Goal: Information Seeking & Learning: Compare options

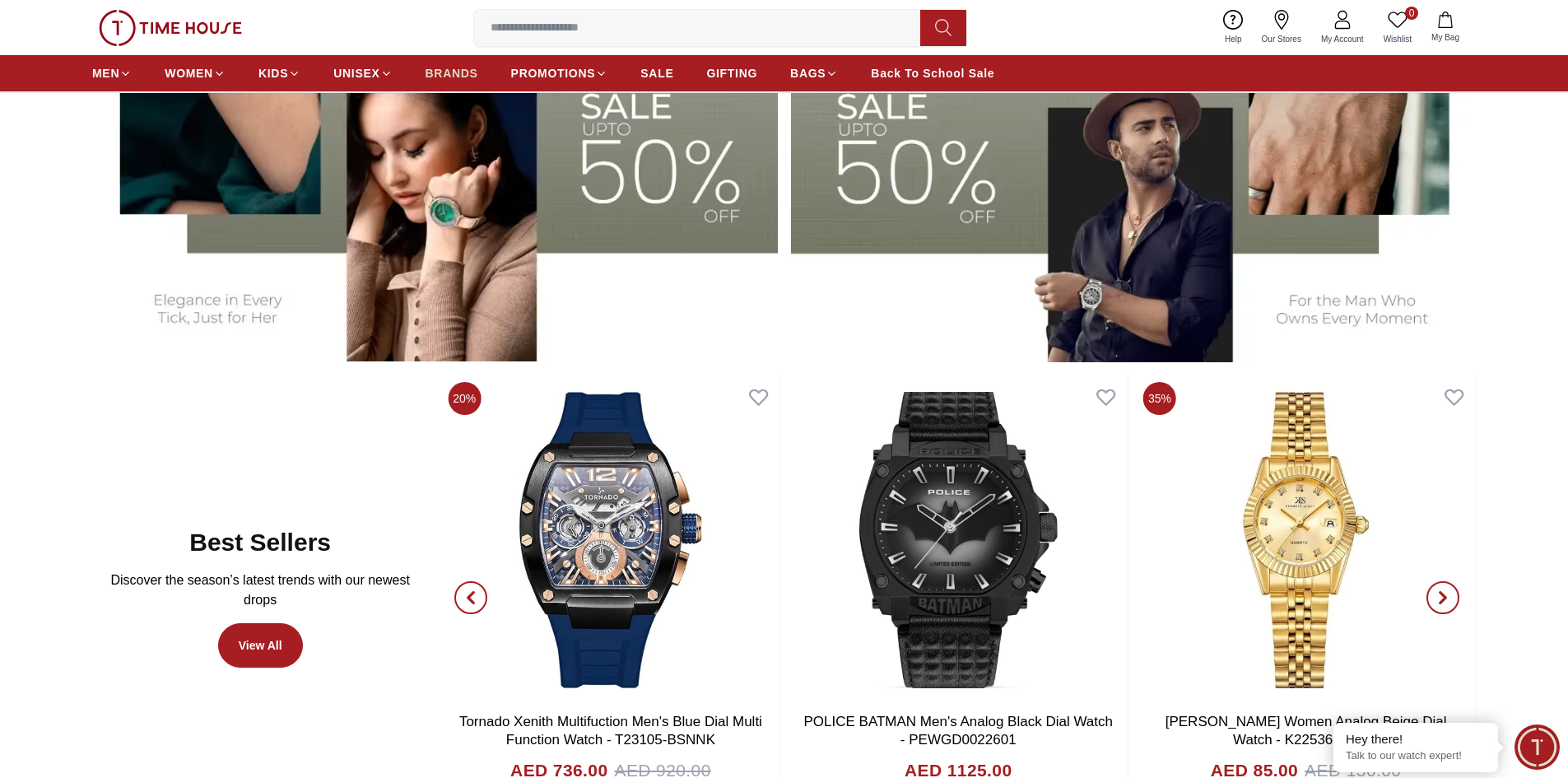
click at [439, 72] on span "BRANDS" at bounding box center [452, 73] width 53 height 16
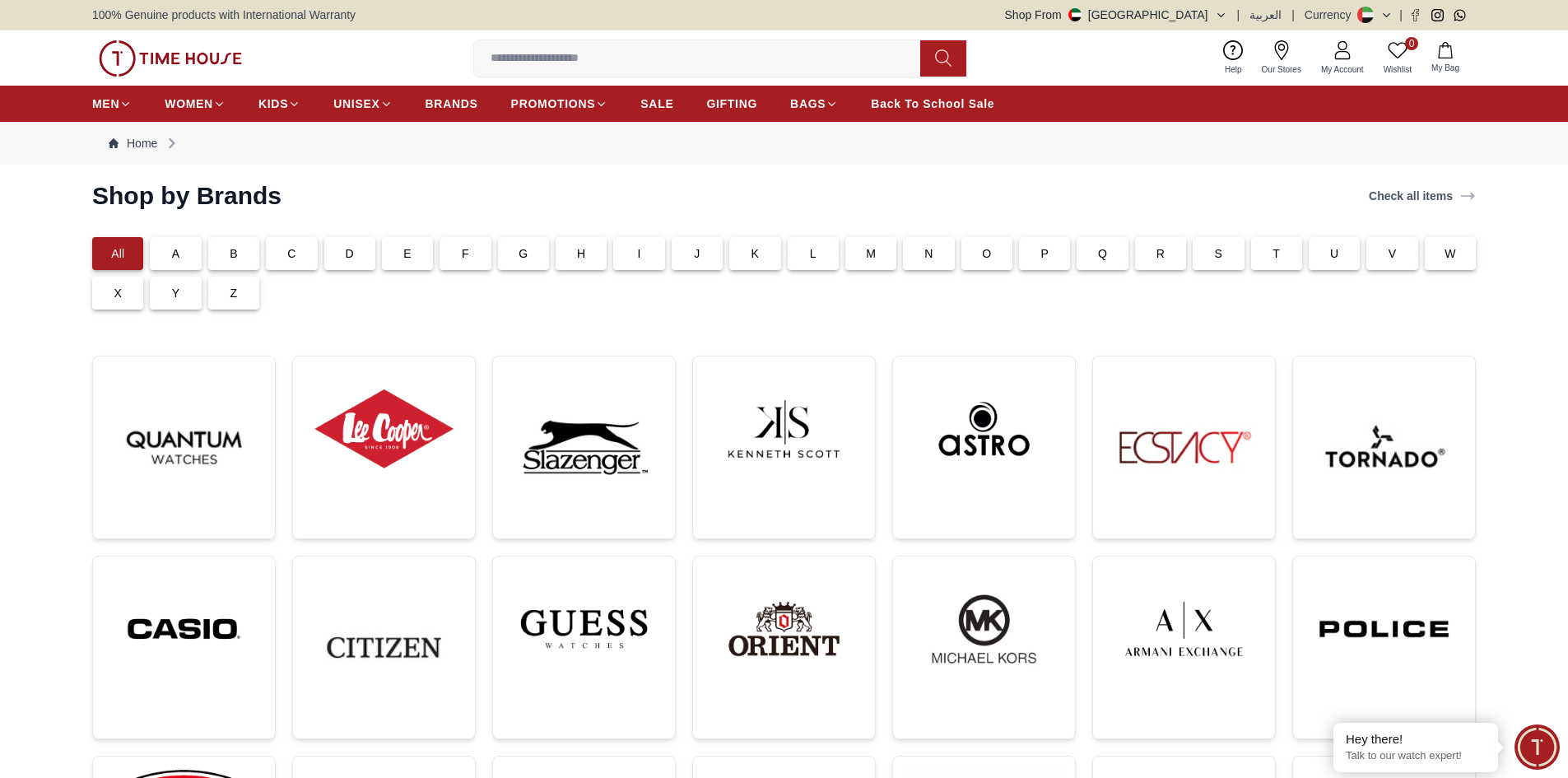
click at [757, 262] on div "K" at bounding box center [755, 253] width 51 height 33
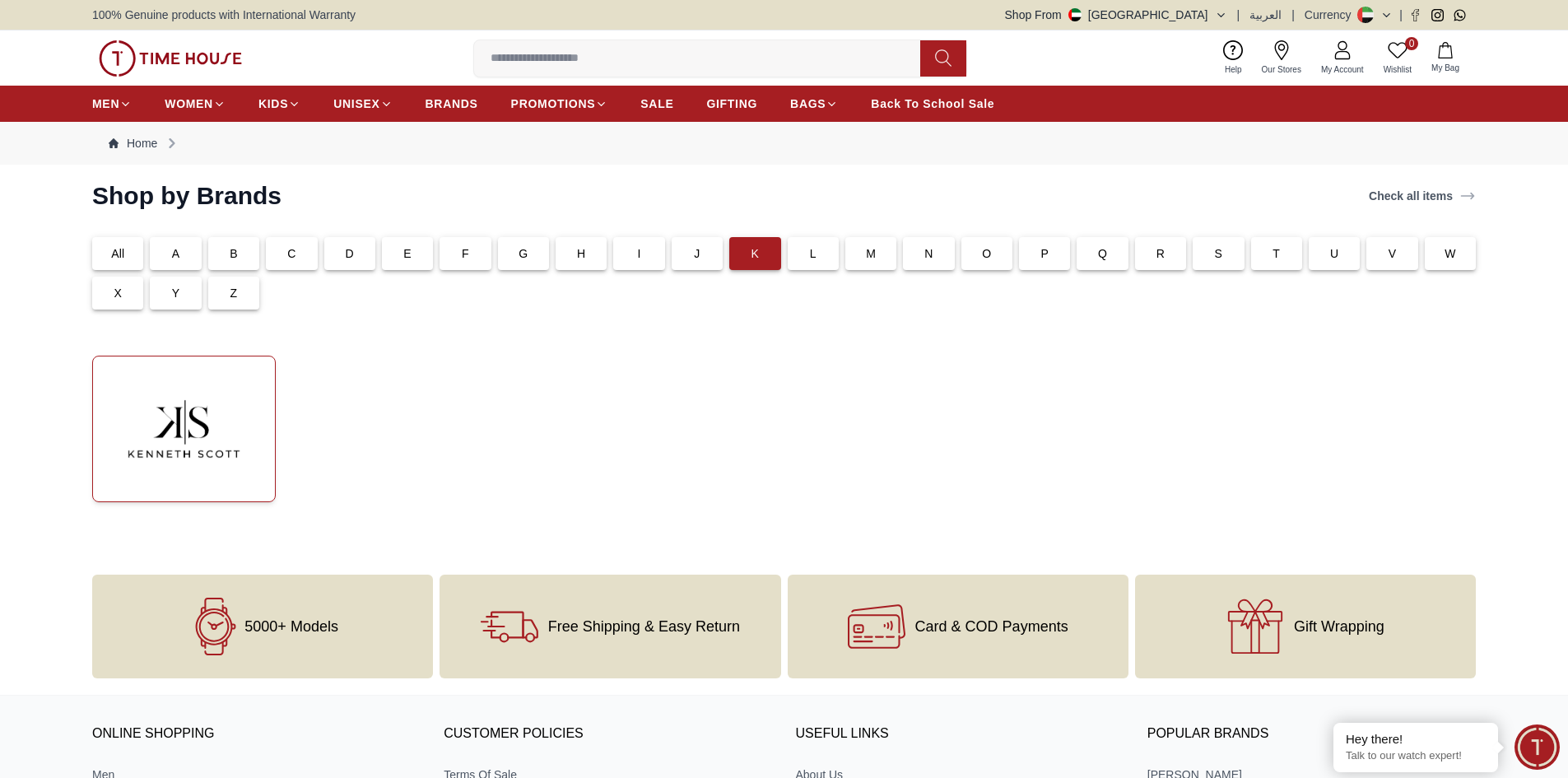
drag, startPoint x: 257, startPoint y: 371, endPoint x: 241, endPoint y: 385, distance: 21.3
click at [254, 373] on img at bounding box center [184, 428] width 155 height 118
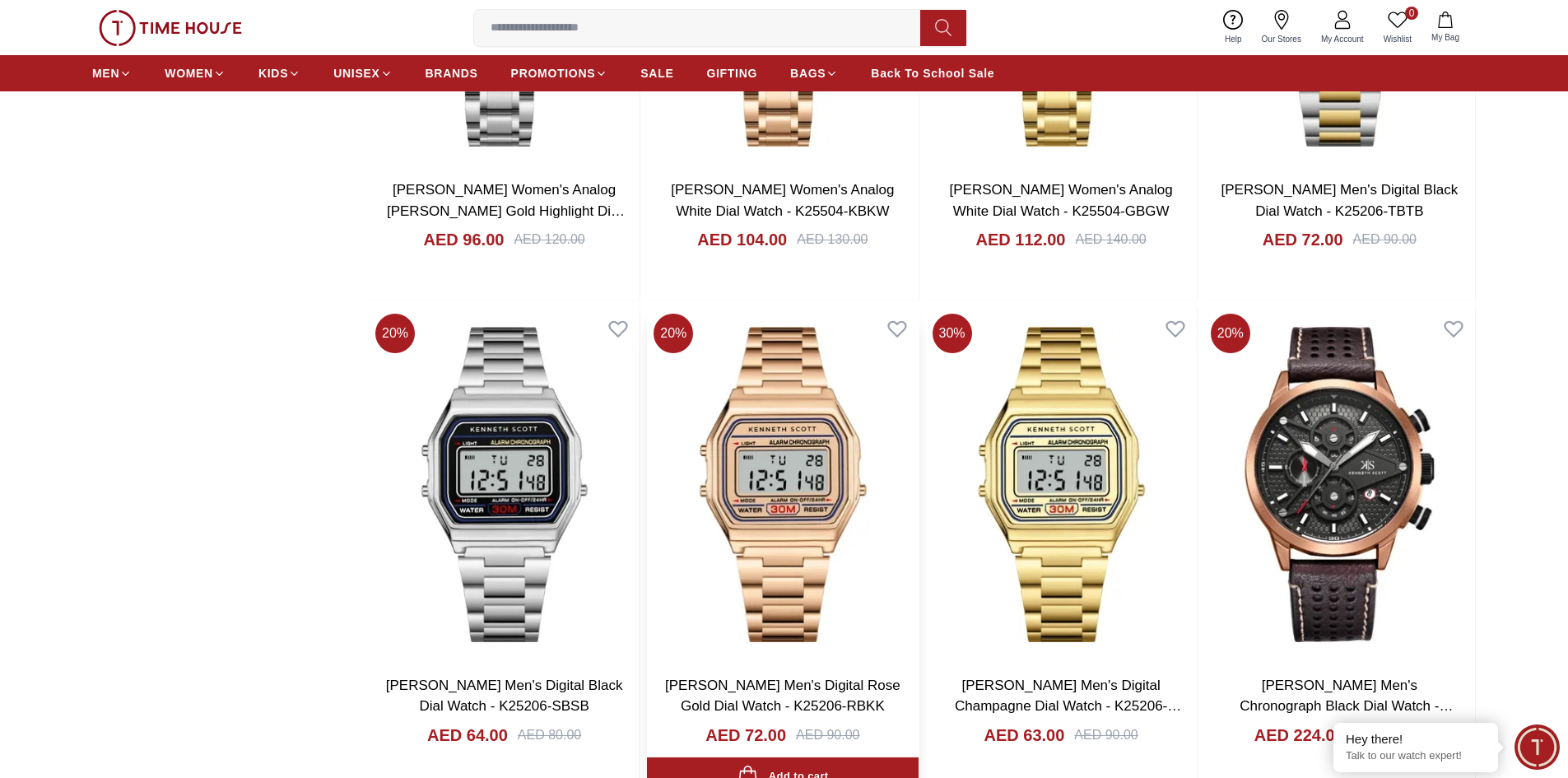
scroll to position [2633, 0]
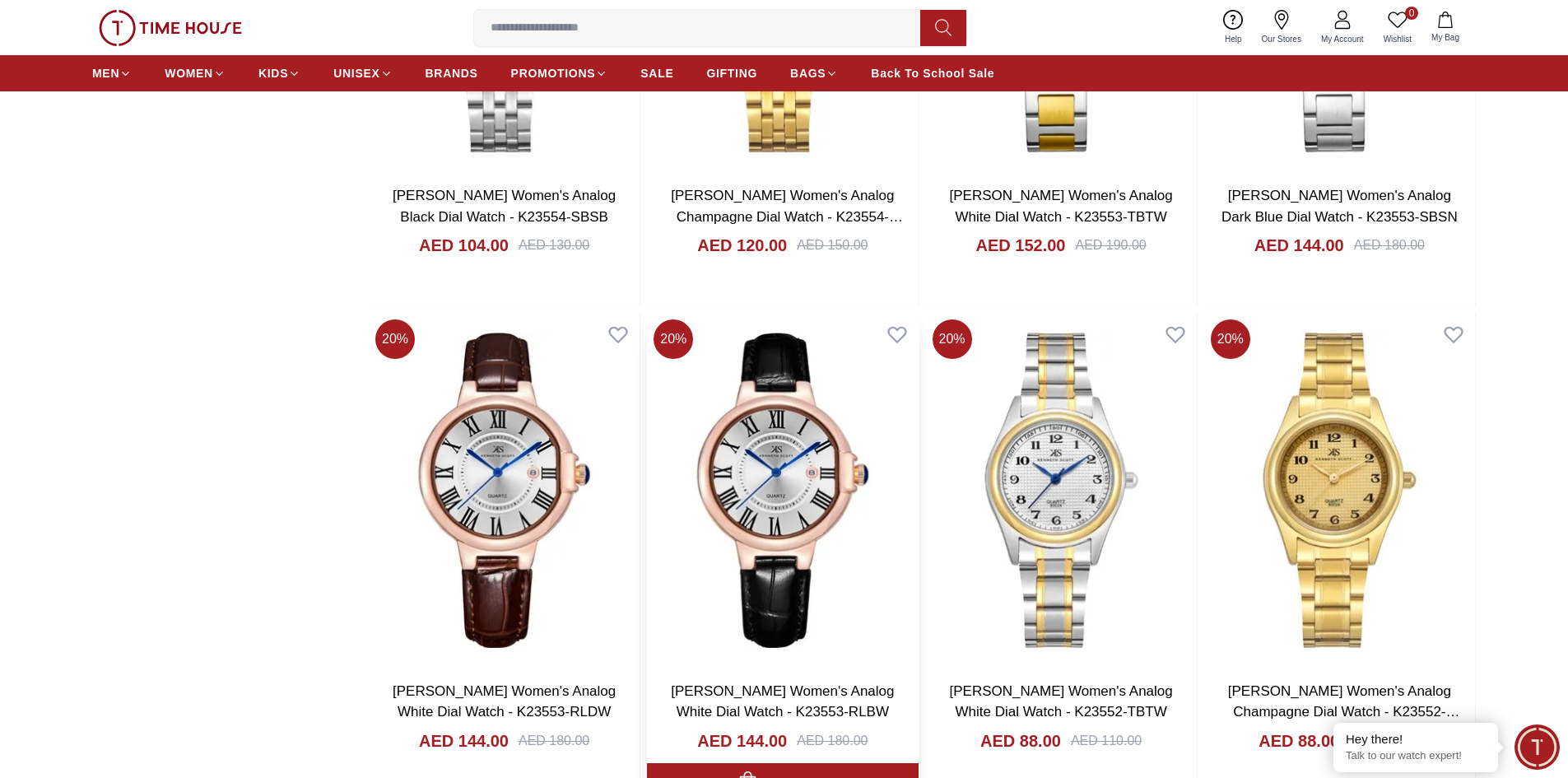
scroll to position [5184, 0]
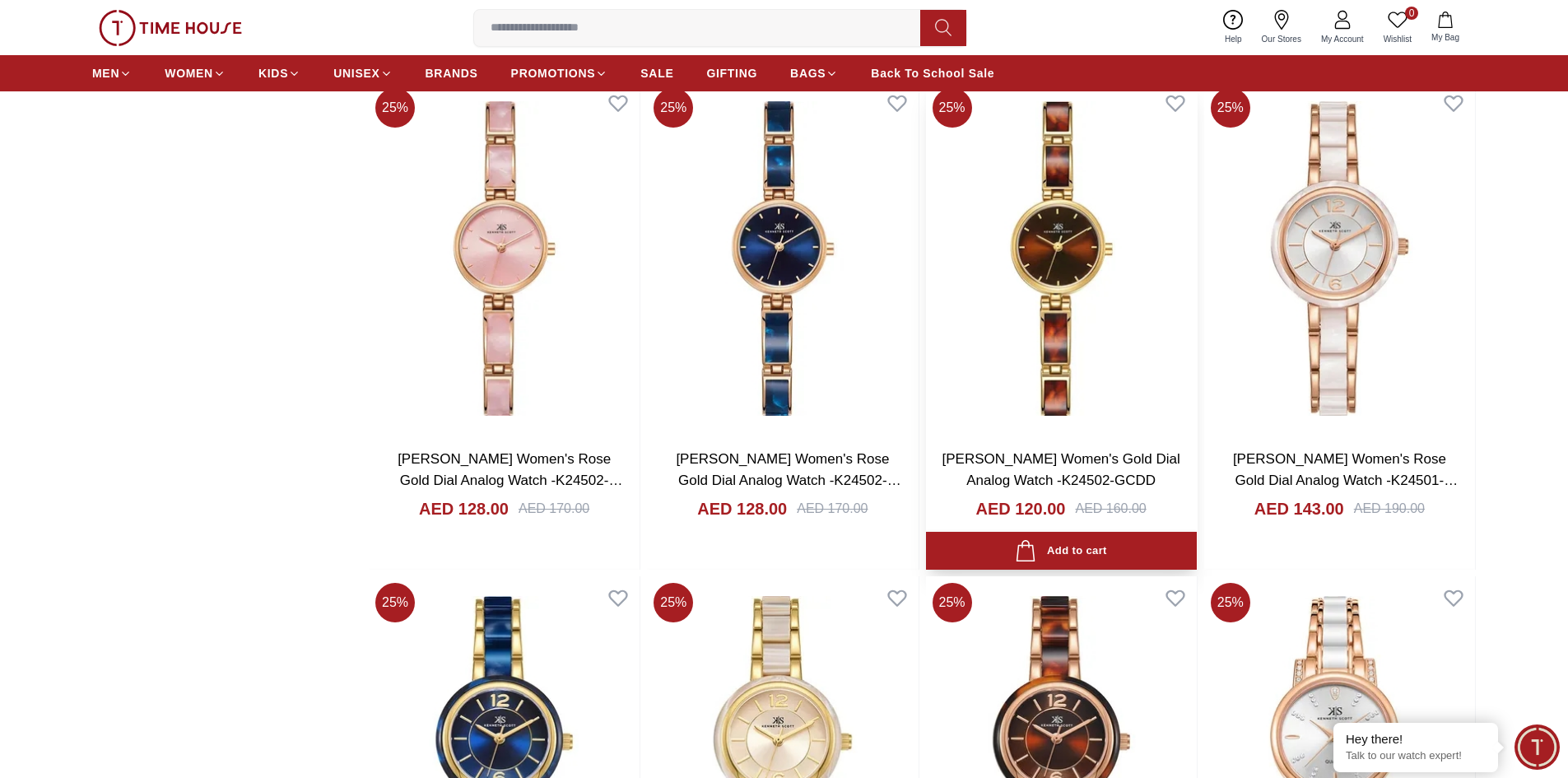
scroll to position [10365, 0]
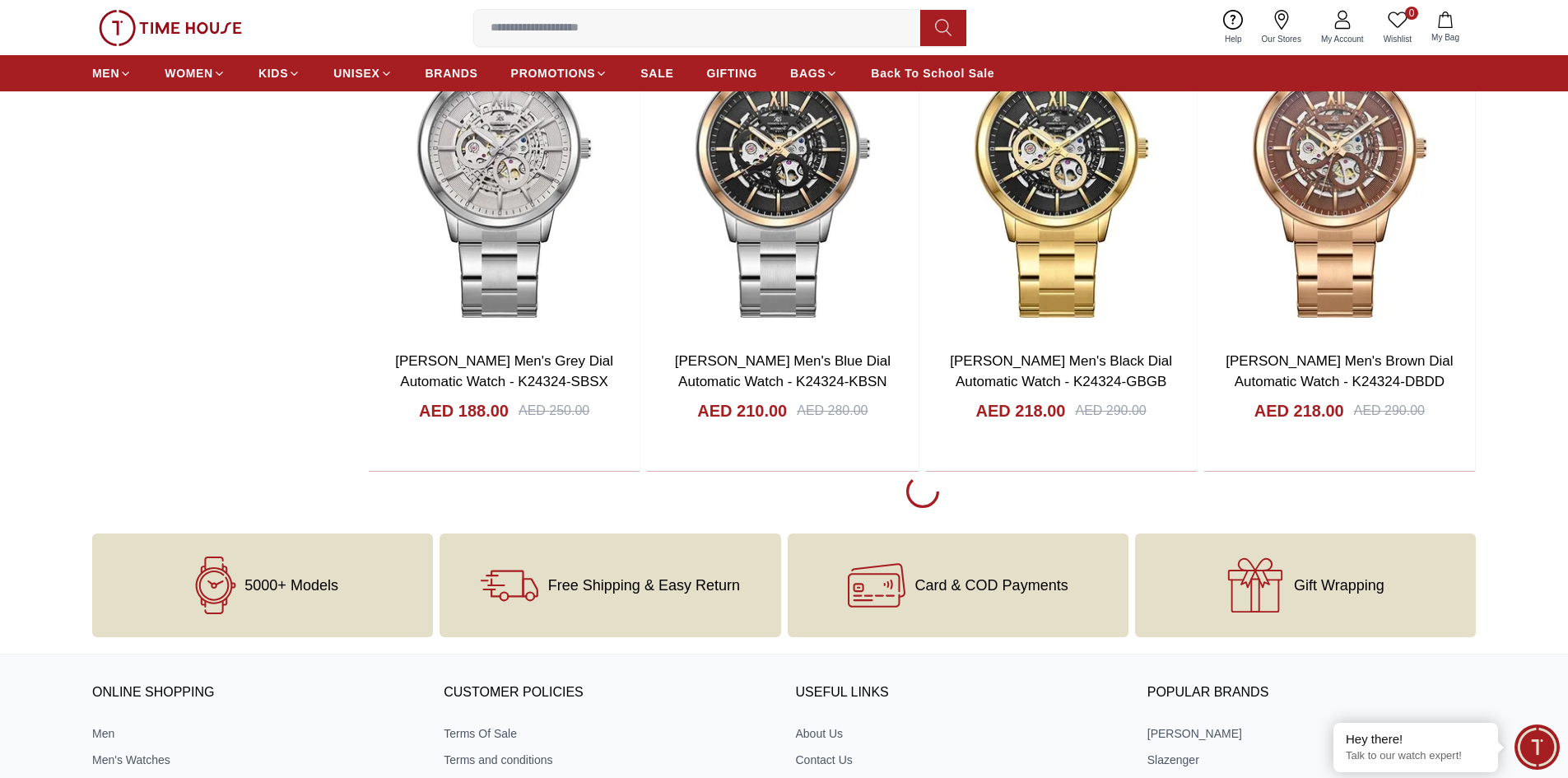
scroll to position [12999, 0]
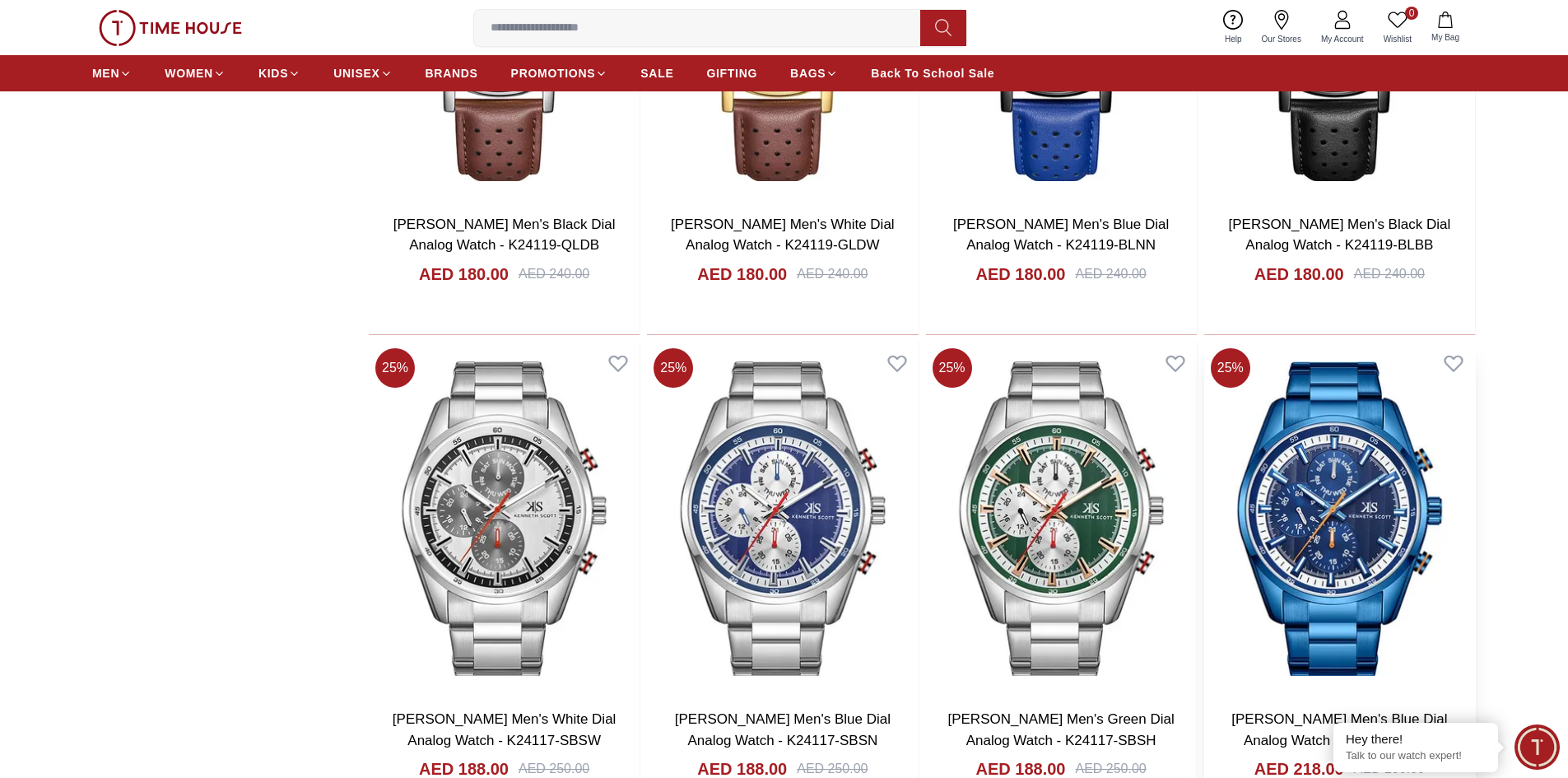
scroll to position [15467, 0]
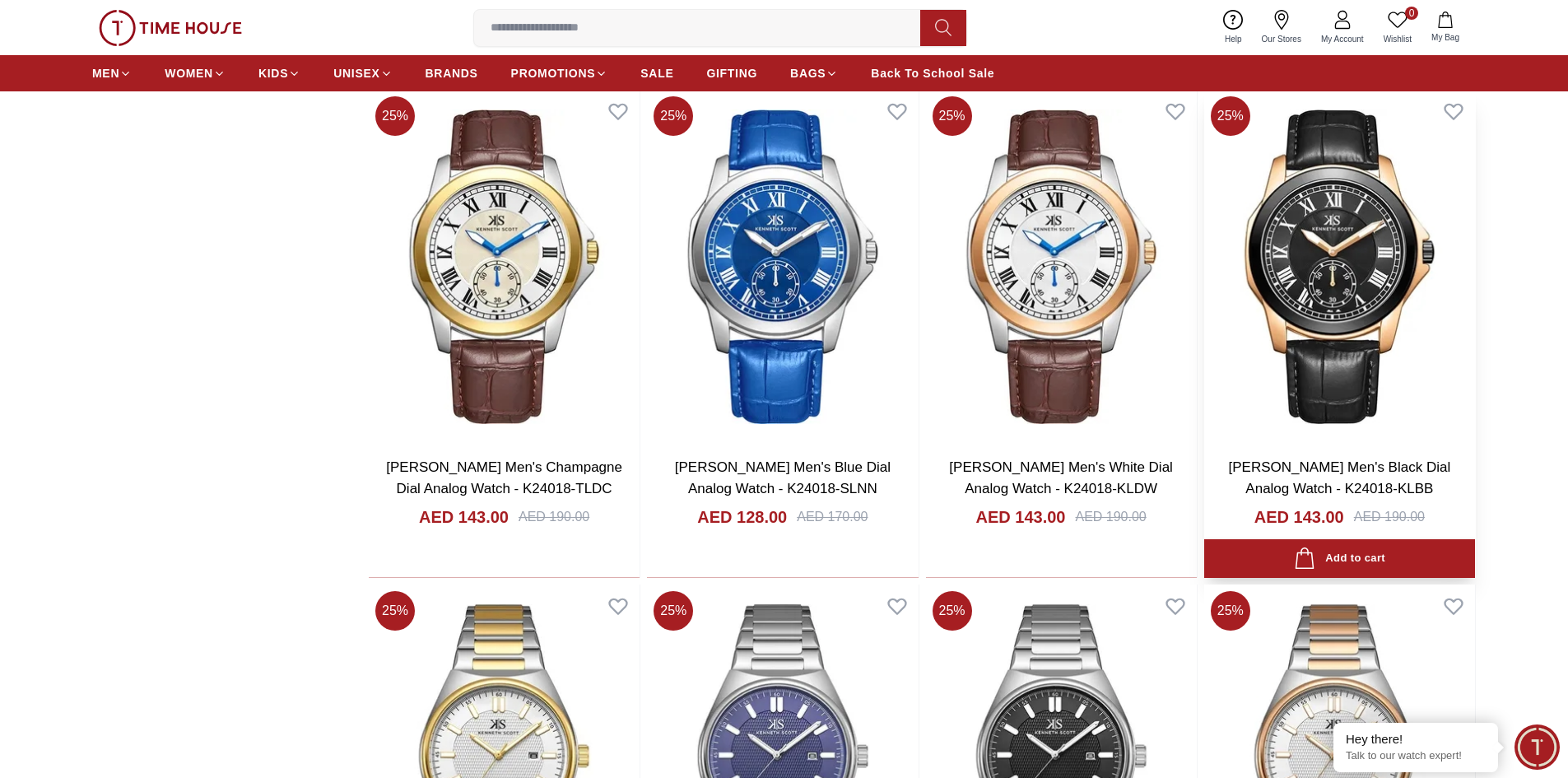
scroll to position [17195, 0]
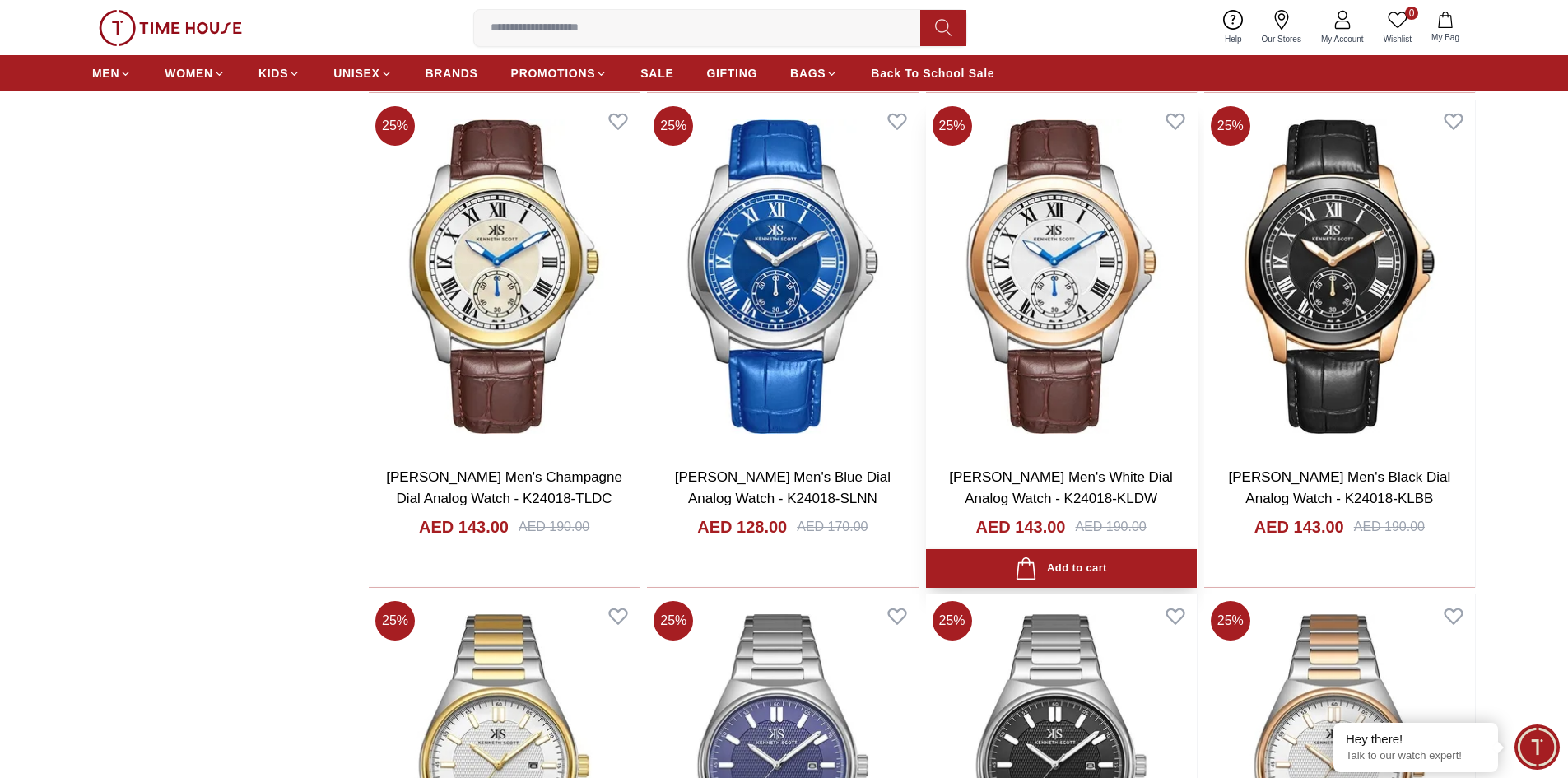
click at [1121, 323] on img at bounding box center [1062, 276] width 271 height 353
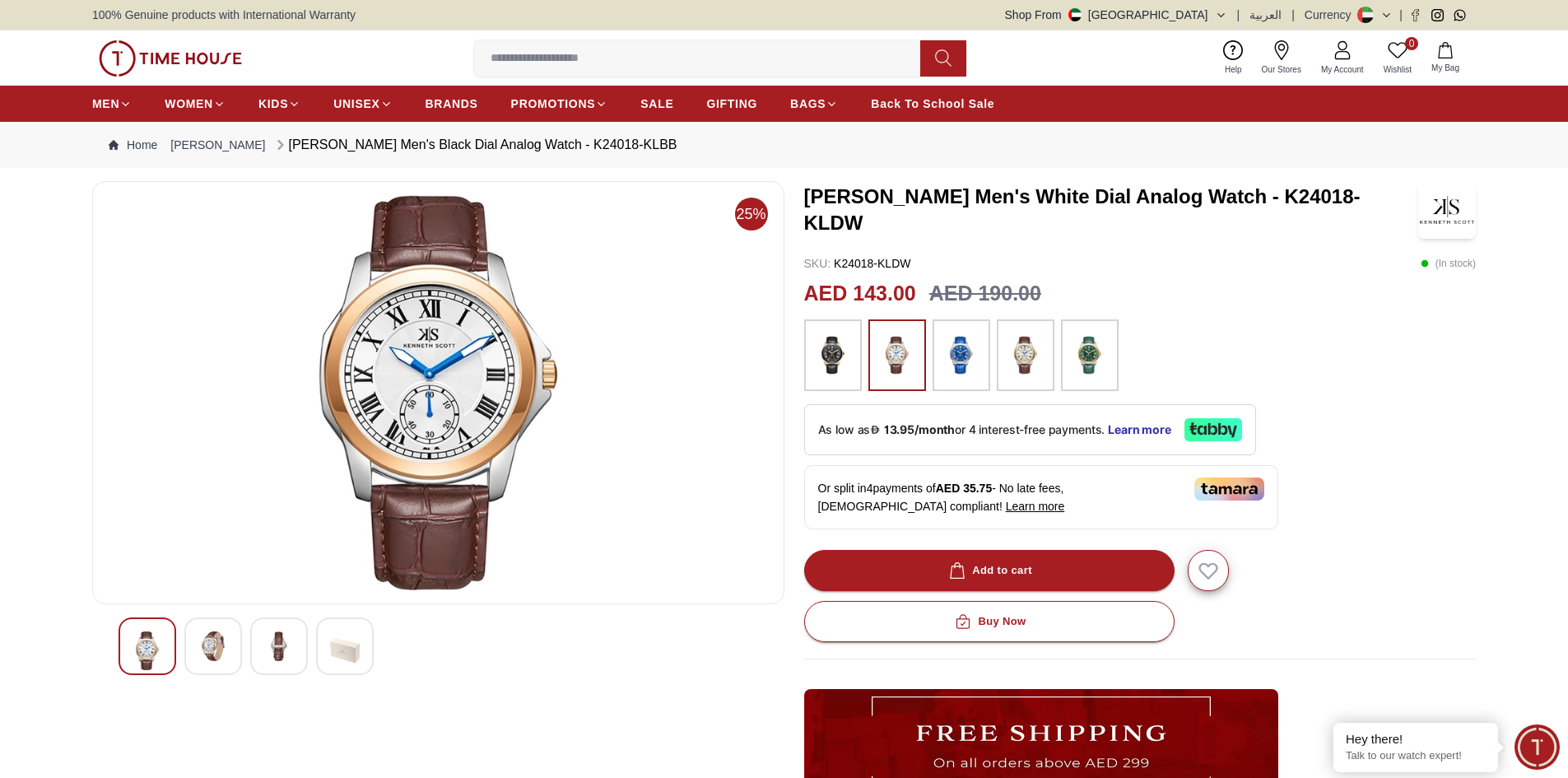
click at [223, 640] on img at bounding box center [212, 645] width 29 height 29
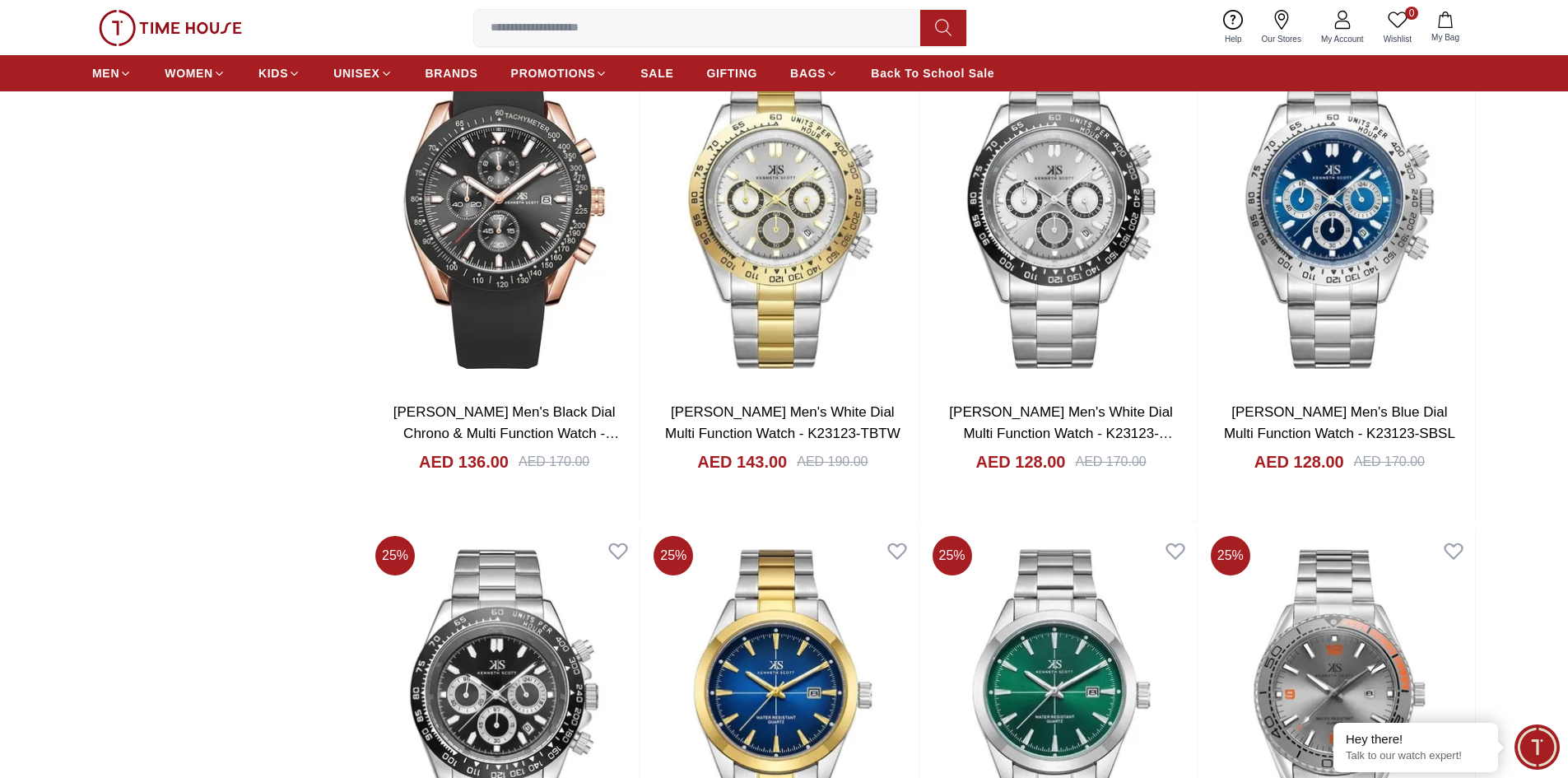
scroll to position [20227, 0]
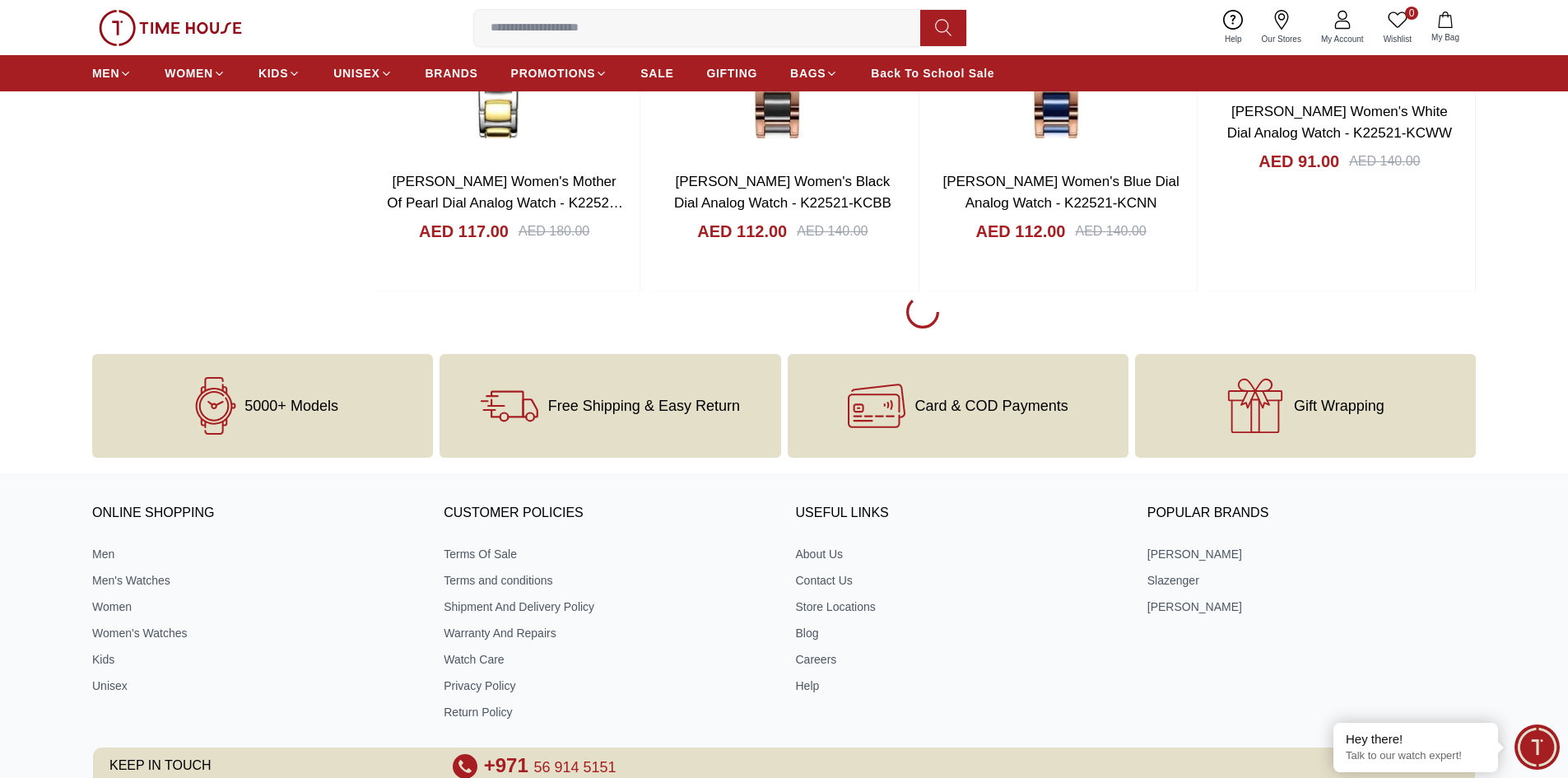
scroll to position [25411, 0]
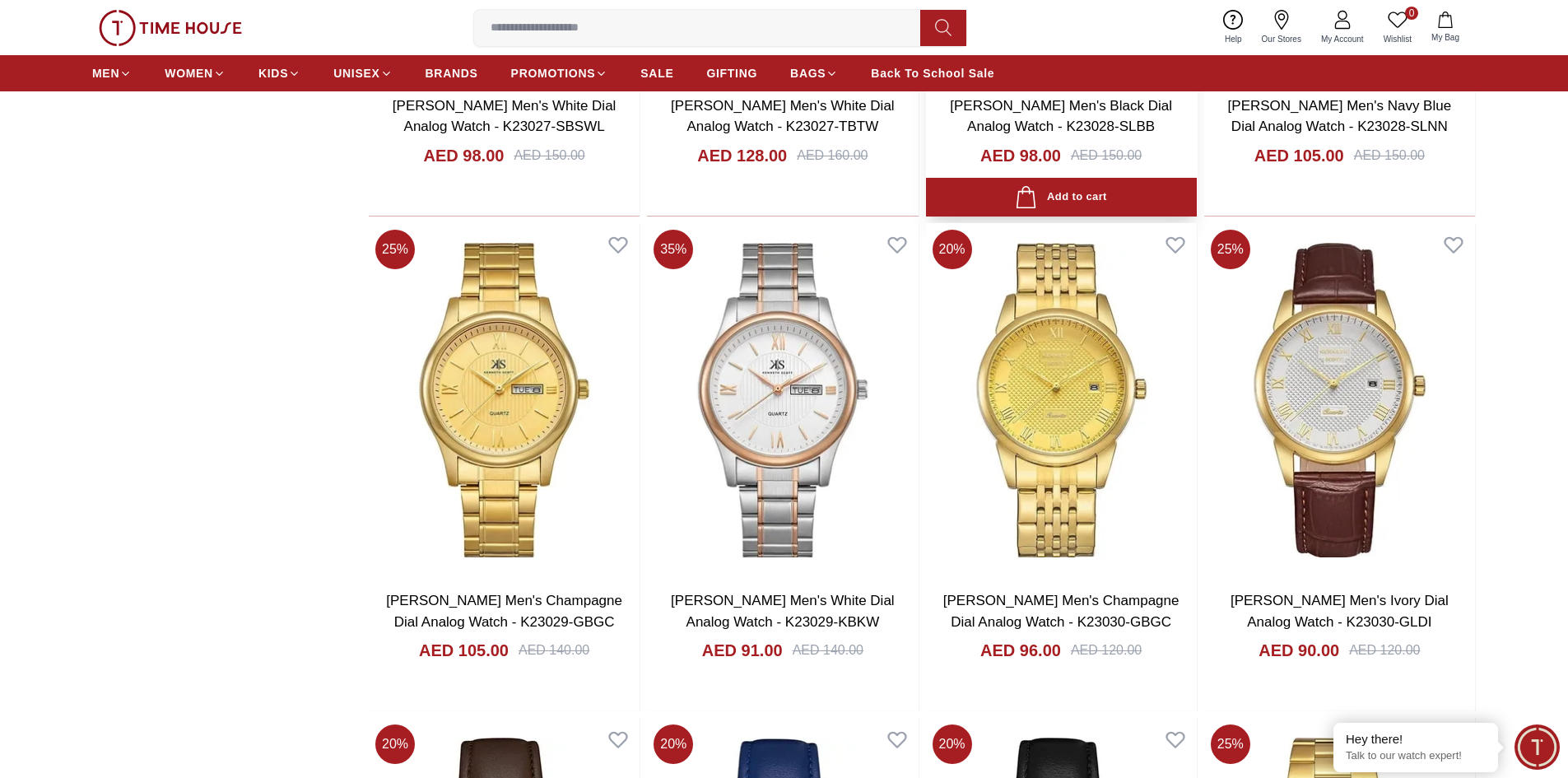
scroll to position [29936, 0]
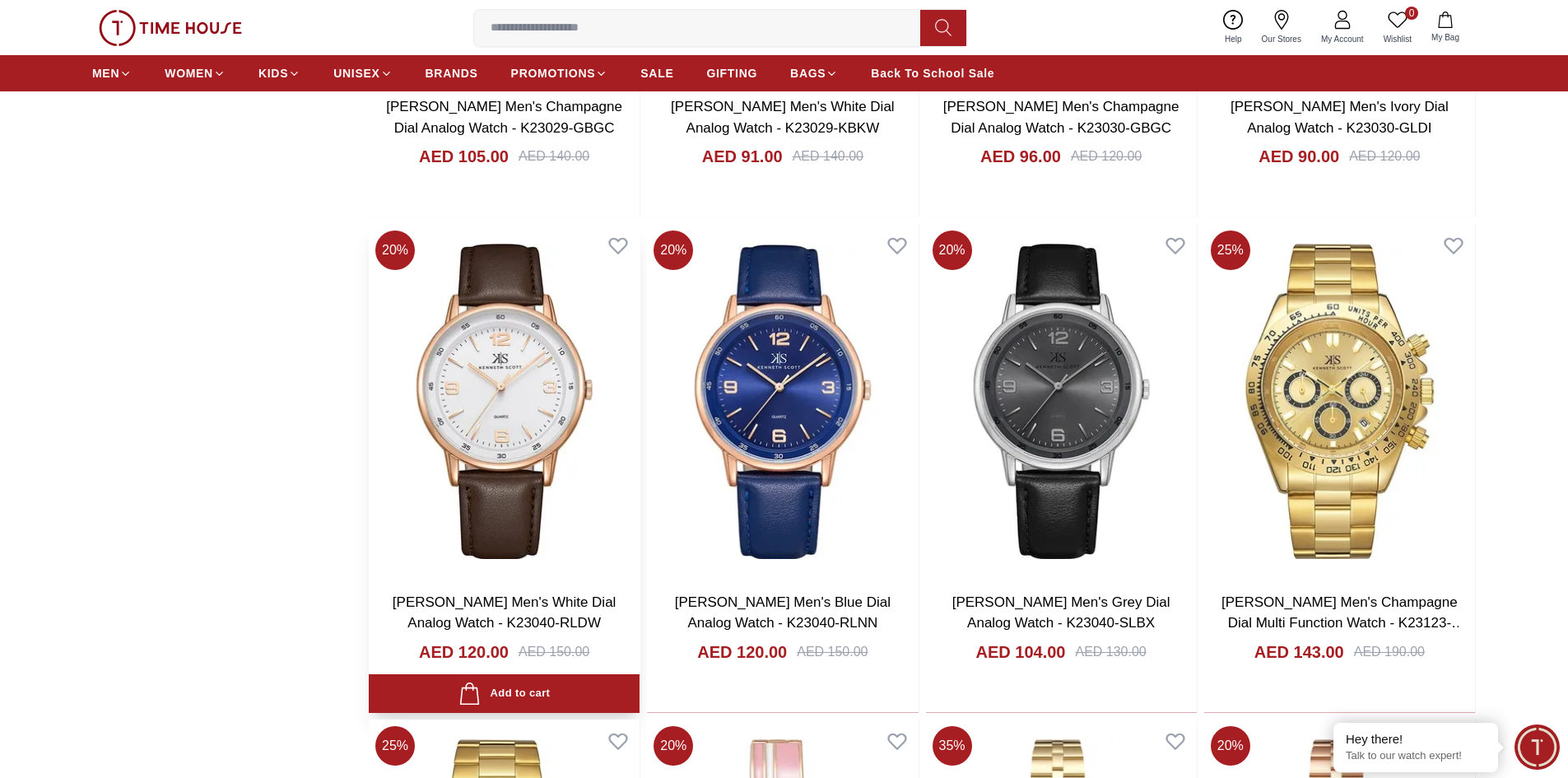
click at [544, 488] on img at bounding box center [504, 400] width 271 height 353
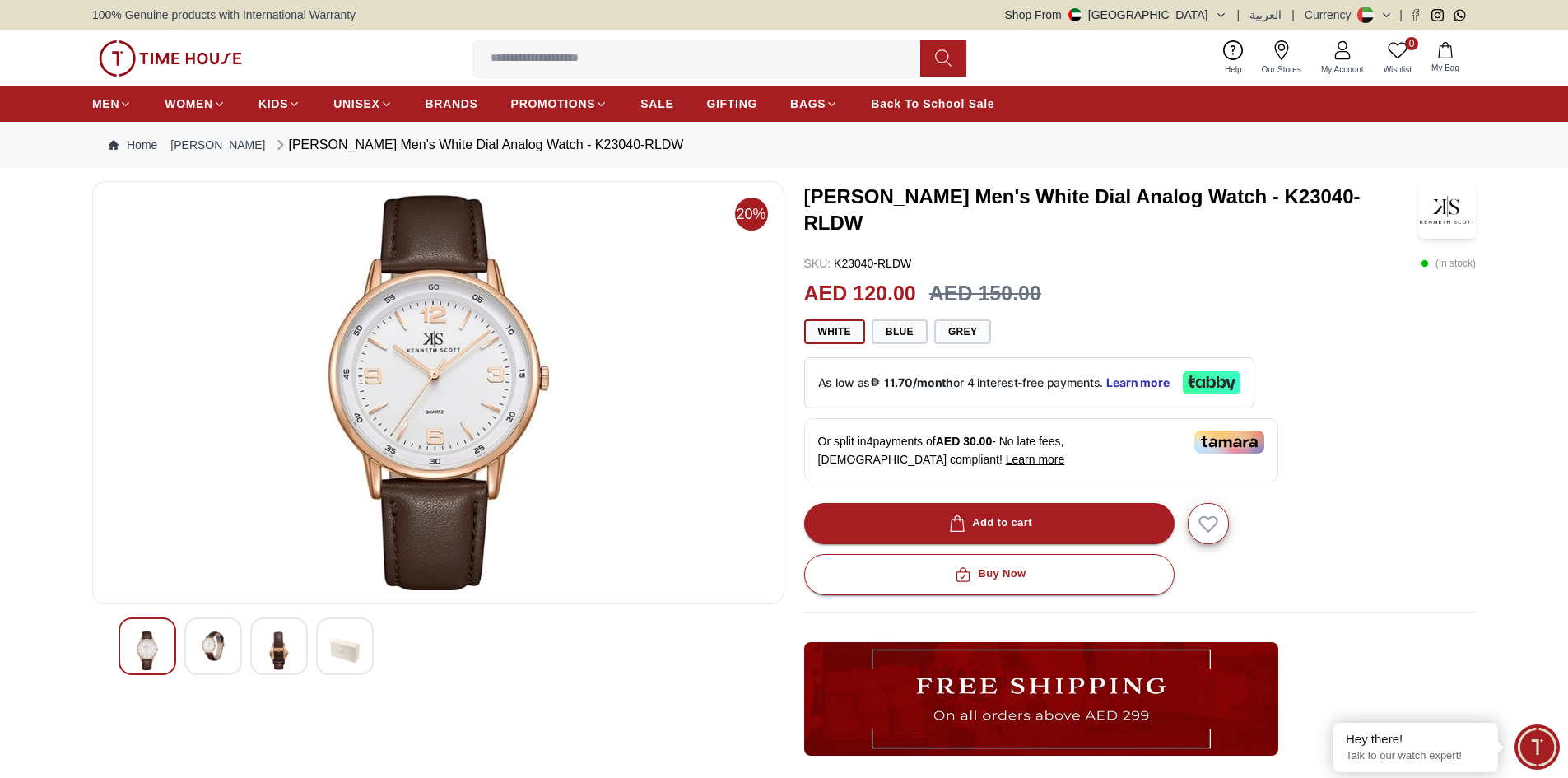
click at [222, 642] on img at bounding box center [212, 645] width 29 height 29
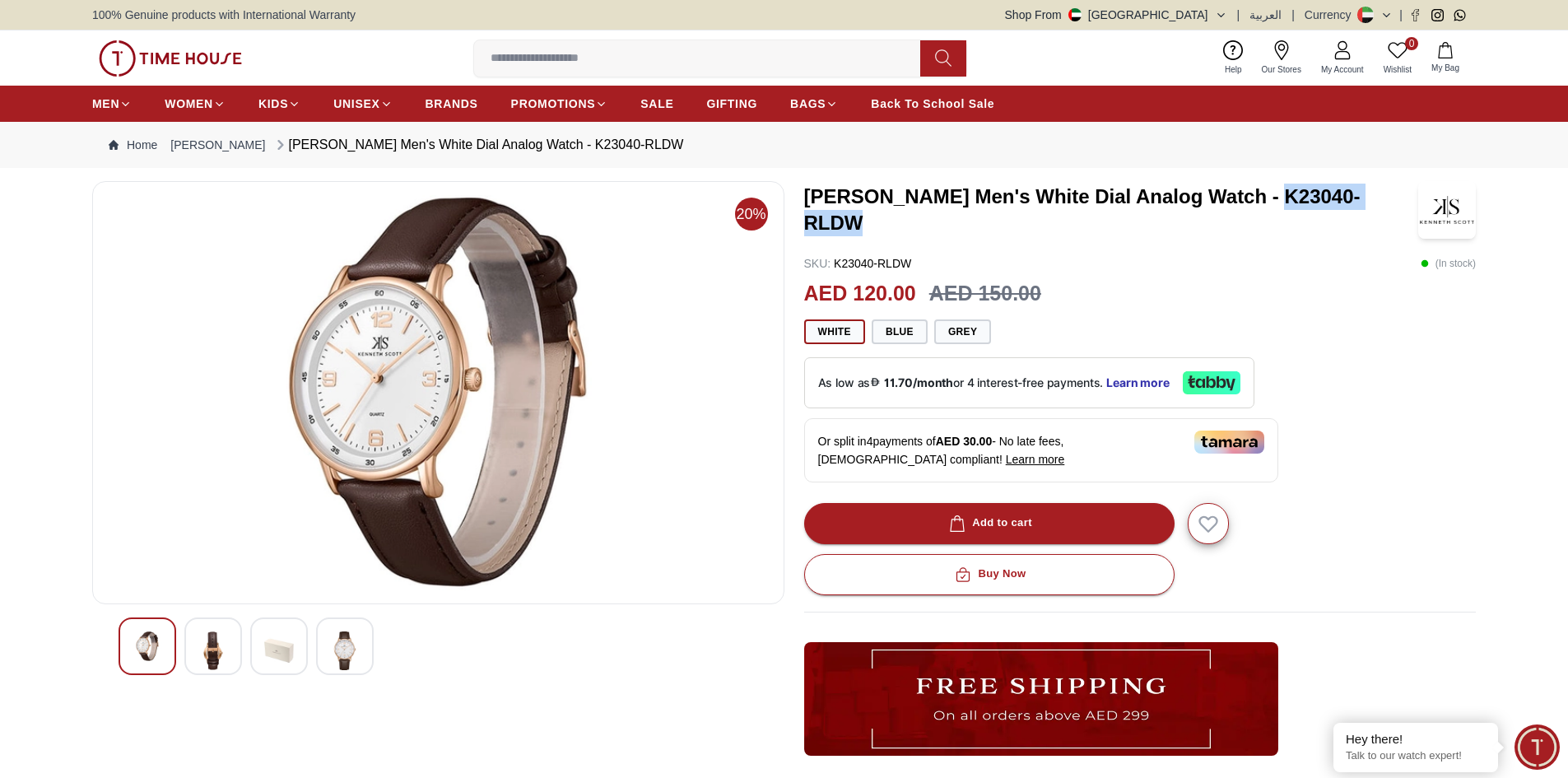
drag, startPoint x: 1254, startPoint y: 208, endPoint x: 1388, endPoint y: 208, distance: 134.0
click at [1388, 208] on h3 "[PERSON_NAME] Men's White Dial Analog Watch - K23040-RLDW" at bounding box center [1111, 210] width 615 height 53
copy h3 "K23040-RLDW"
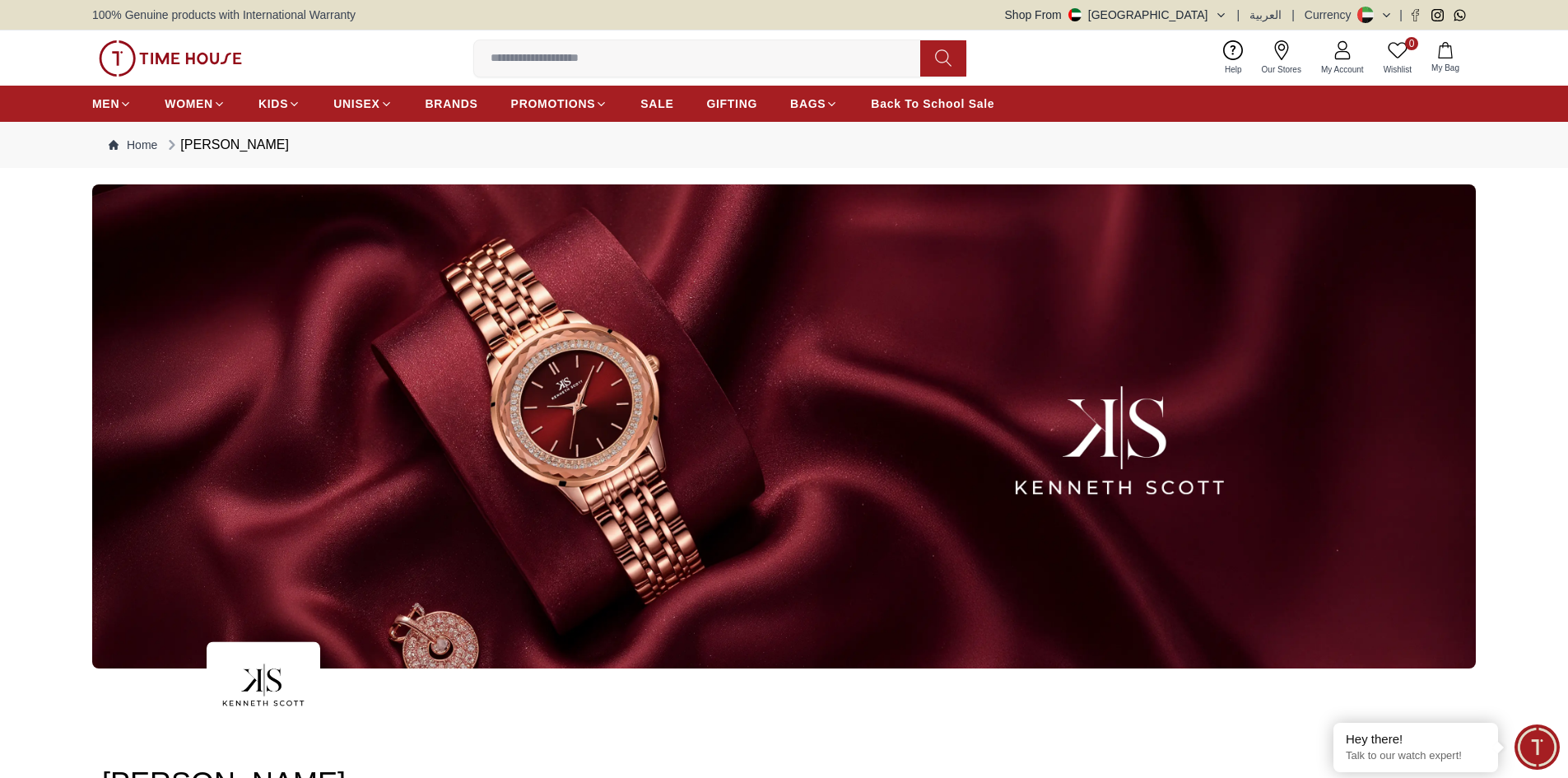
scroll to position [2208, 0]
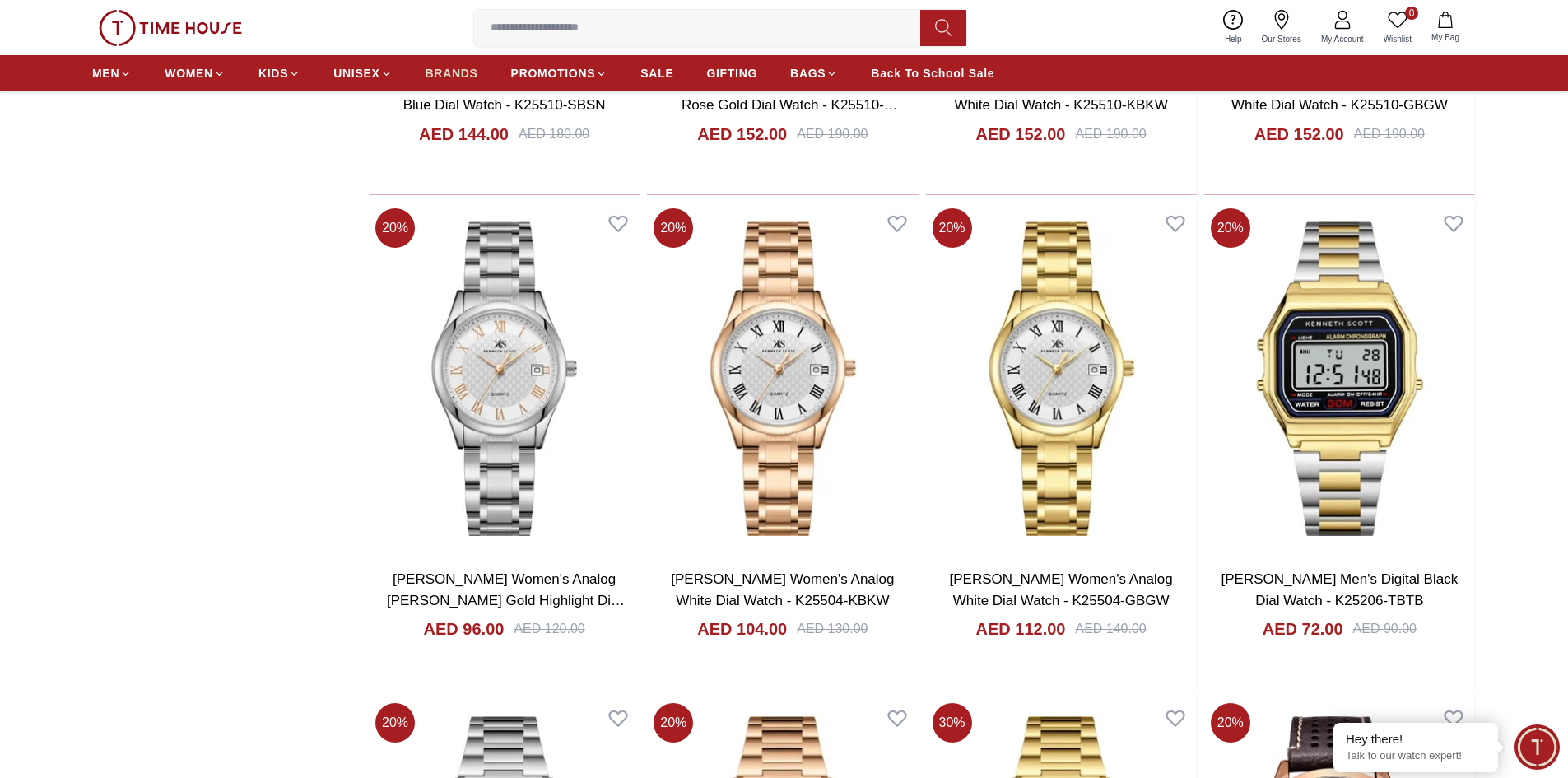
click at [471, 76] on span "BRANDS" at bounding box center [452, 73] width 53 height 16
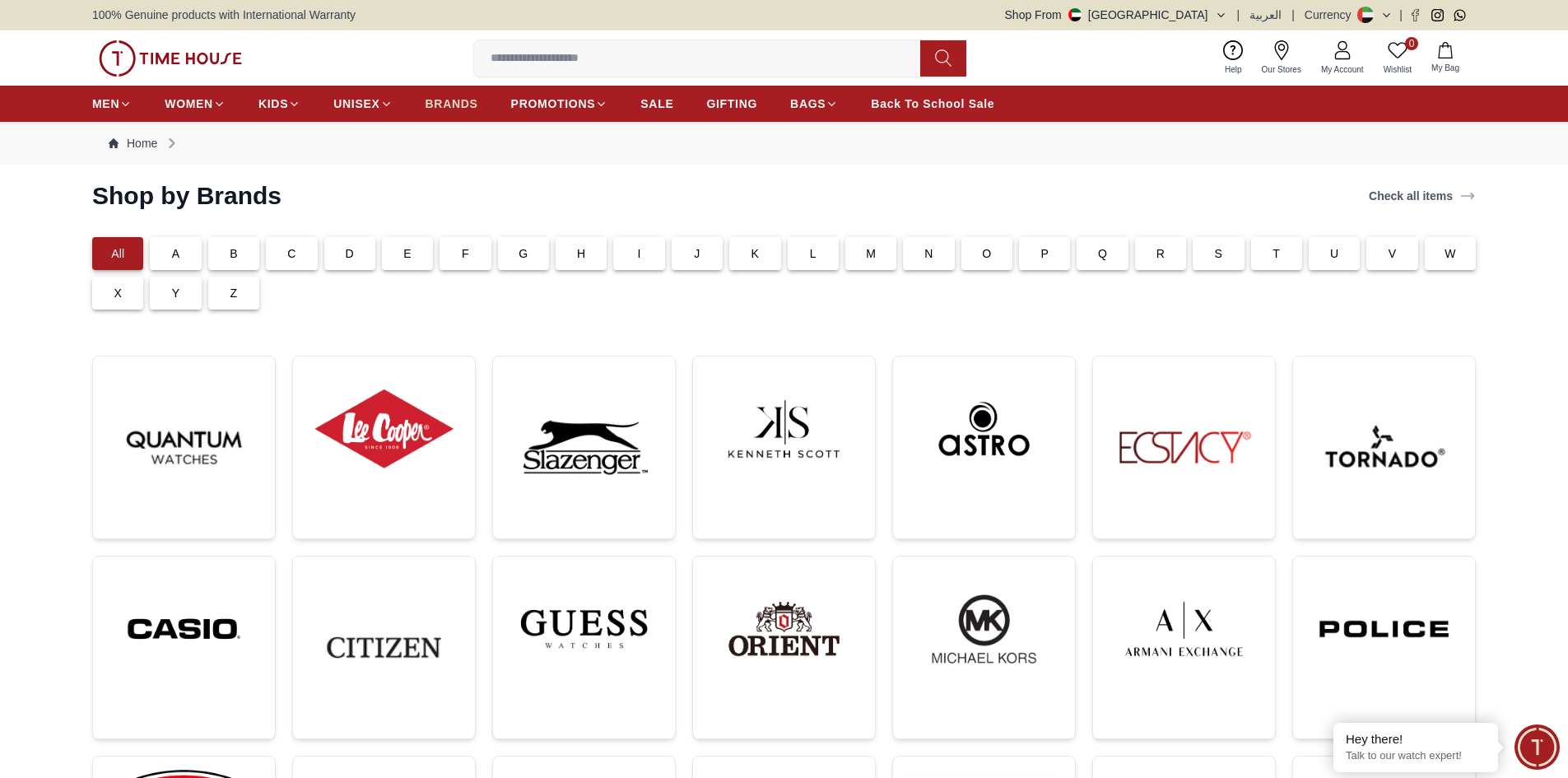
click at [472, 97] on span "BRANDS" at bounding box center [452, 103] width 53 height 16
click at [785, 453] on img at bounding box center [784, 428] width 155 height 118
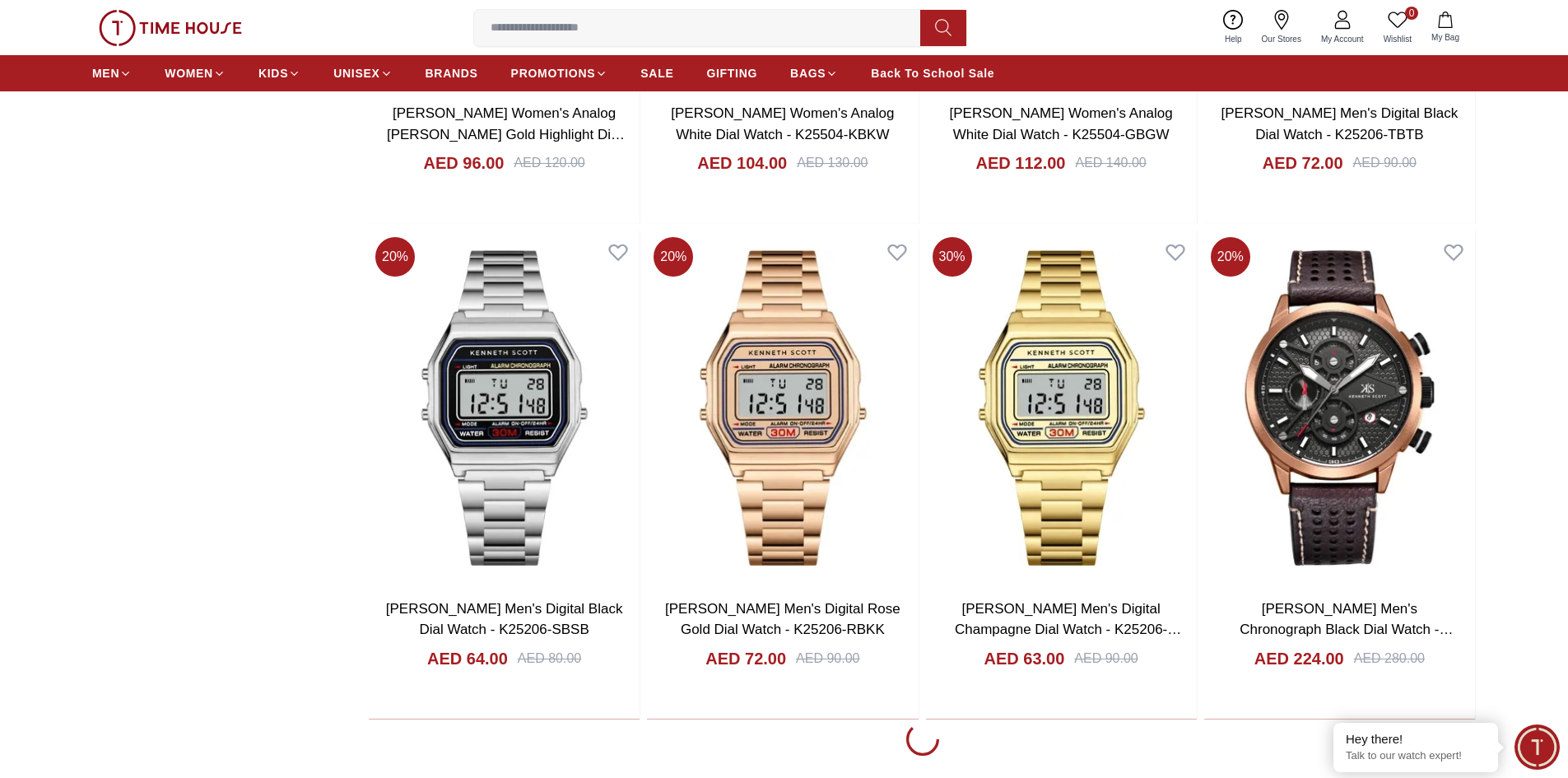
scroll to position [2962, 0]
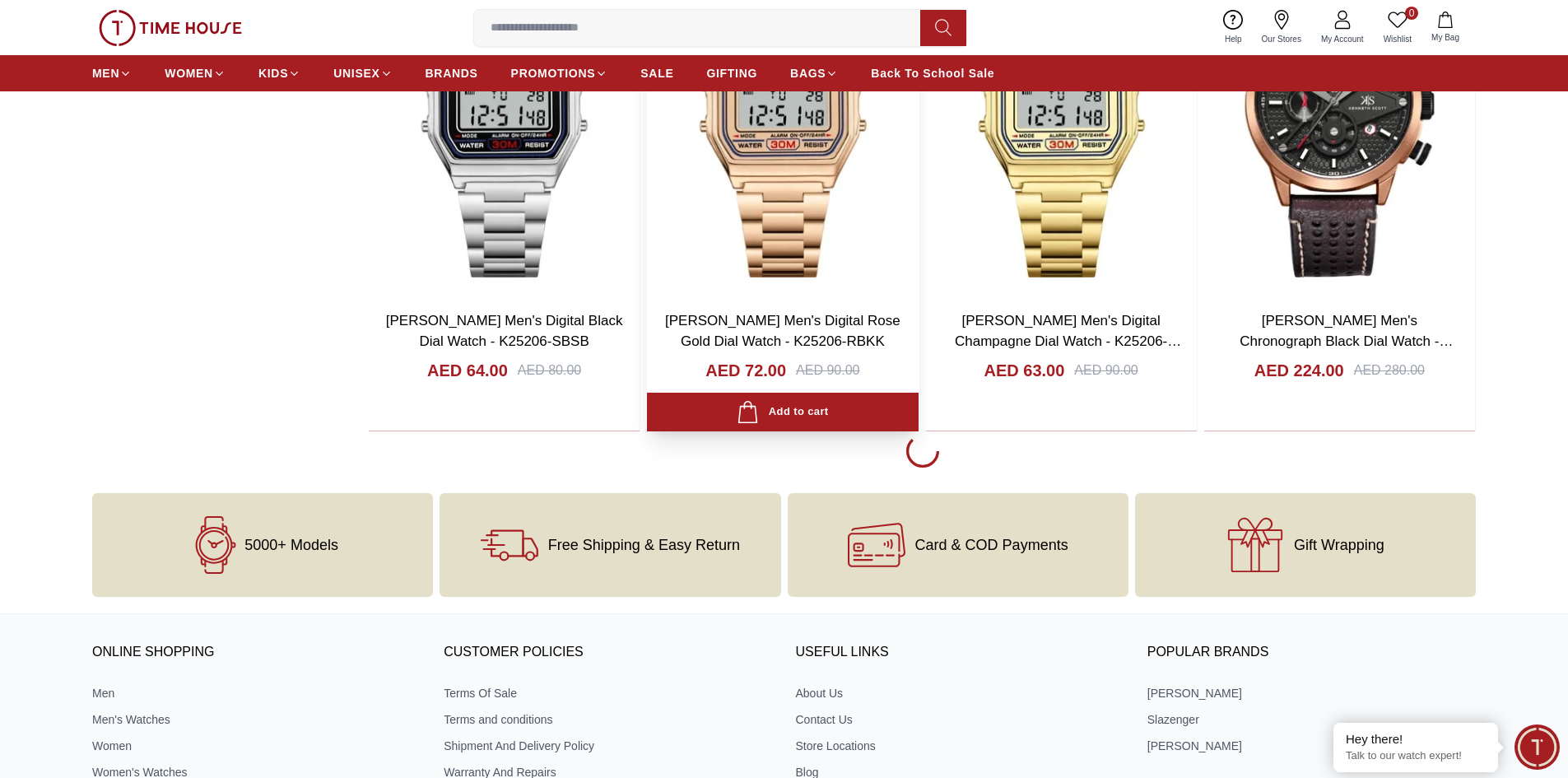
click at [764, 232] on img at bounding box center [782, 118] width 271 height 353
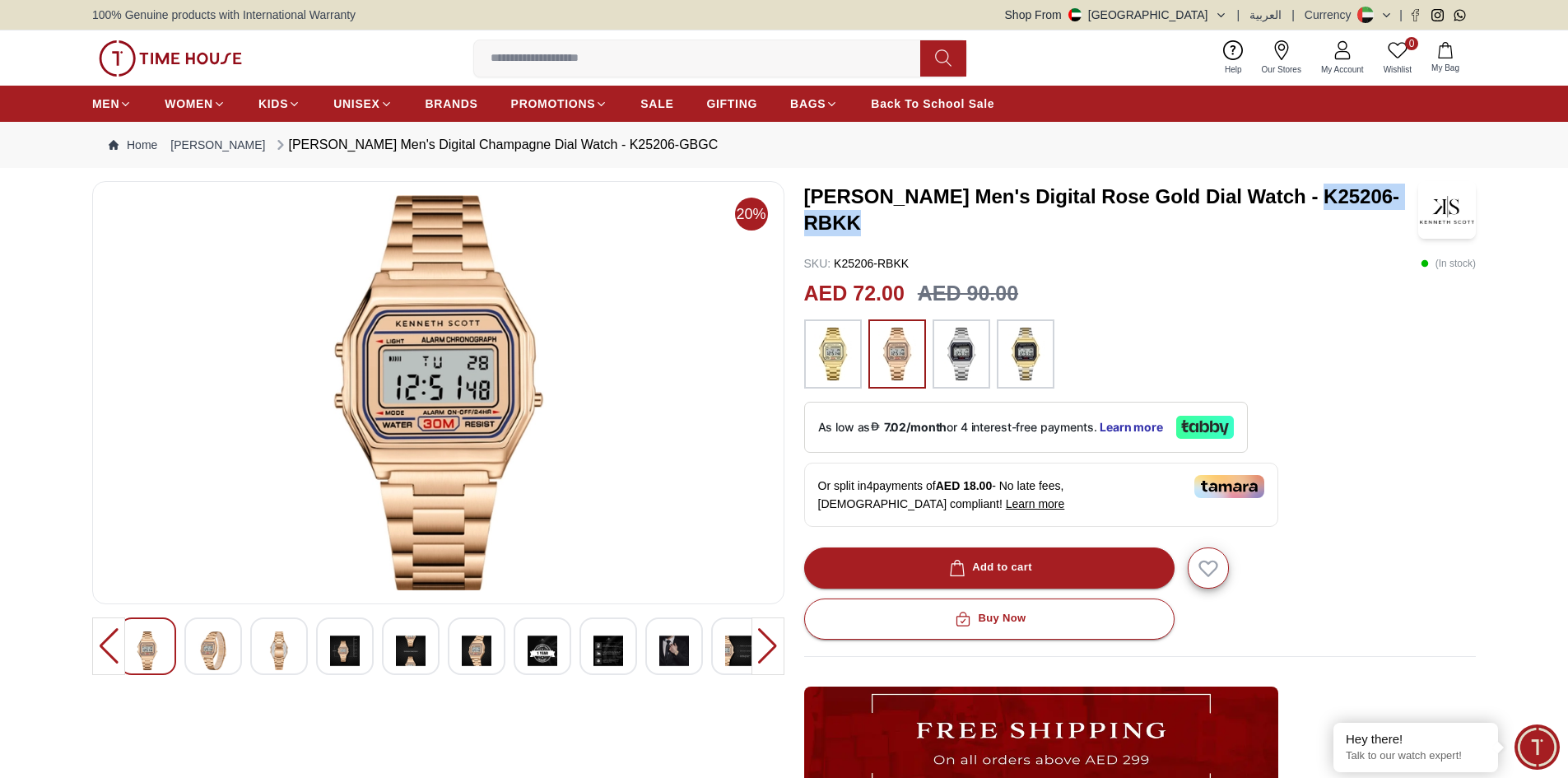
drag, startPoint x: 1294, startPoint y: 190, endPoint x: 1395, endPoint y: 223, distance: 106.3
click at [1395, 223] on h3 "[PERSON_NAME] Men's Digital Rose Gold Dial Watch - K25206-RBKK" at bounding box center [1111, 210] width 615 height 53
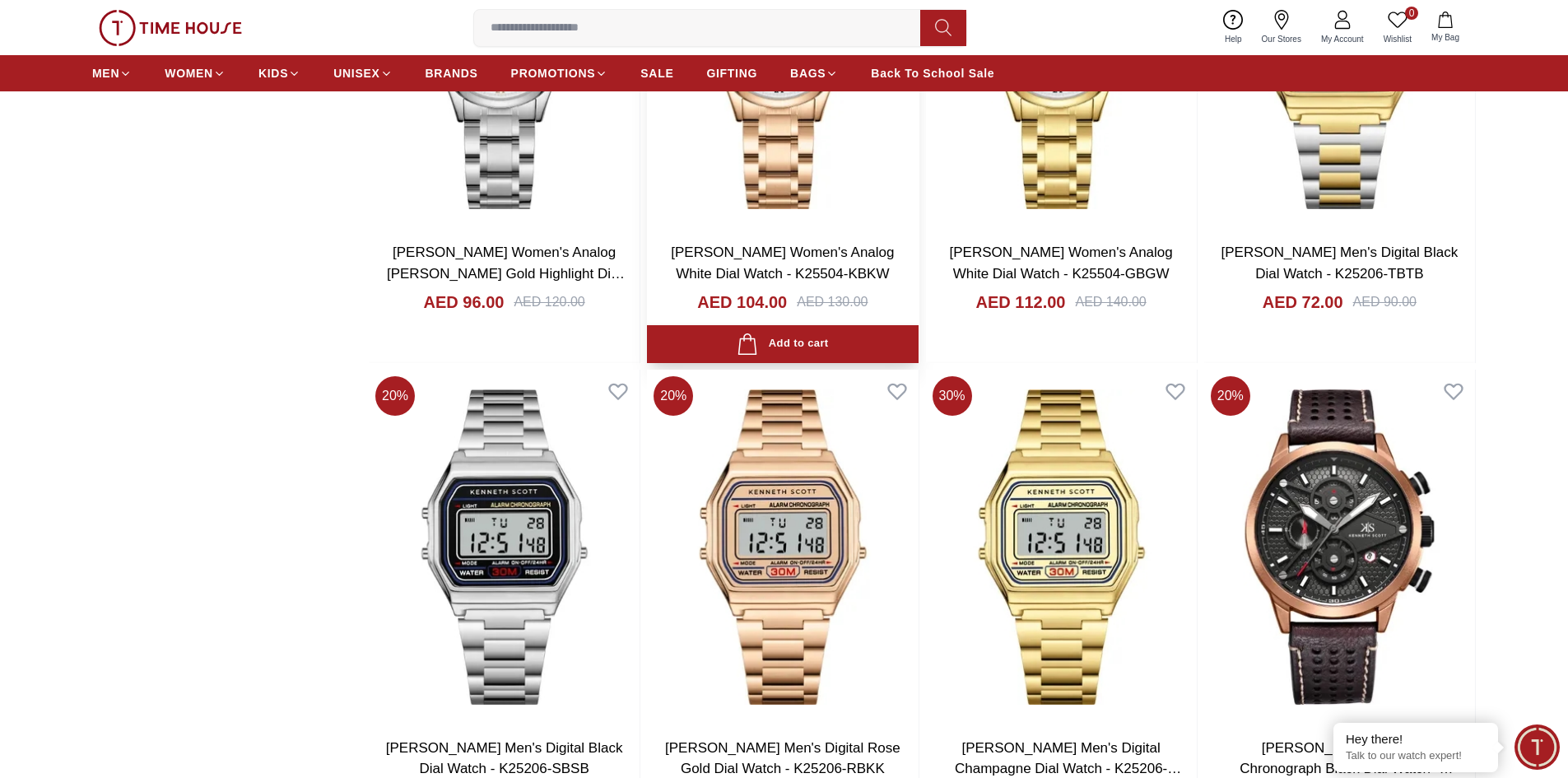
scroll to position [2702, 0]
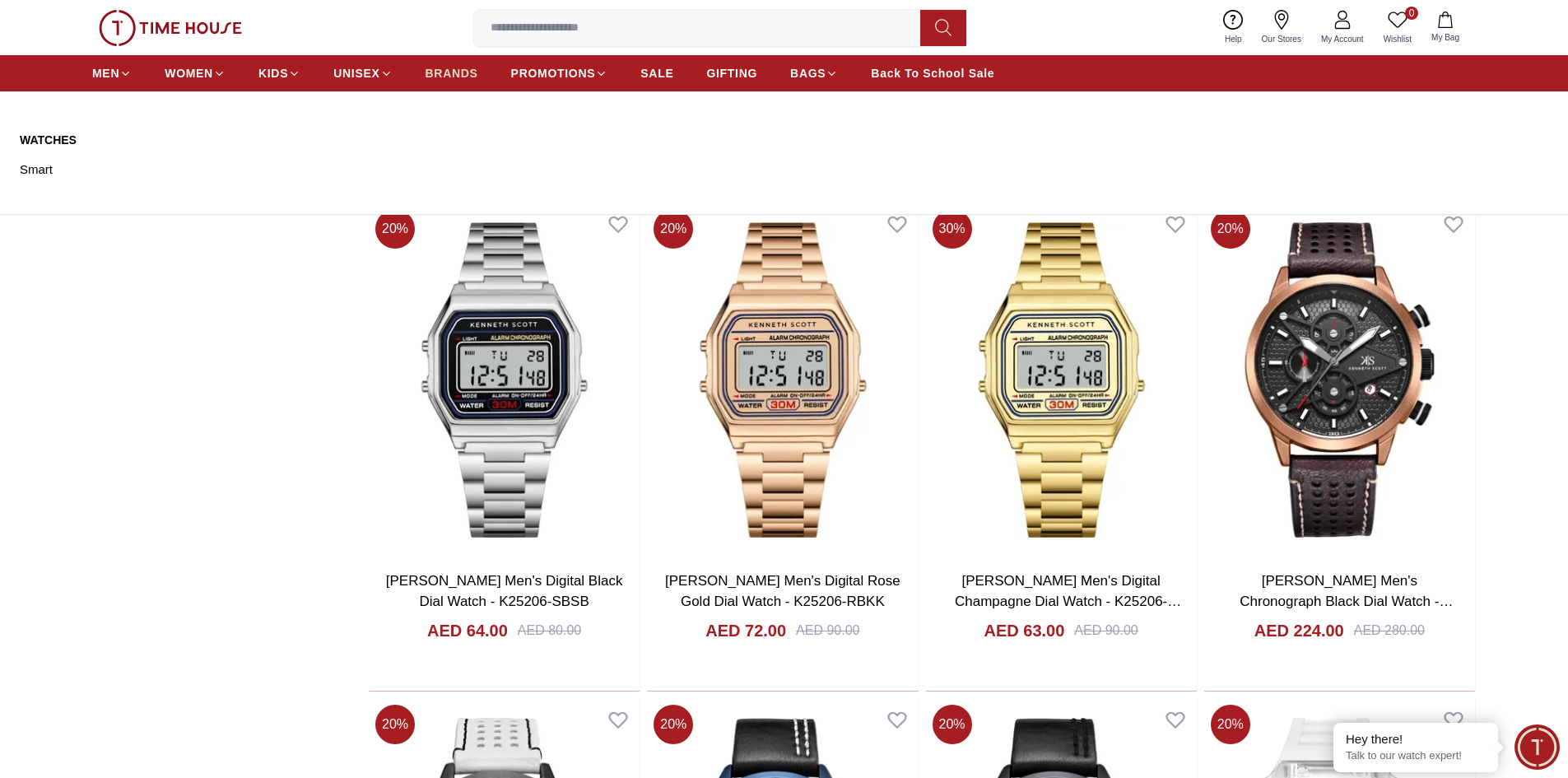
click at [465, 81] on span "BRANDS" at bounding box center [452, 73] width 53 height 16
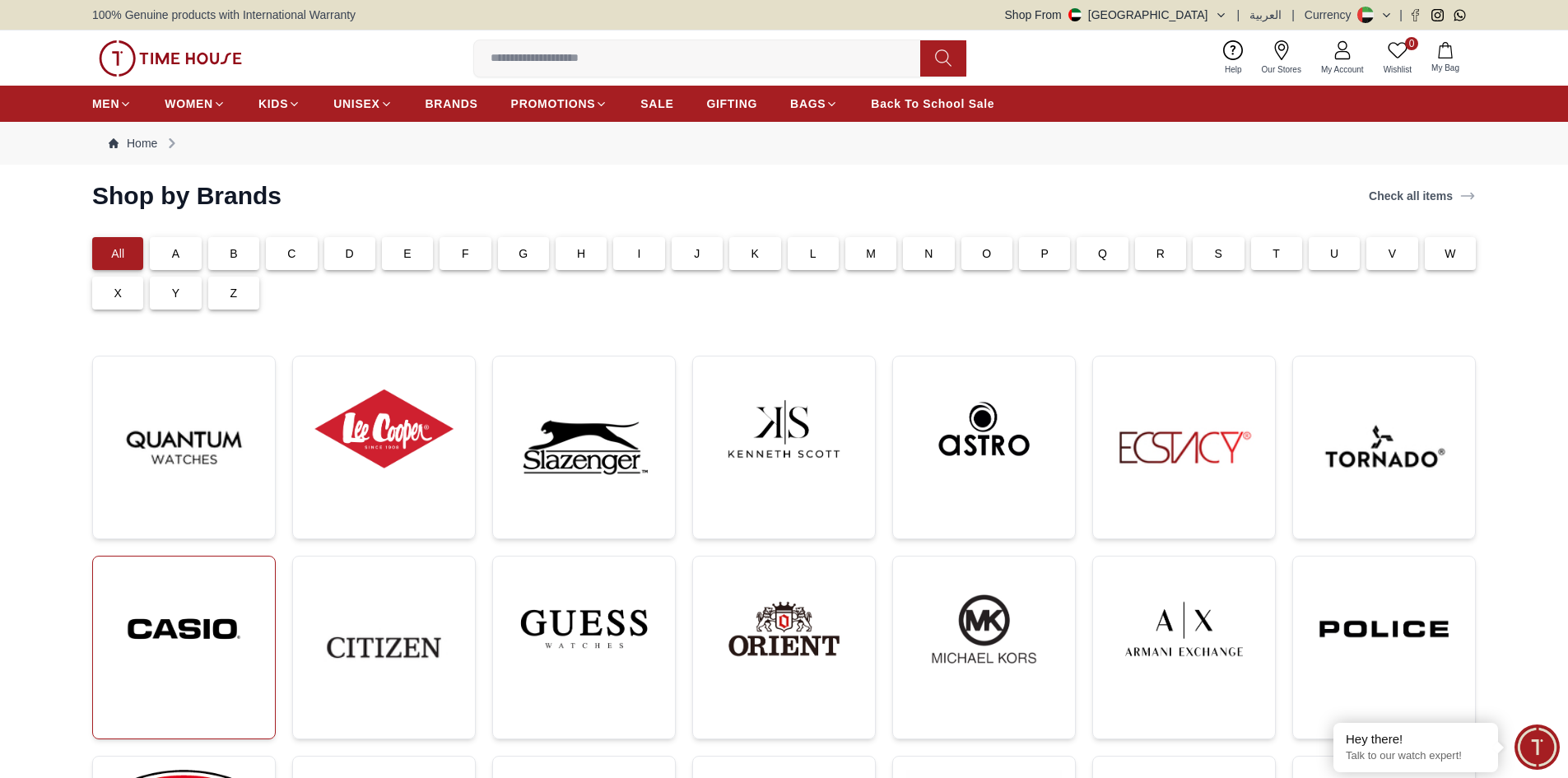
click at [209, 610] on img at bounding box center [184, 628] width 155 height 118
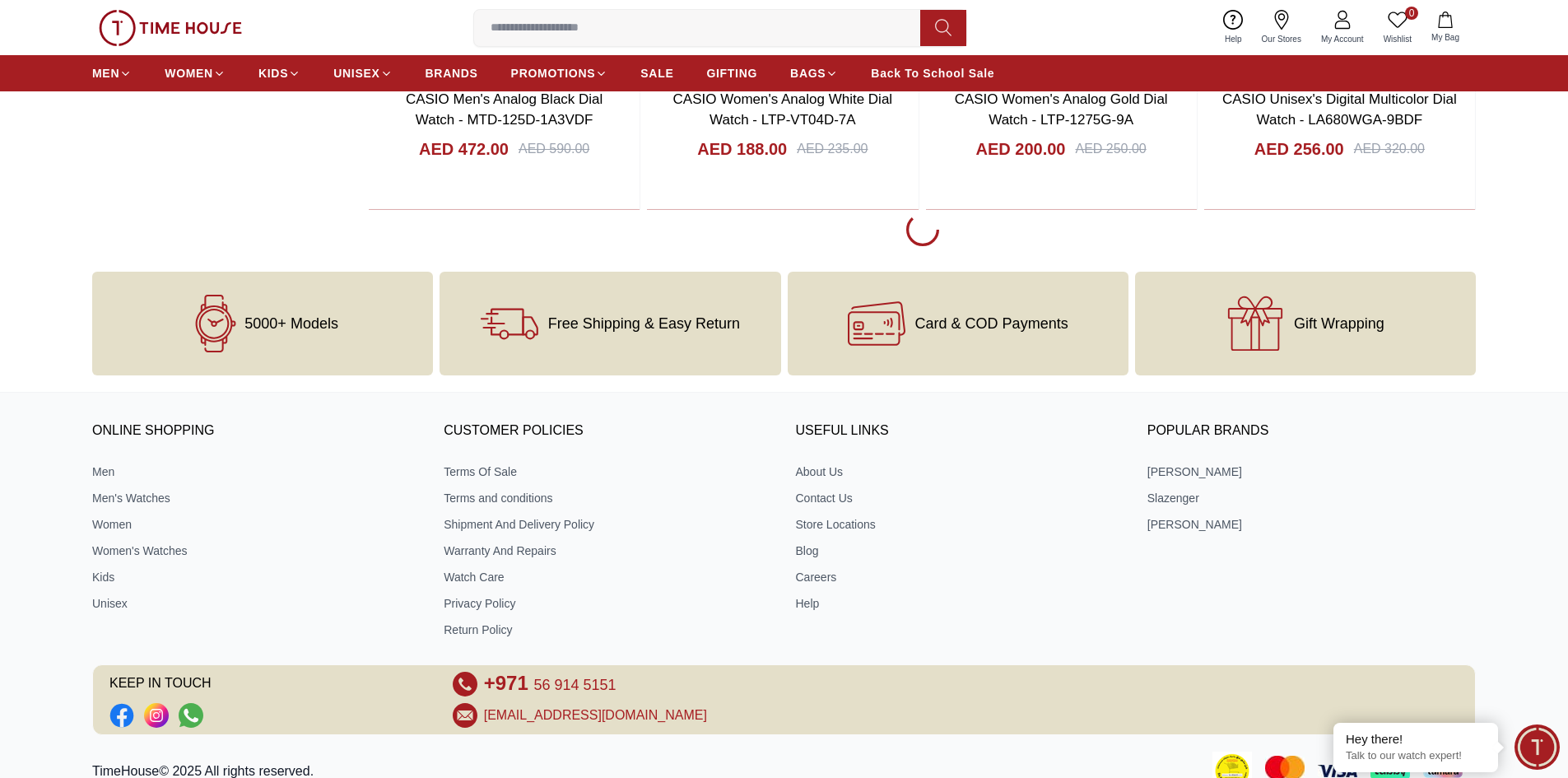
scroll to position [3326, 0]
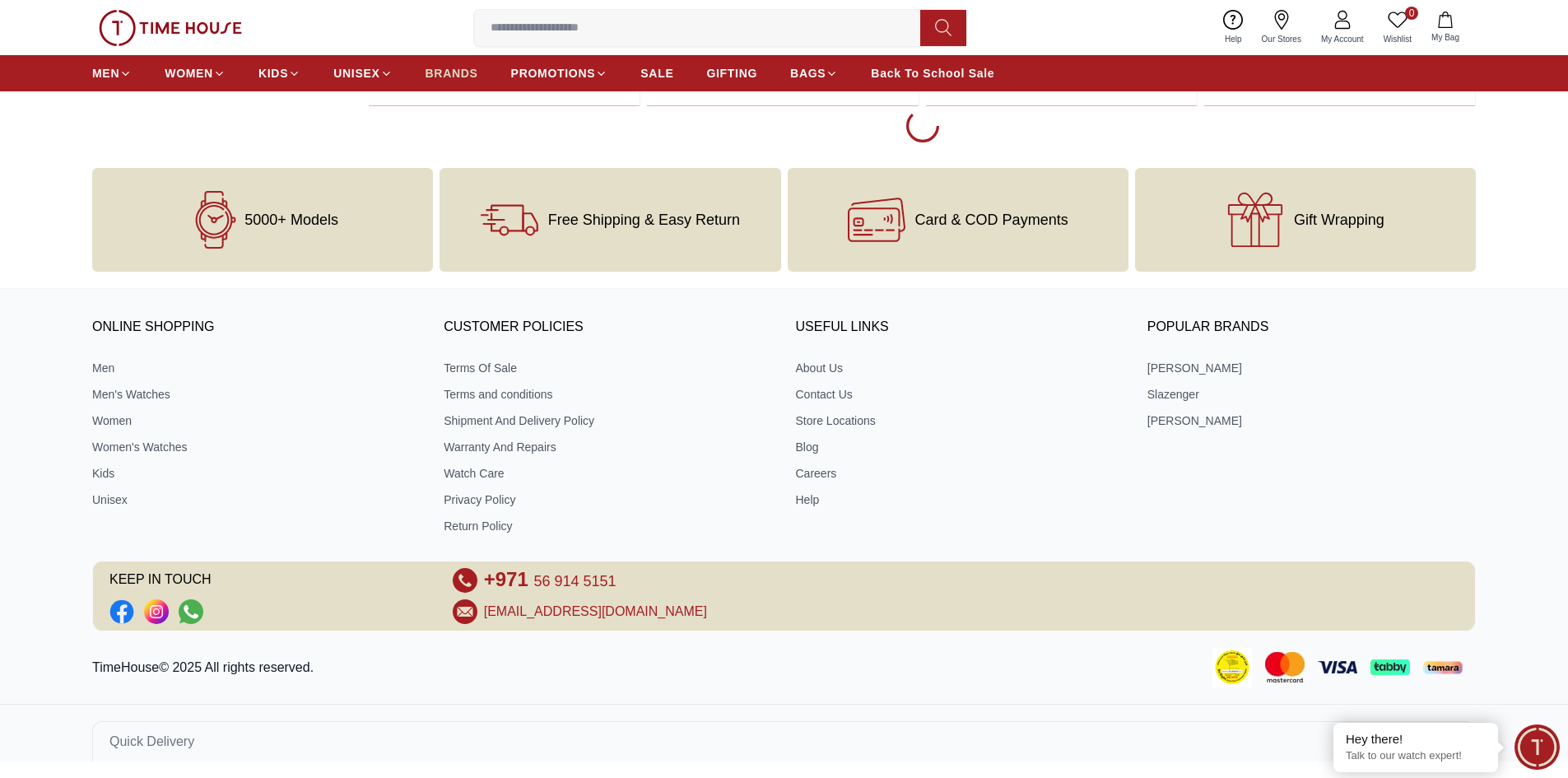
click at [463, 71] on span "BRANDS" at bounding box center [452, 73] width 53 height 16
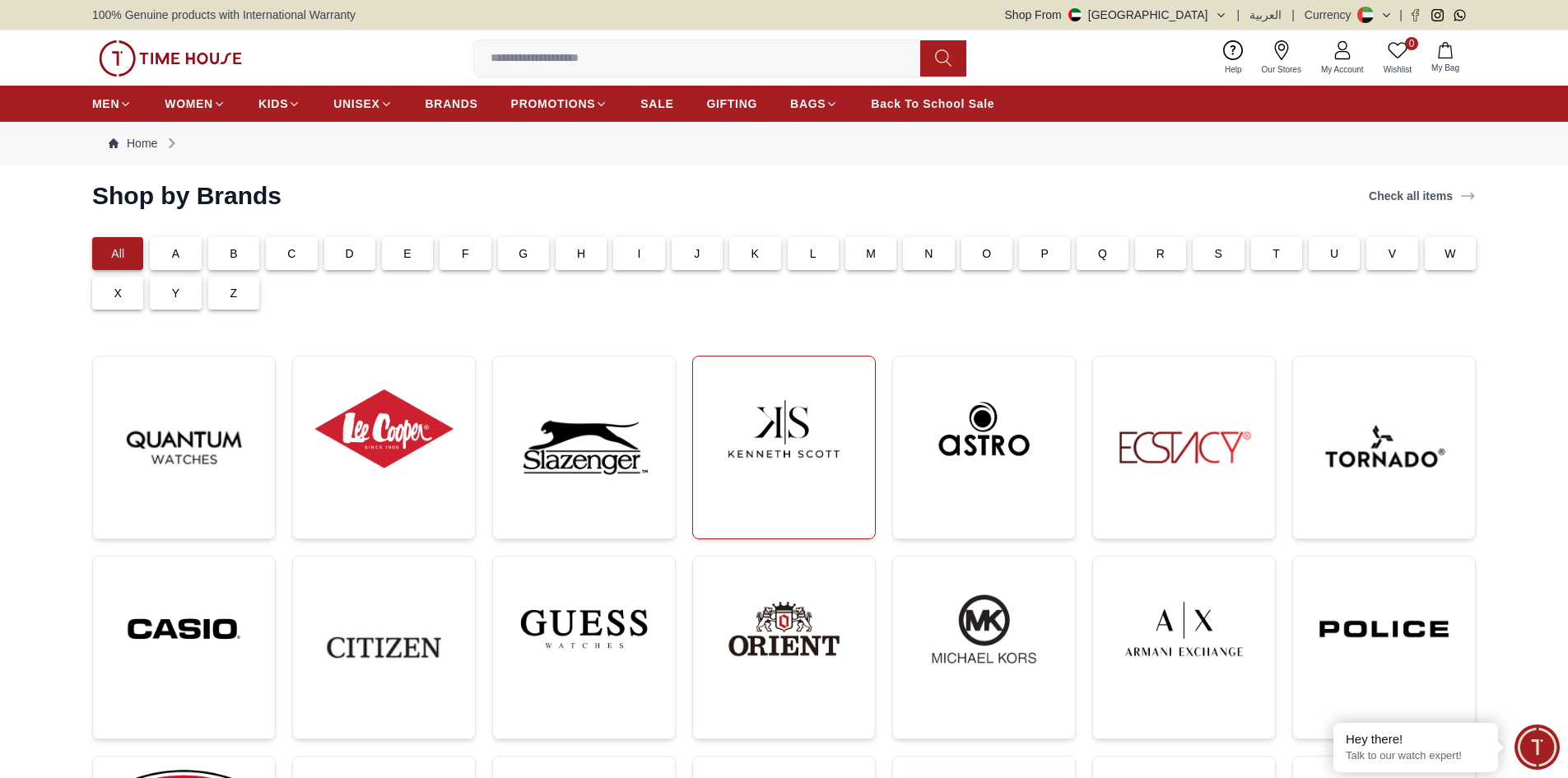
click at [779, 414] on img at bounding box center [784, 428] width 155 height 118
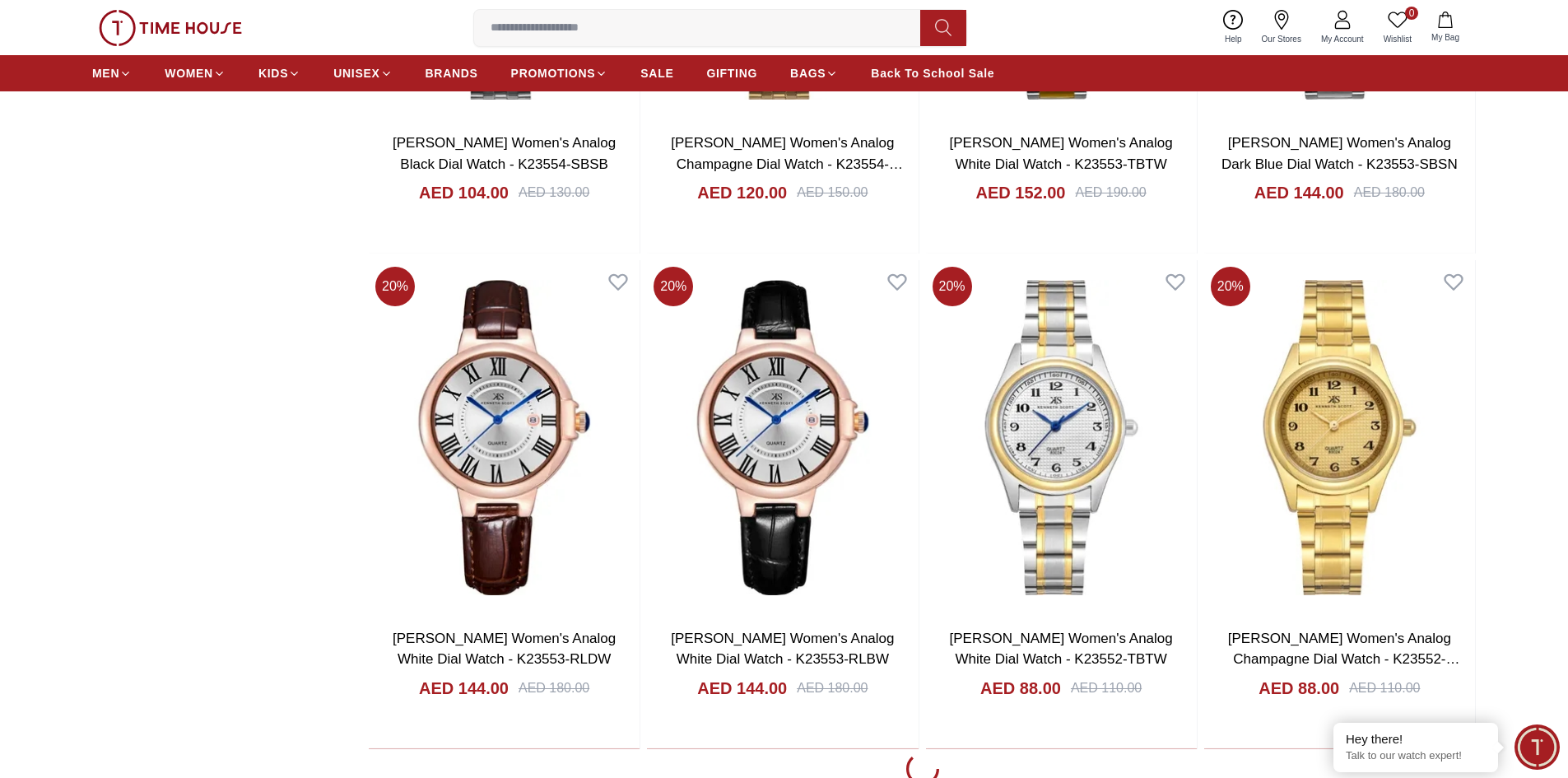
scroll to position [5262, 0]
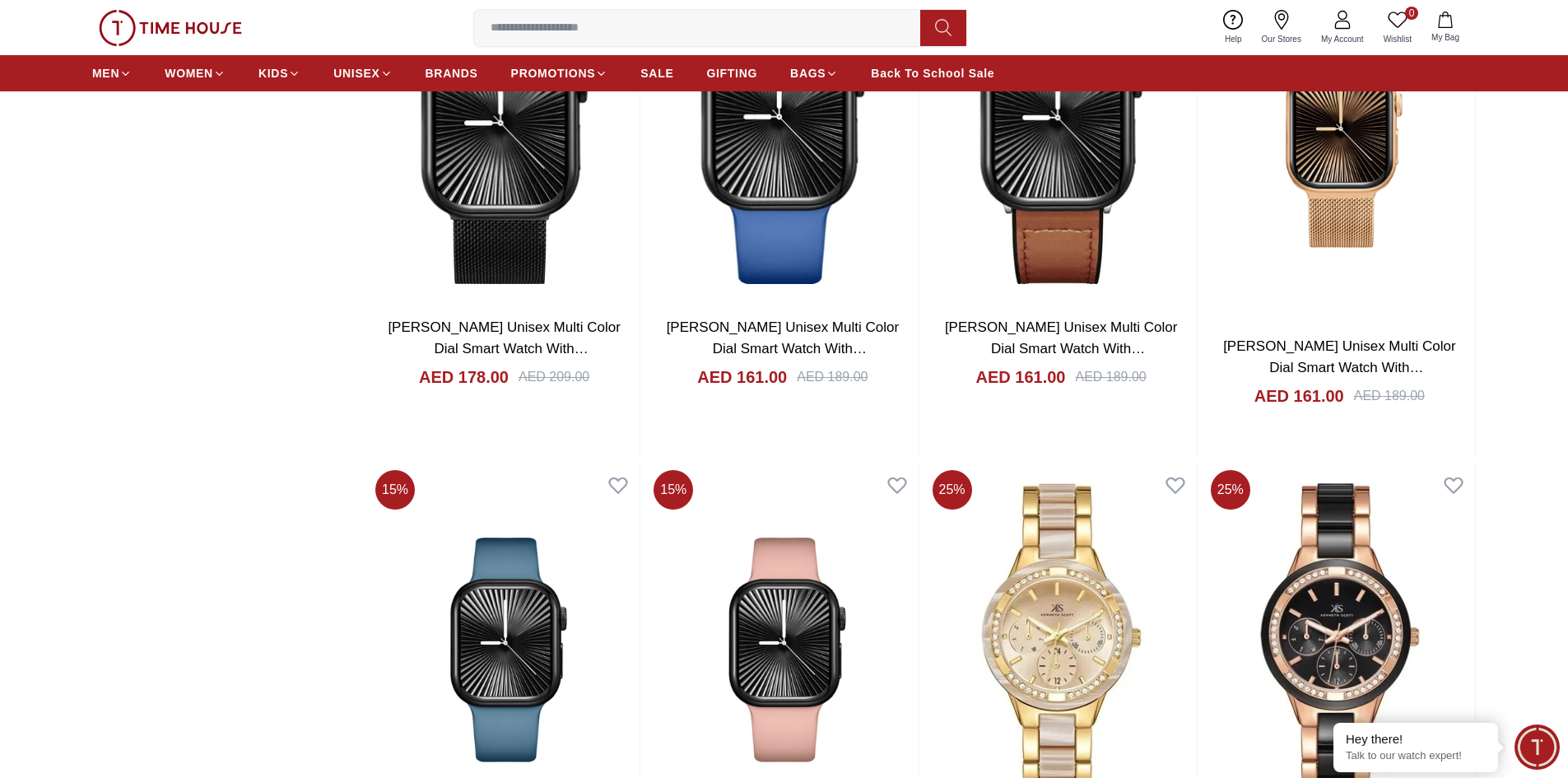
scroll to position [8060, 0]
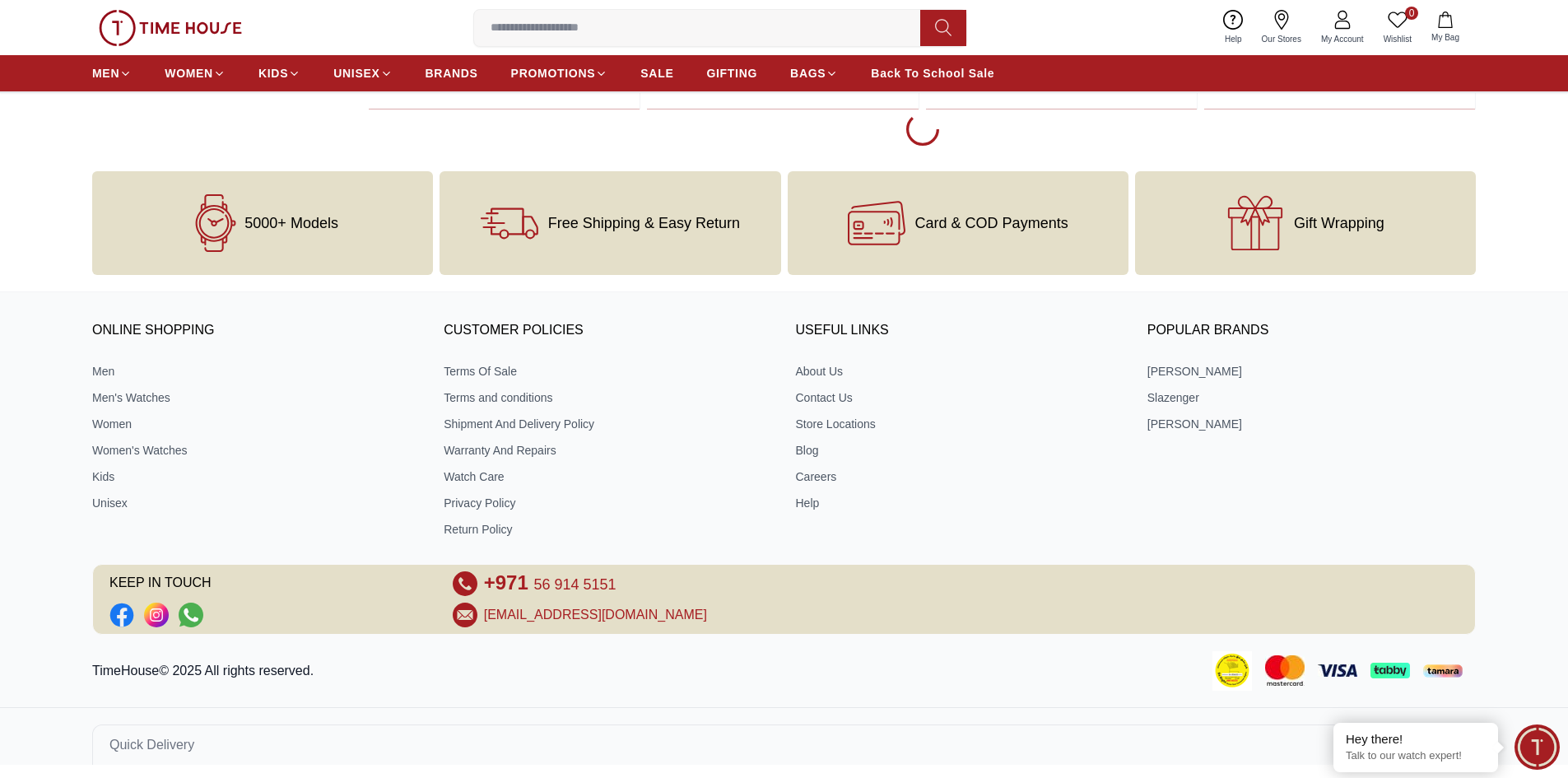
scroll to position [10748, 0]
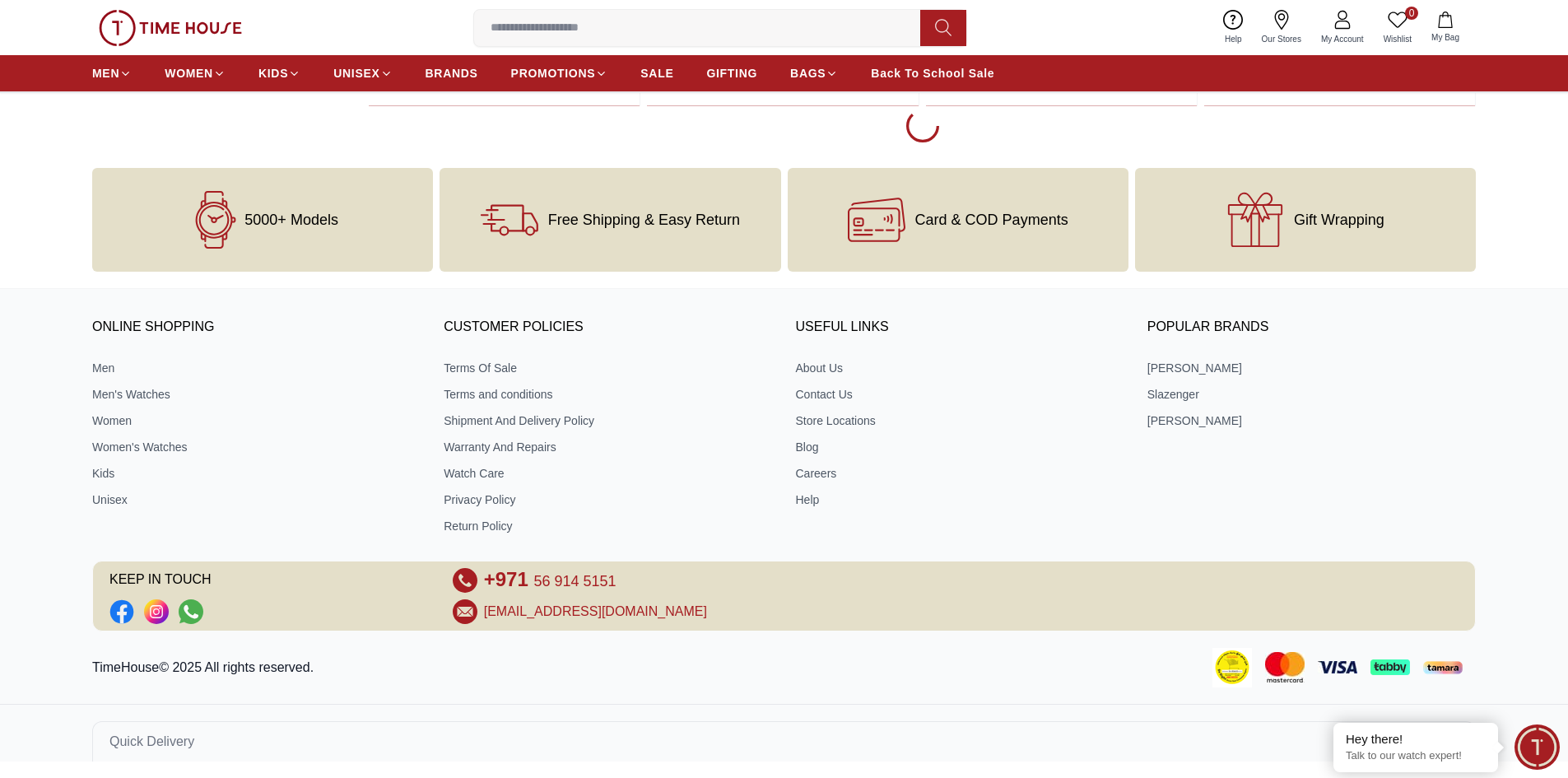
click at [420, 65] on ul "MEN WOMEN KIDS UNISEX BRANDS PROMOTIONS SALE GIFTING BAGS Back To School Sale" at bounding box center [543, 73] width 903 height 29
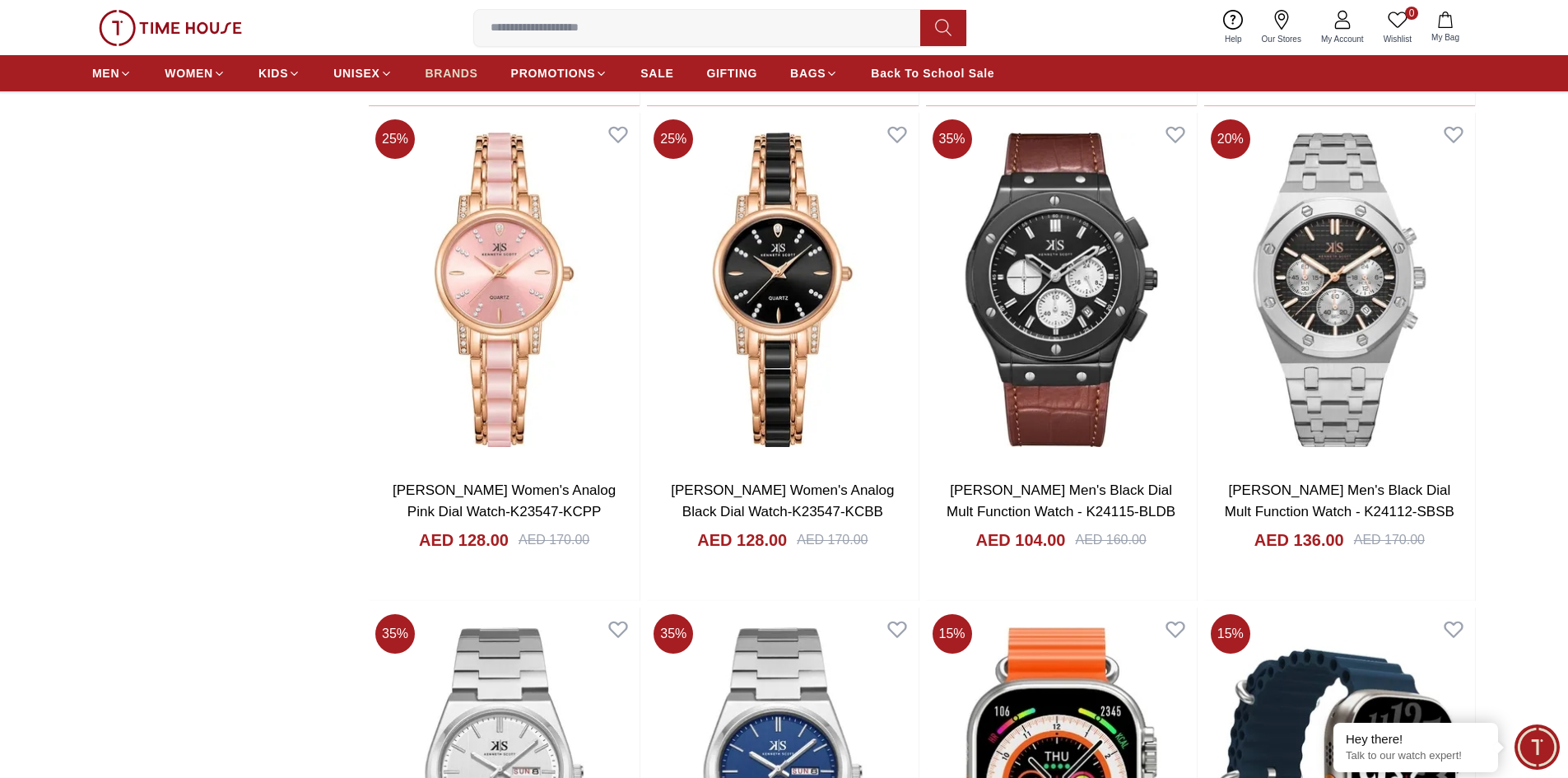
click at [463, 71] on span "BRANDS" at bounding box center [452, 73] width 53 height 16
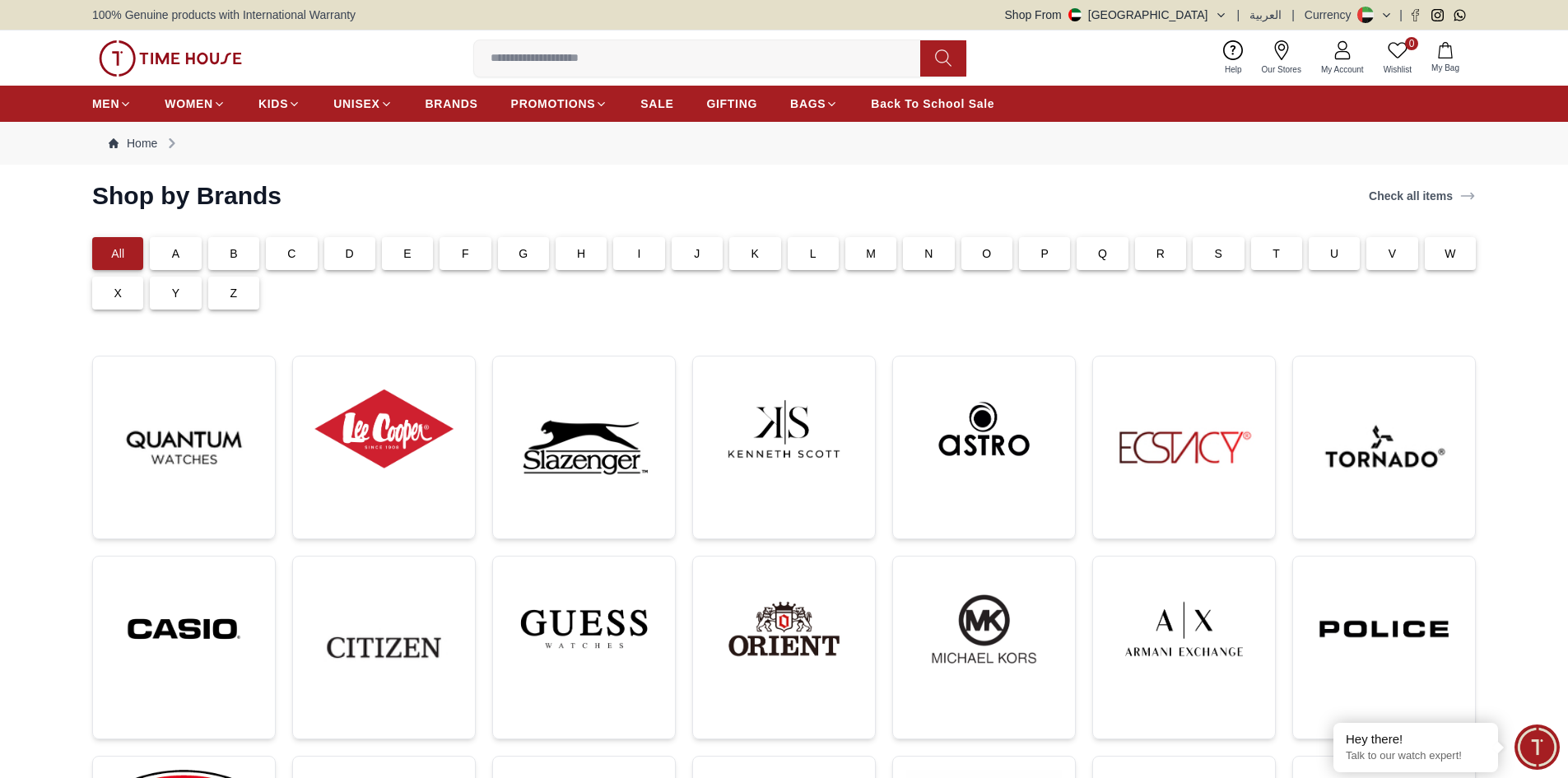
click at [236, 255] on p "B" at bounding box center [233, 253] width 9 height 16
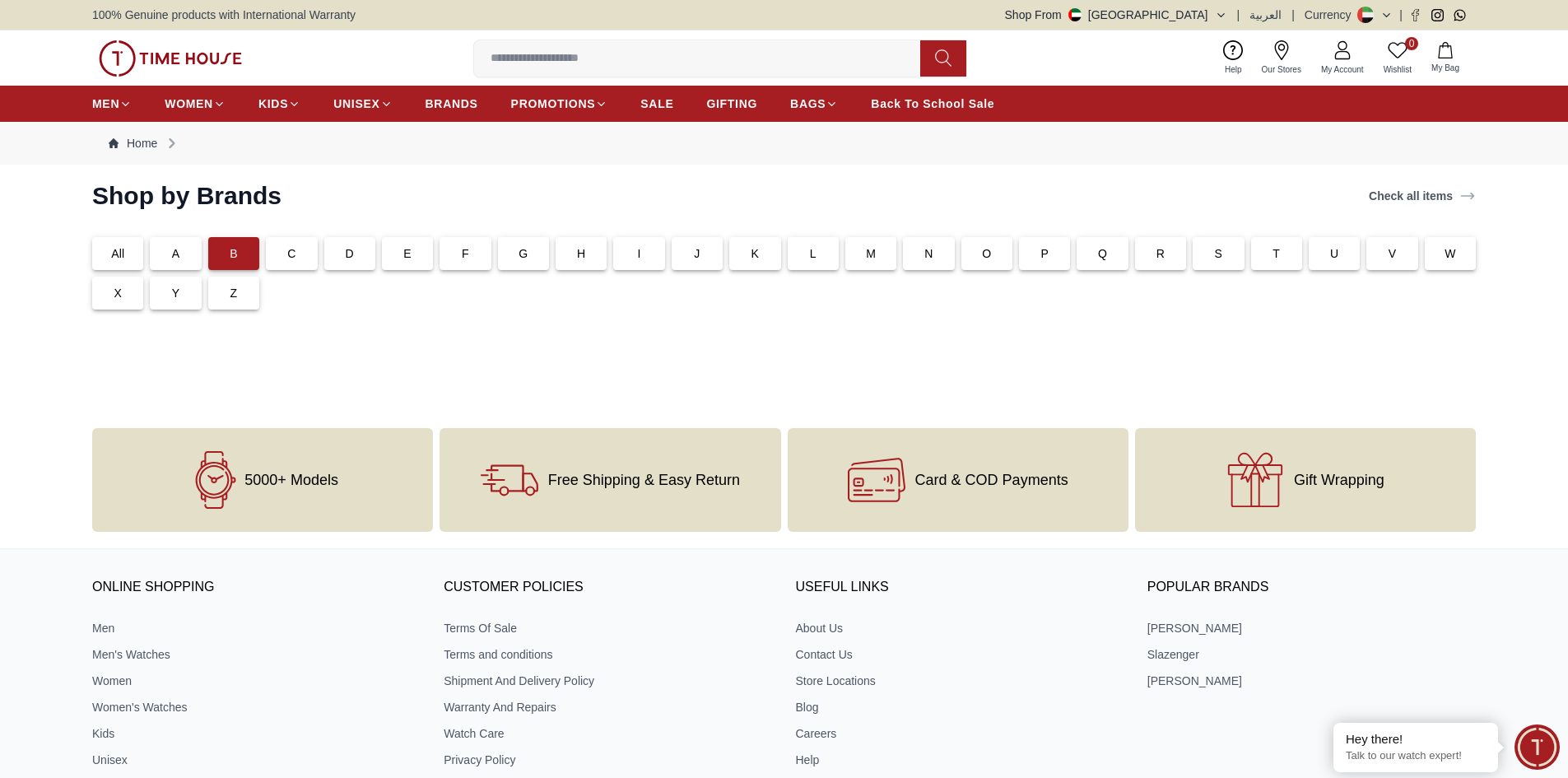
click at [241, 265] on div "B" at bounding box center [234, 253] width 51 height 33
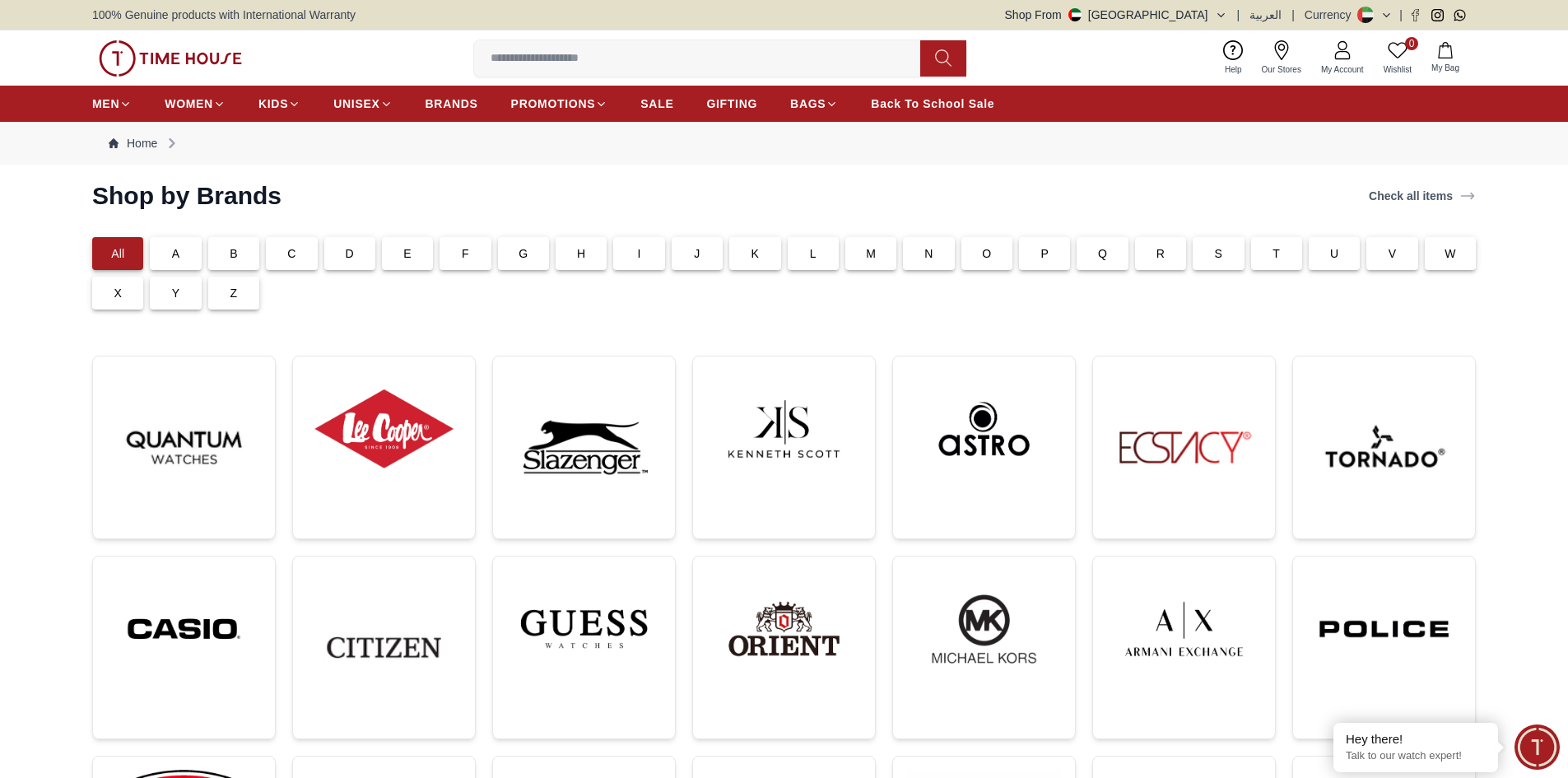
click at [230, 259] on p "B" at bounding box center [233, 253] width 9 height 16
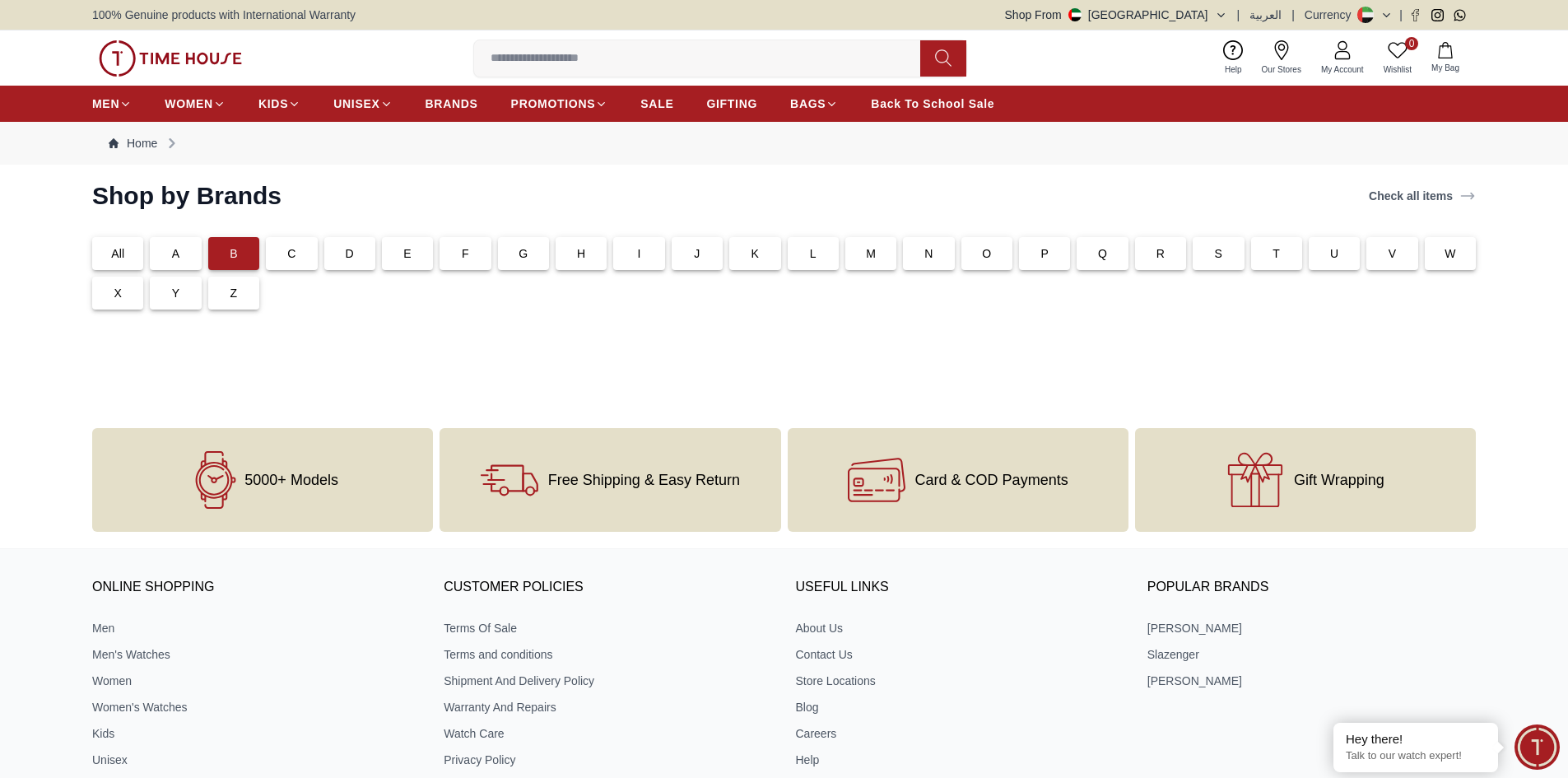
click at [225, 252] on div "B" at bounding box center [234, 253] width 51 height 33
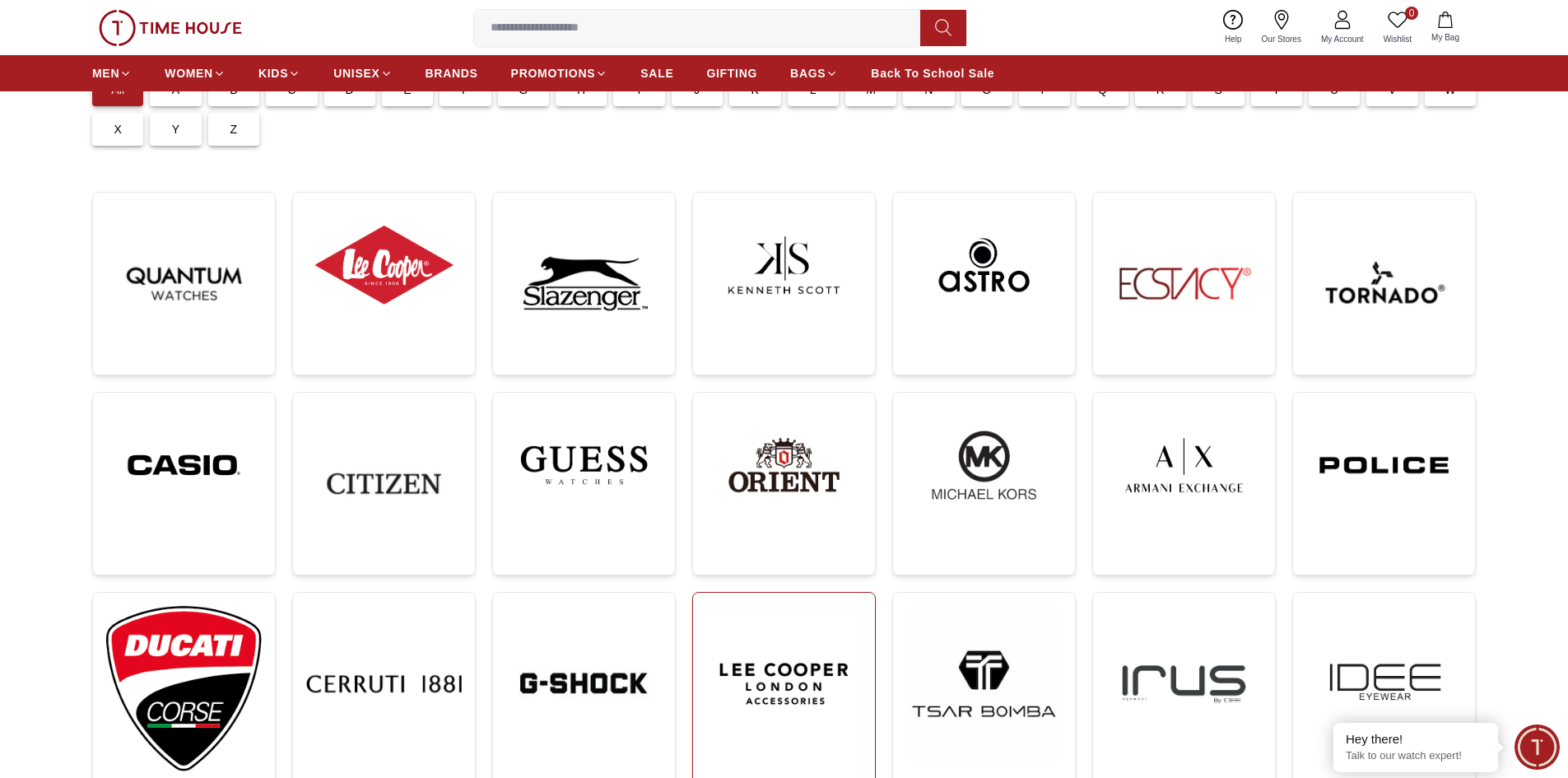
scroll to position [165, 0]
click at [447, 261] on img at bounding box center [384, 263] width 155 height 118
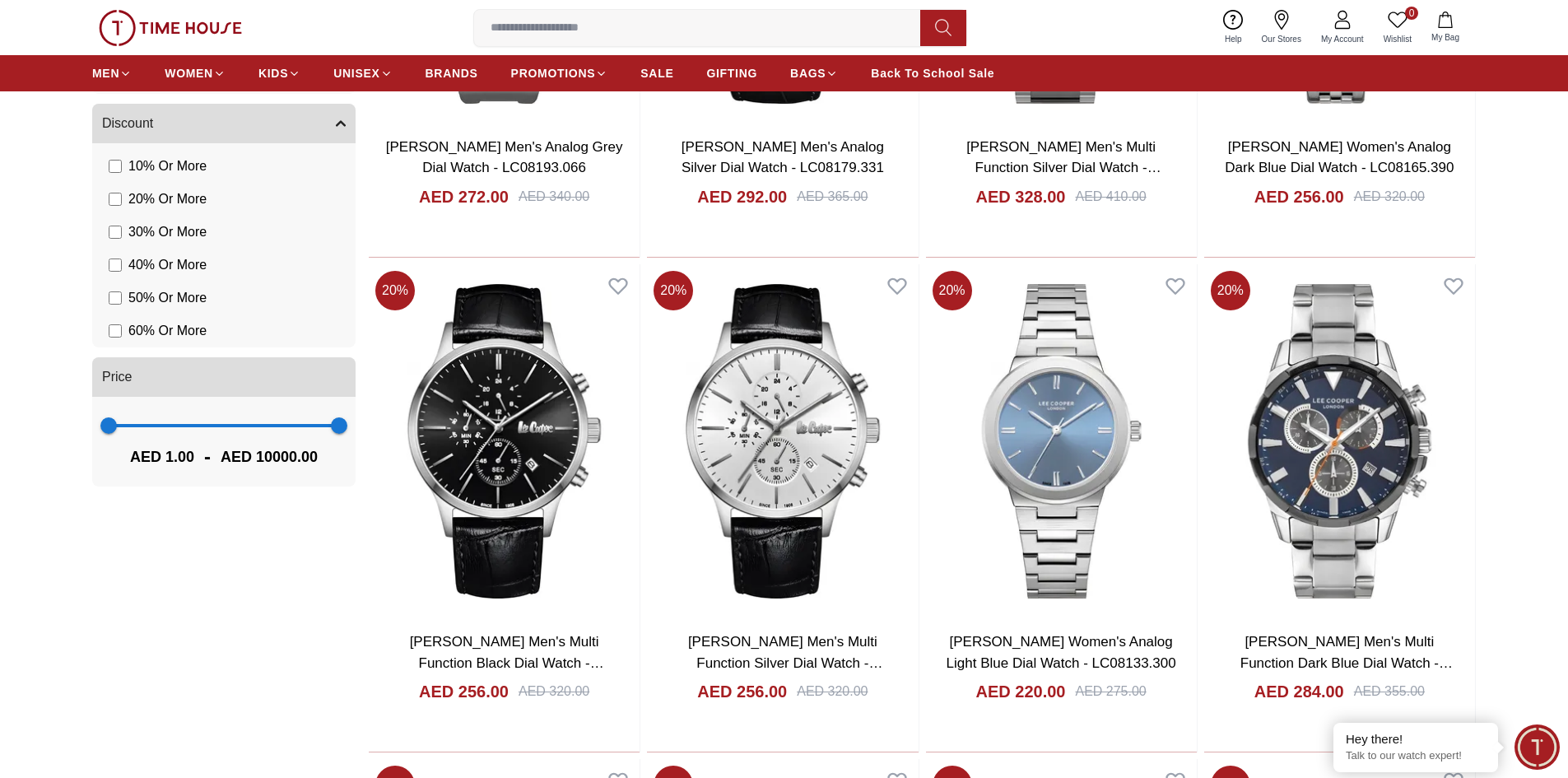
scroll to position [1728, 0]
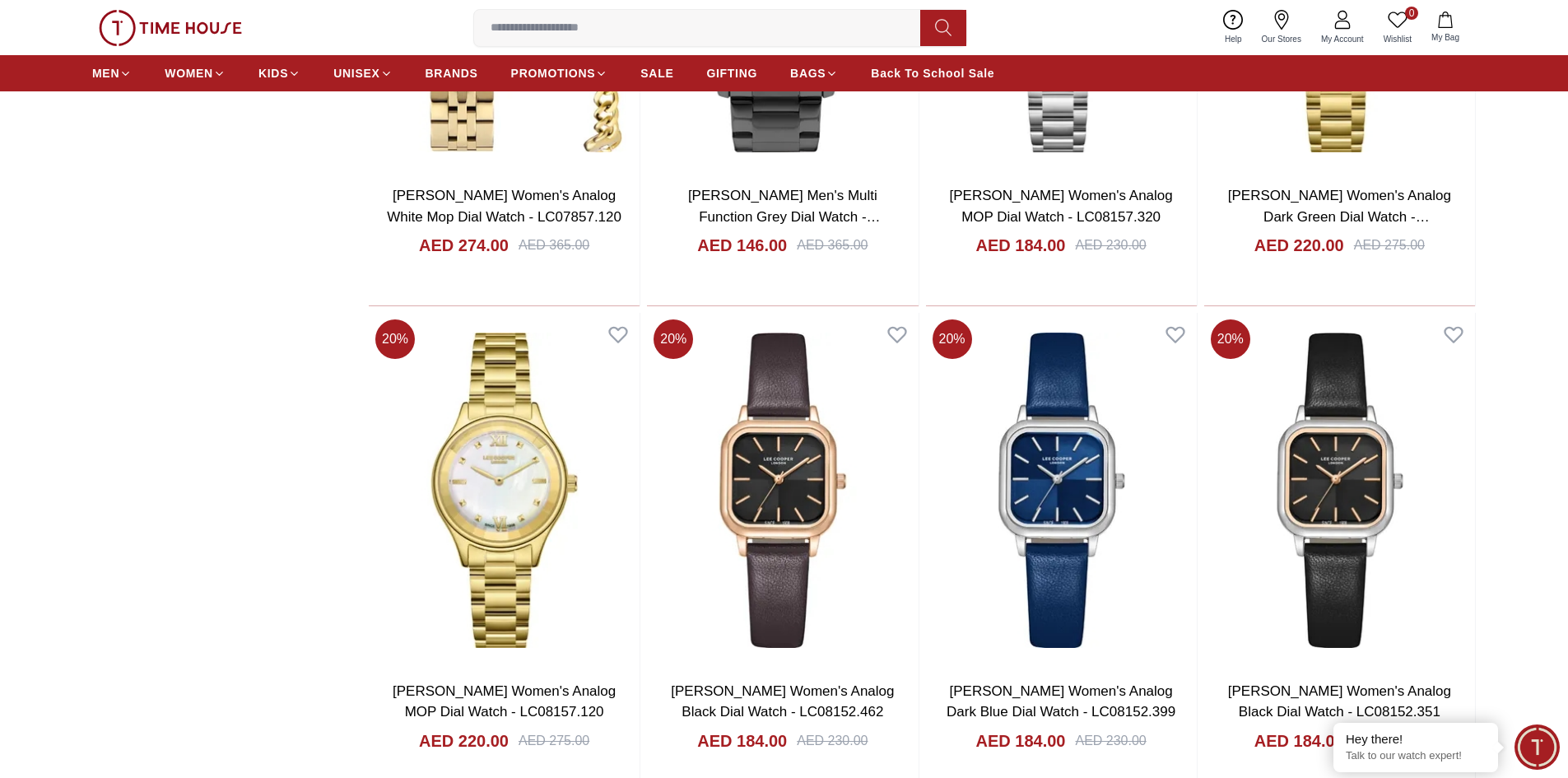
scroll to position [7786, 0]
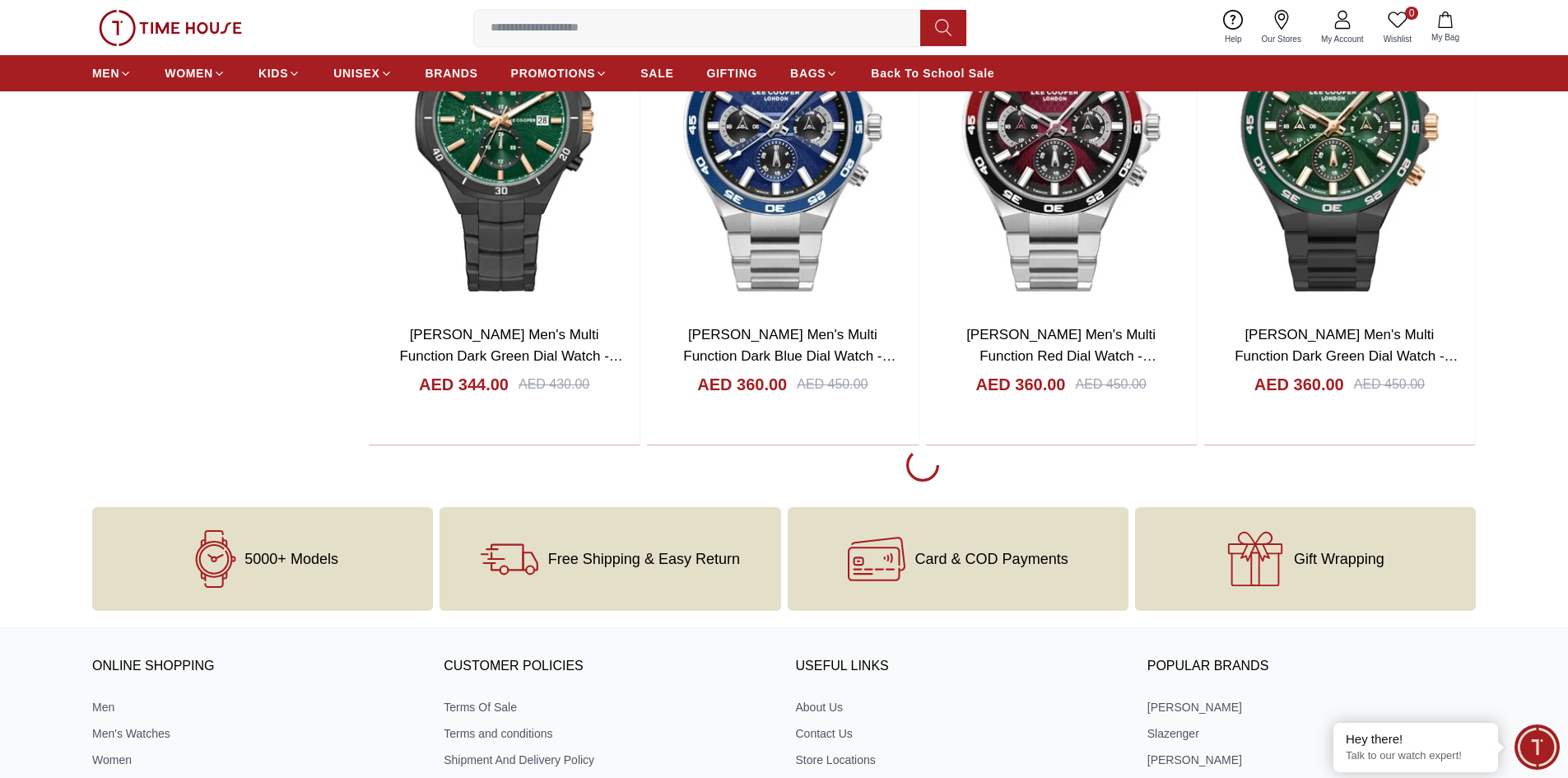
scroll to position [13052, 0]
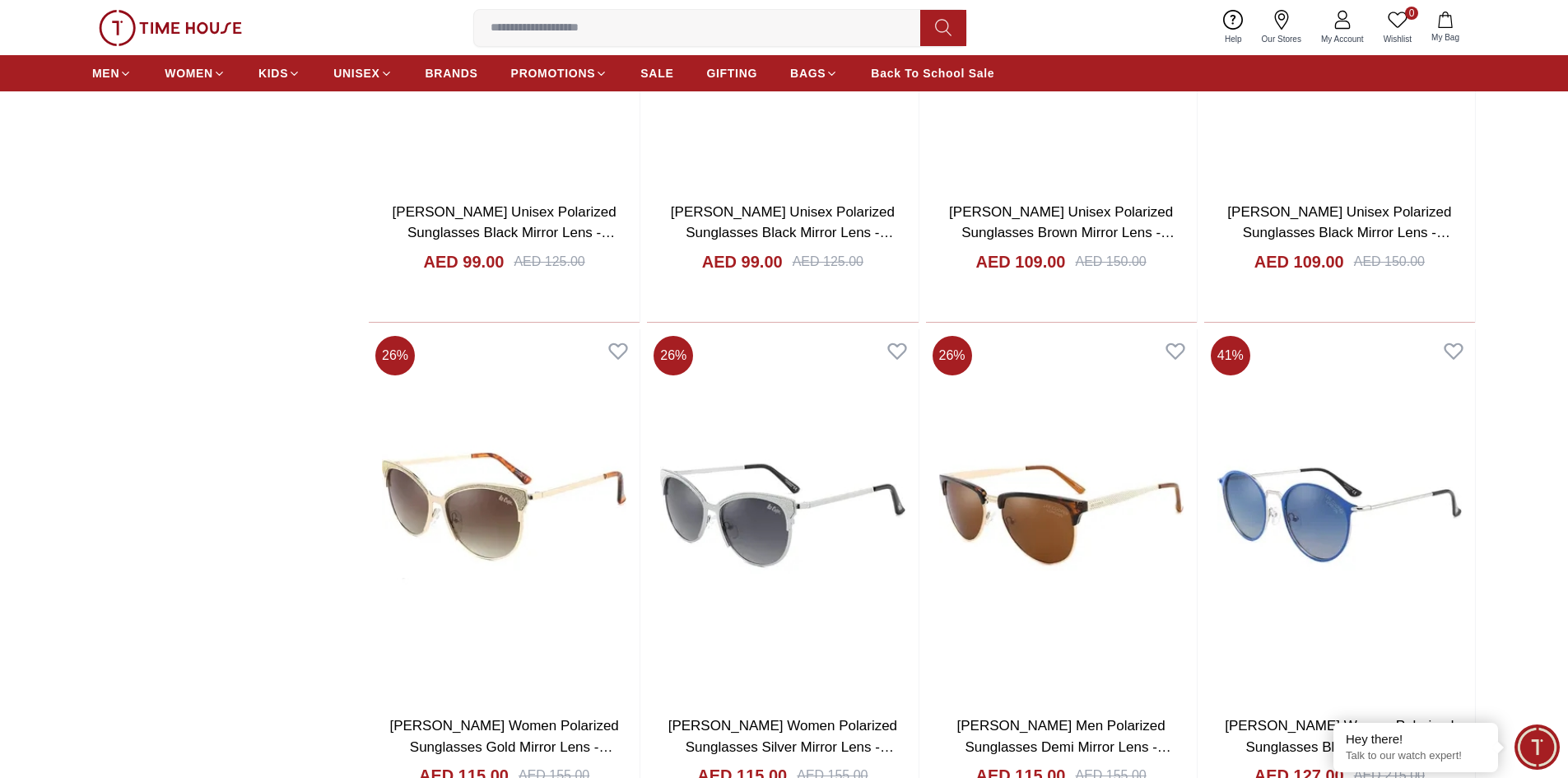
scroll to position [17741, 0]
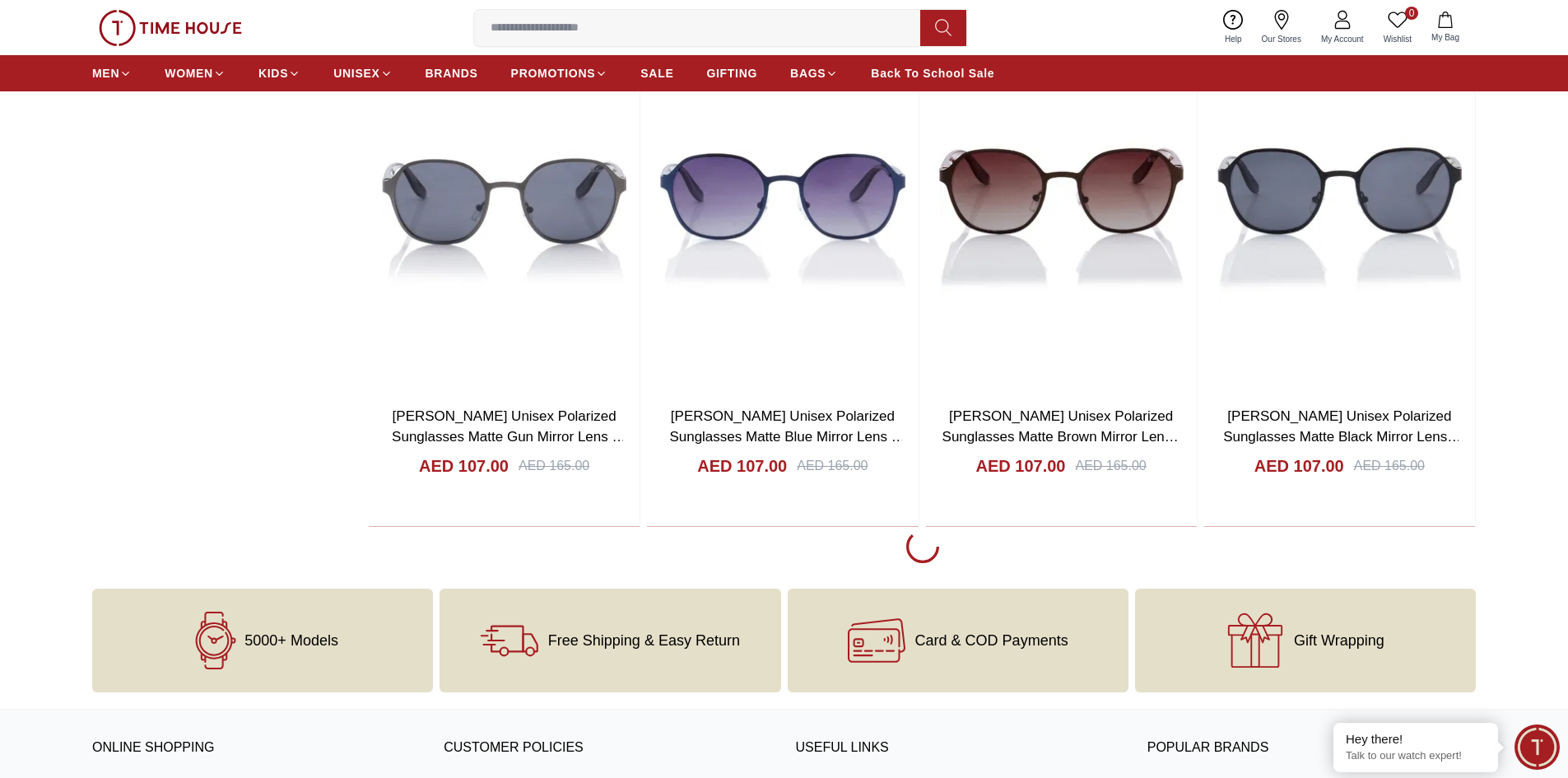
scroll to position [23346, 0]
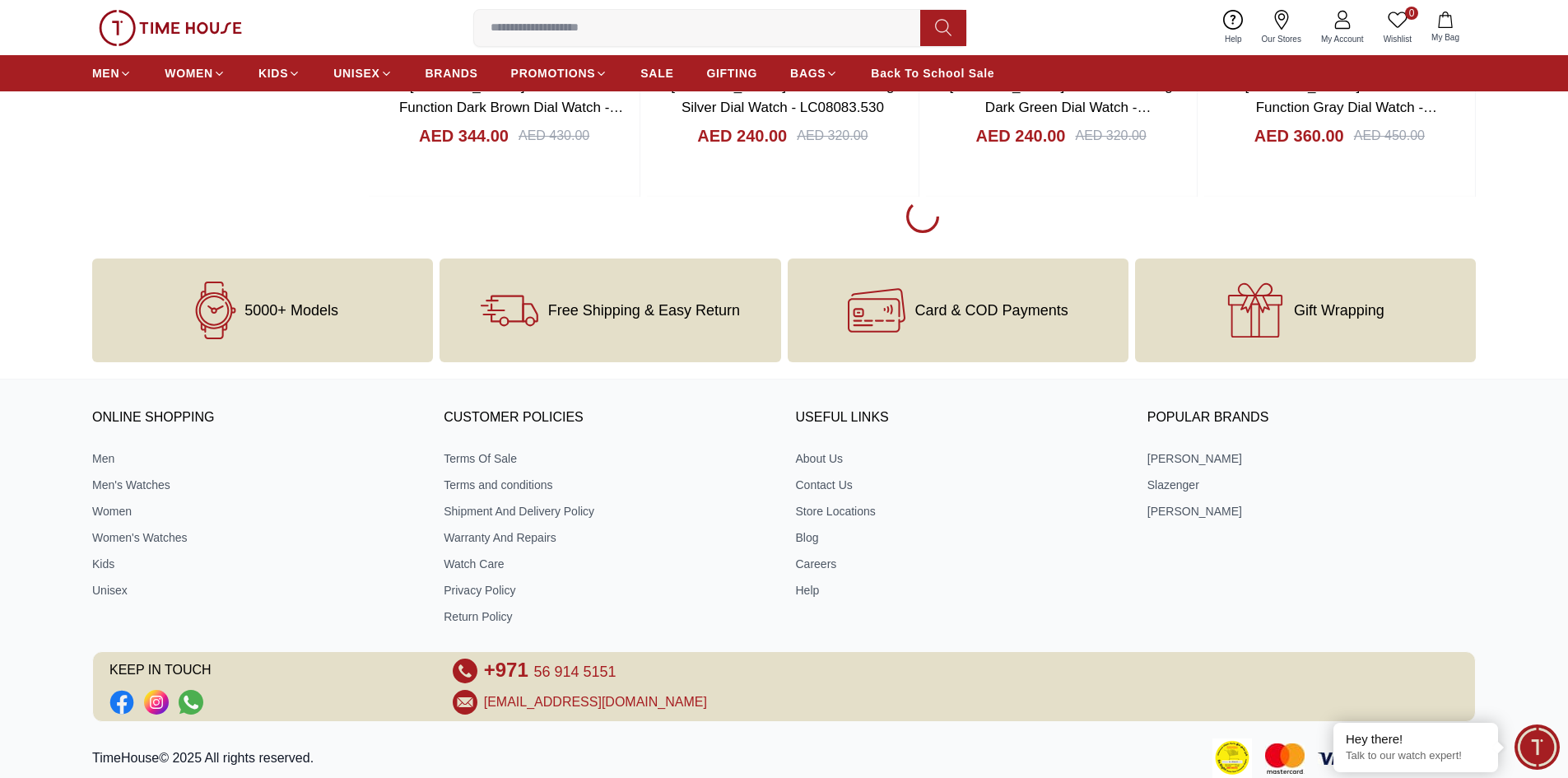
scroll to position [28294, 0]
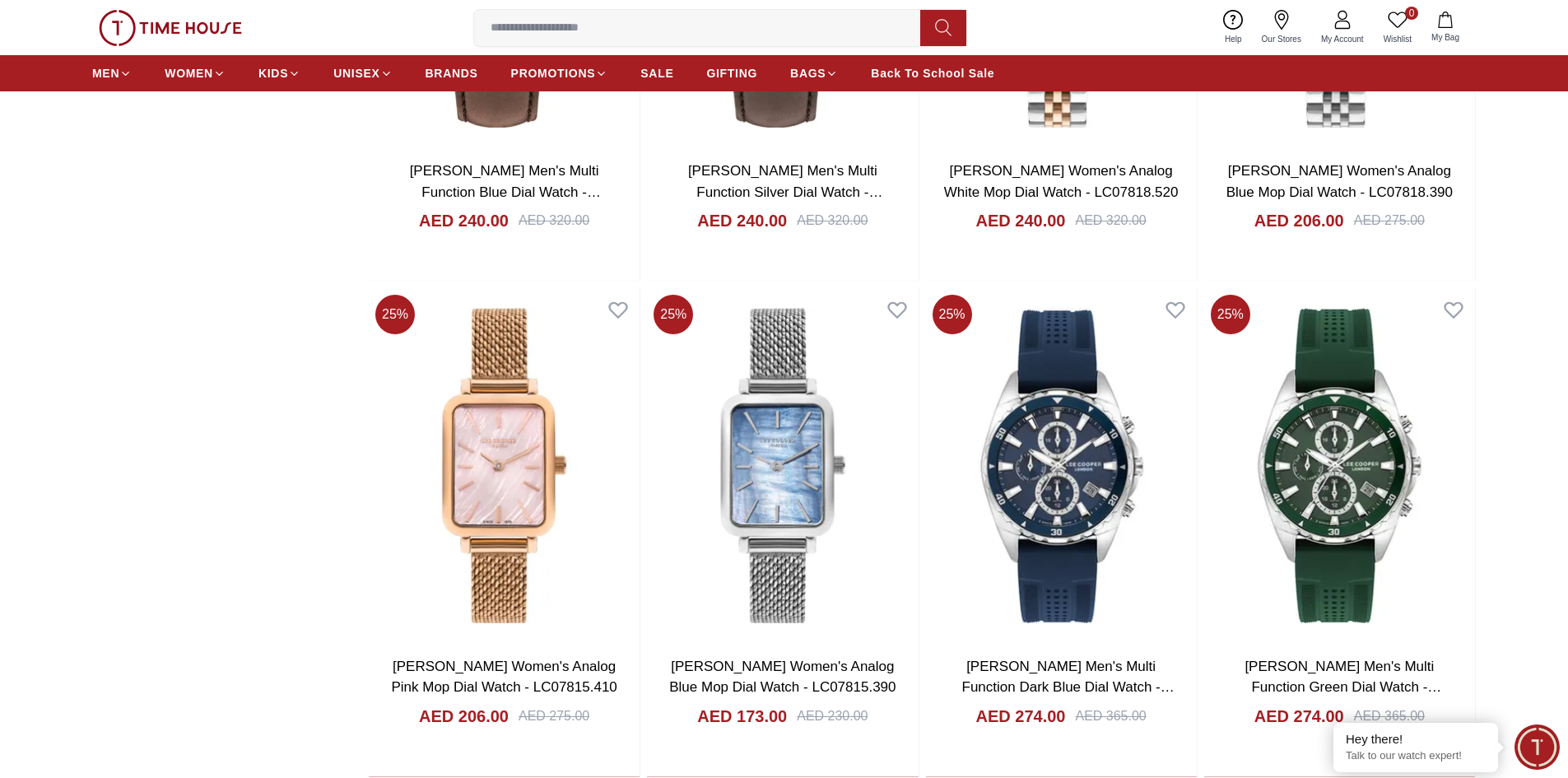
scroll to position [32969, 0]
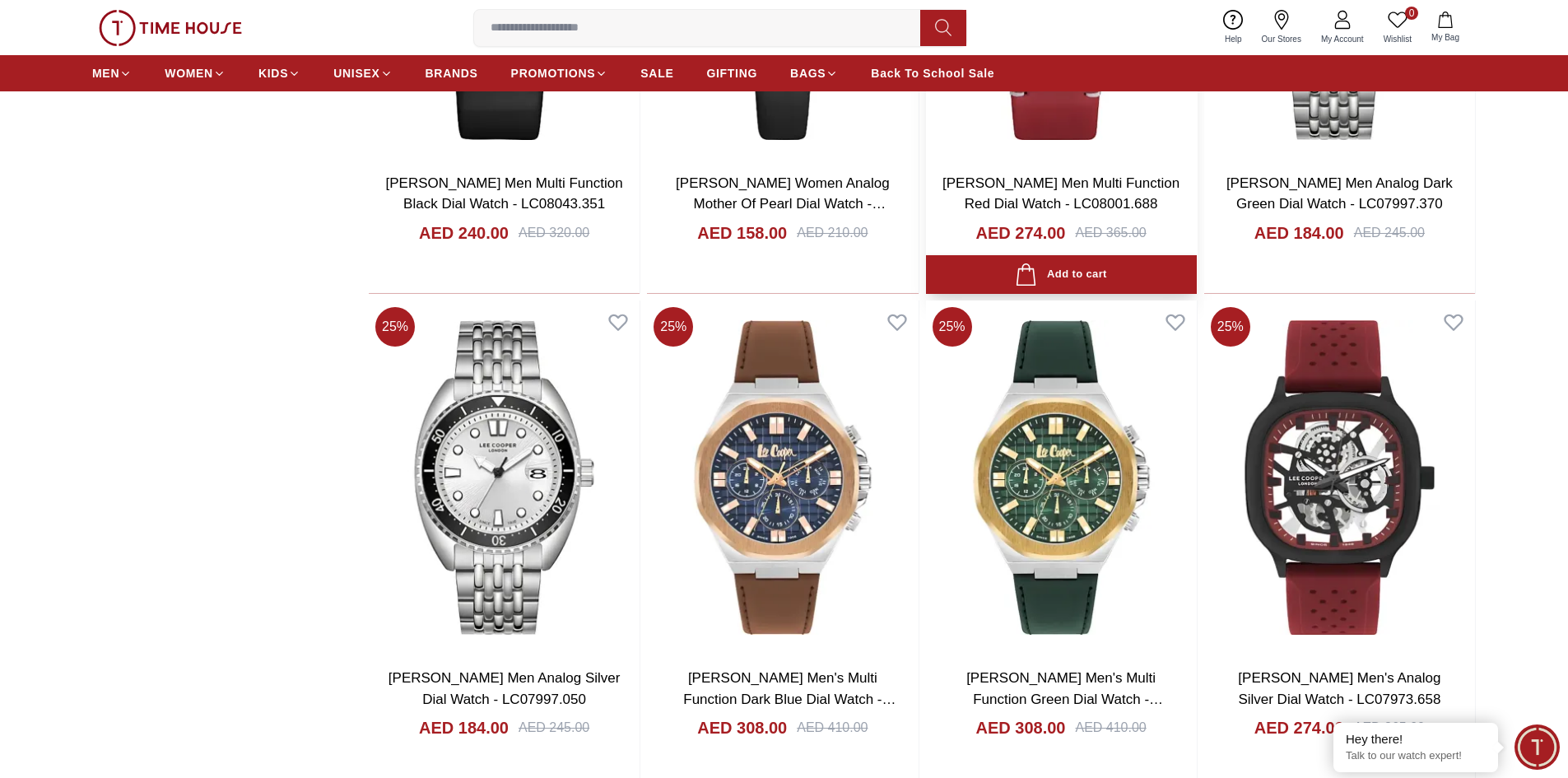
scroll to position [38003, 0]
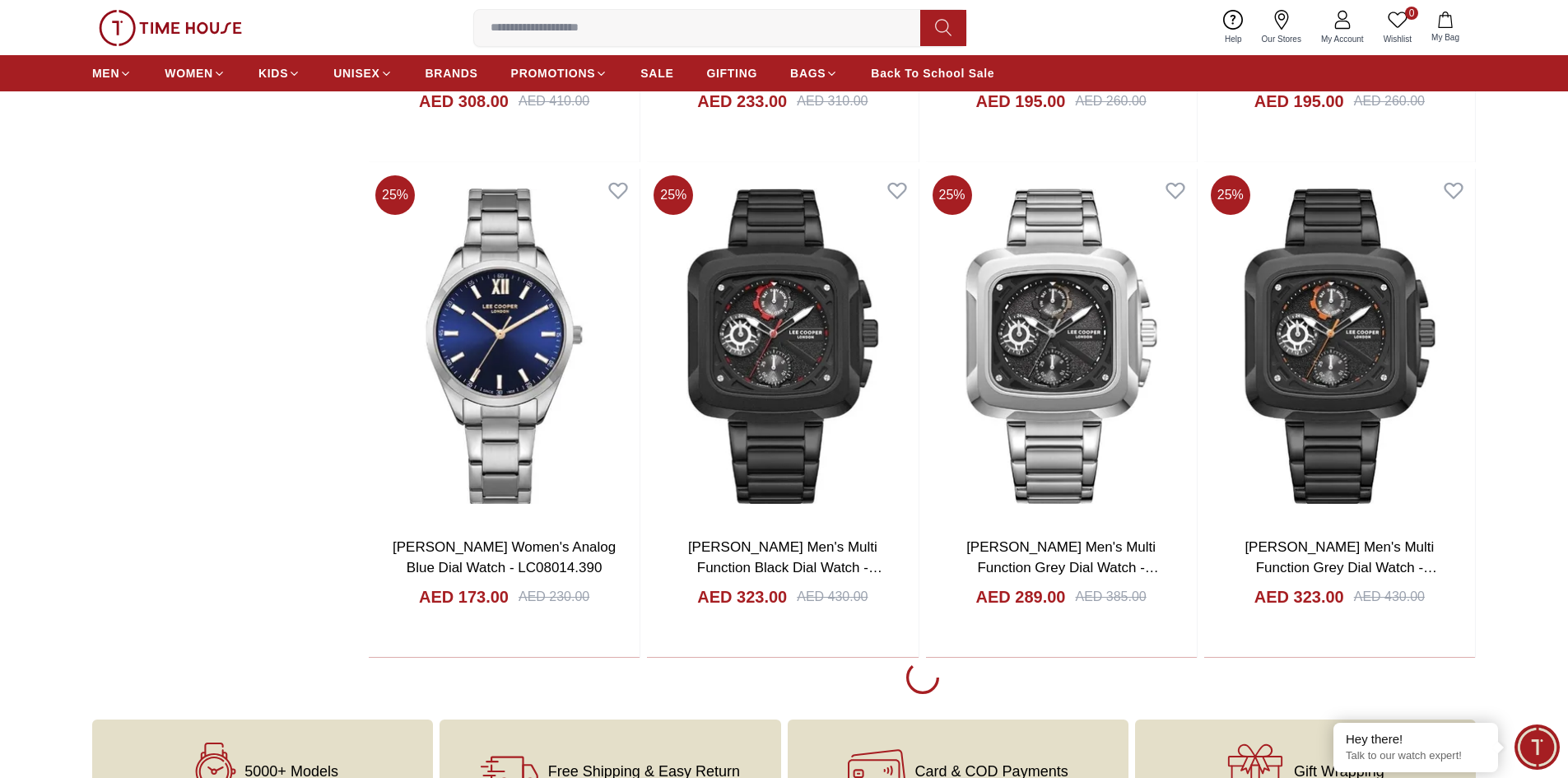
scroll to position [42692, 0]
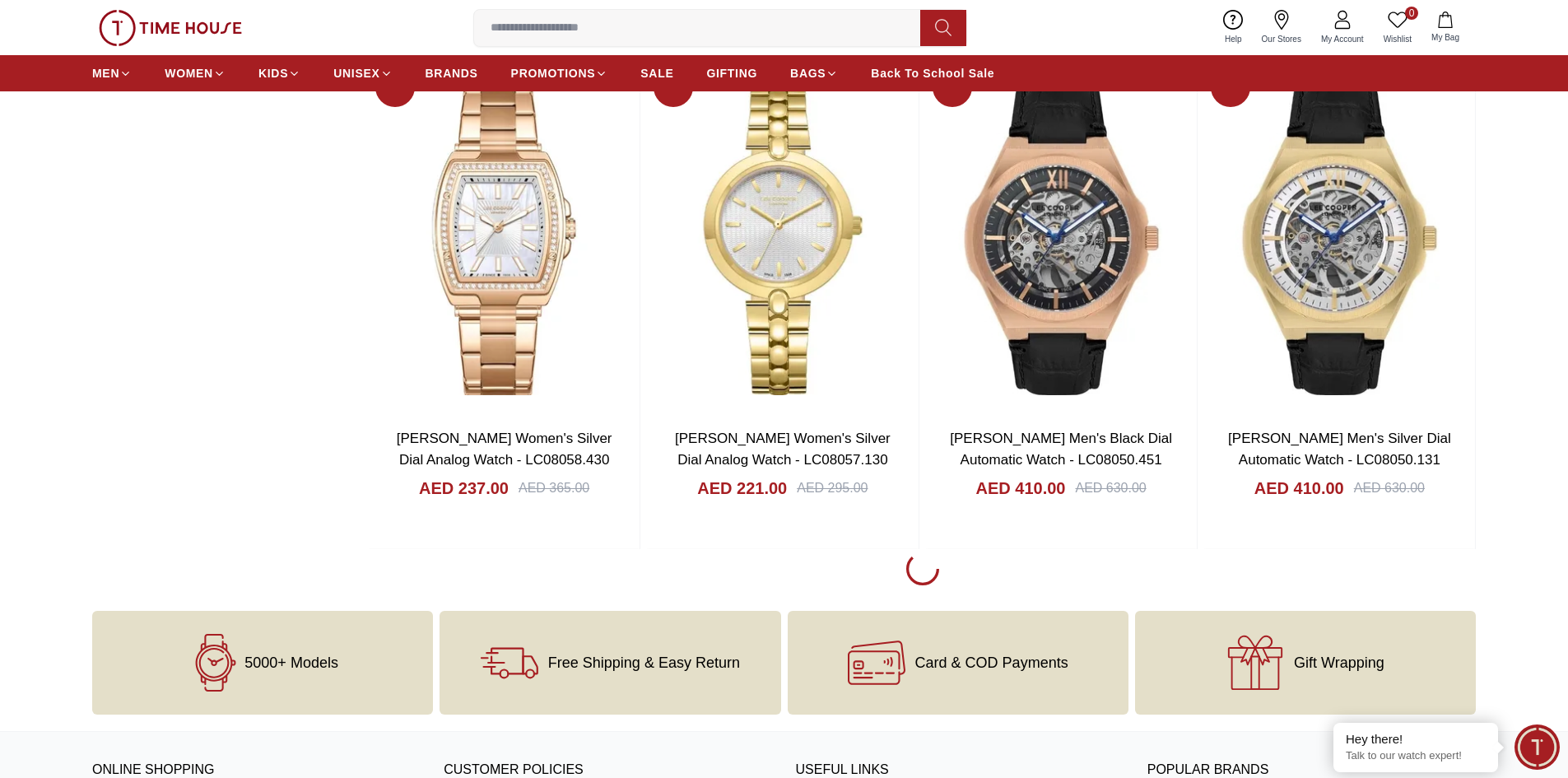
scroll to position [45326, 0]
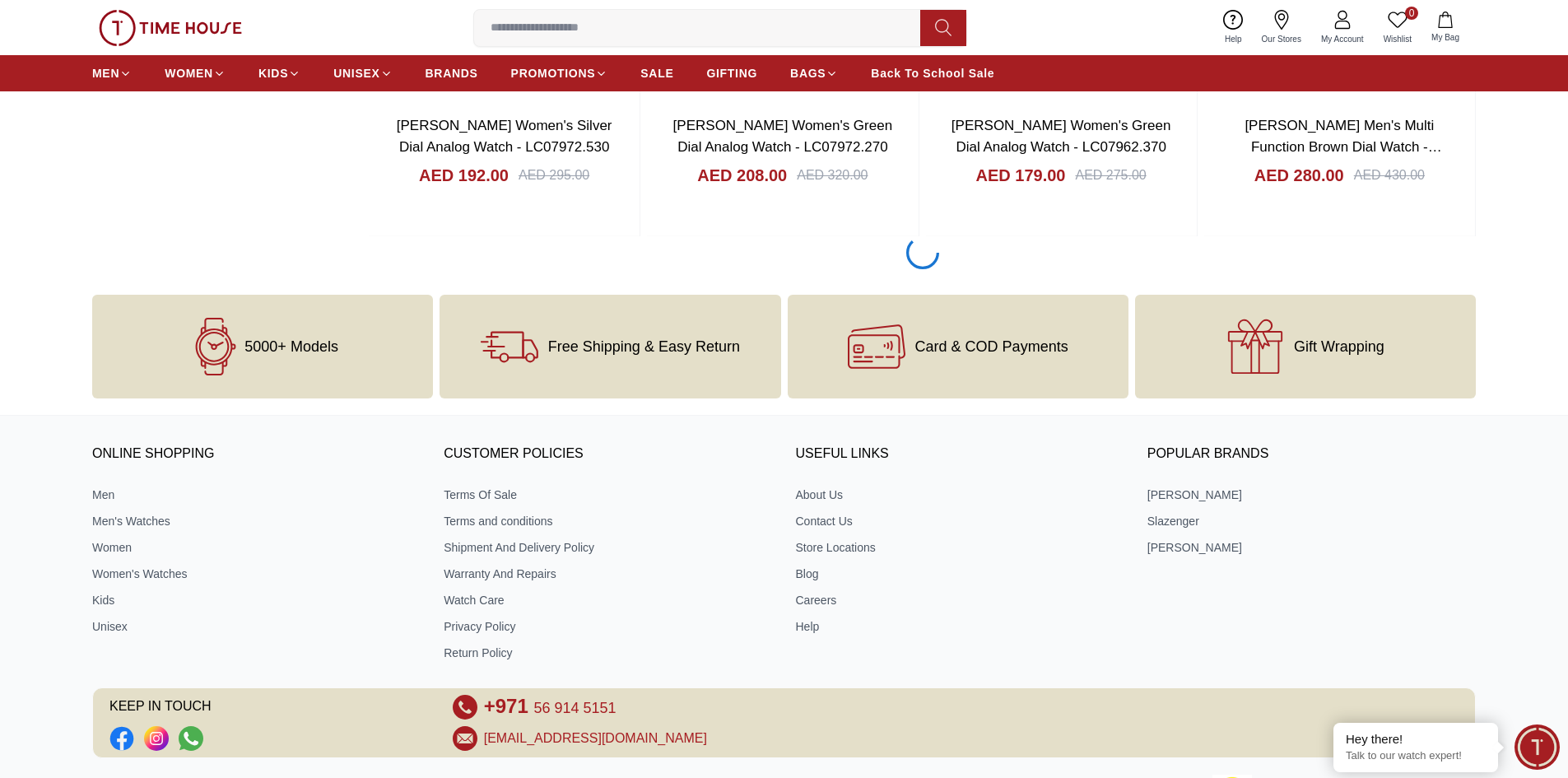
scroll to position [47752, 0]
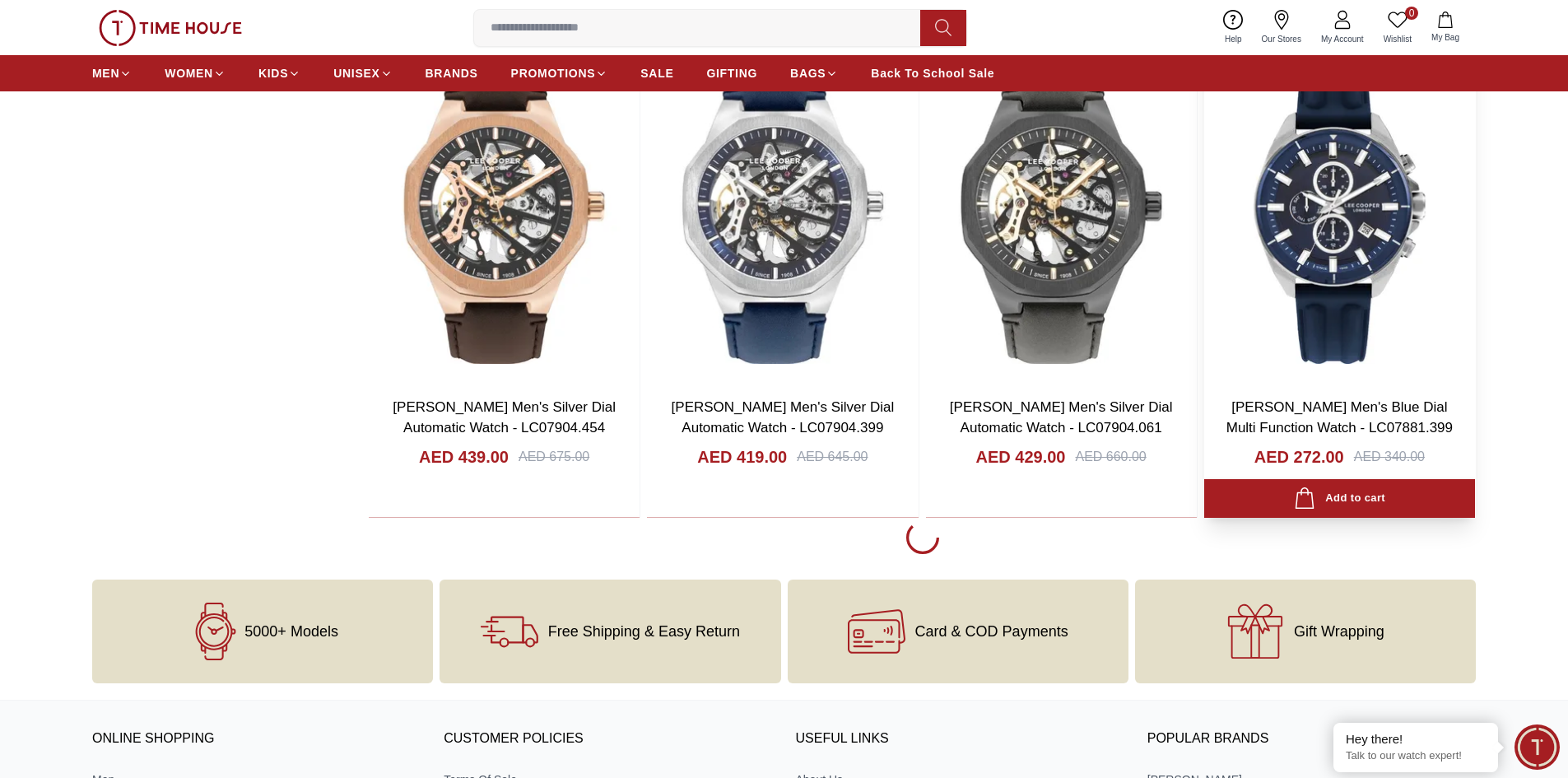
scroll to position [50344, 0]
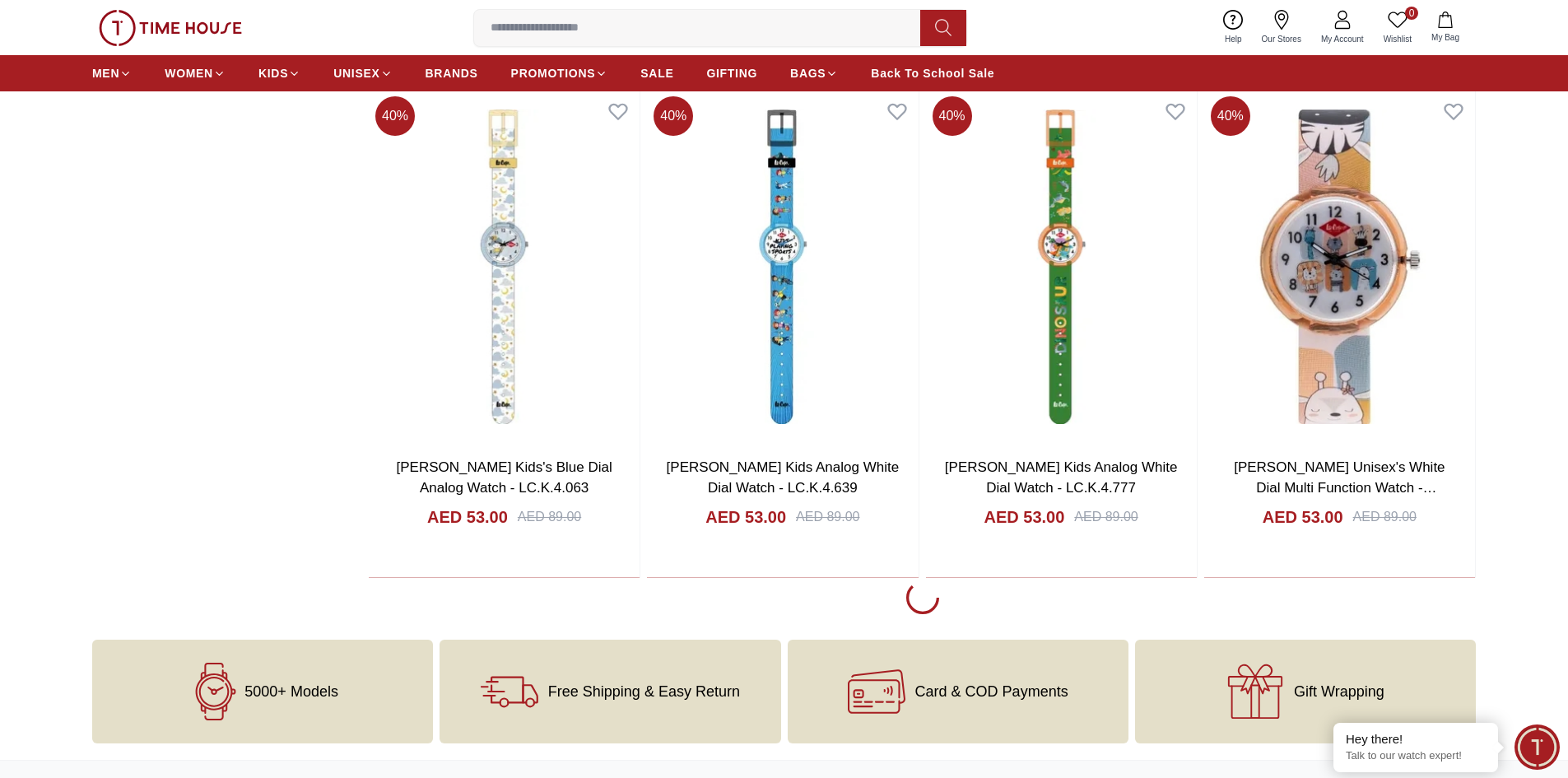
scroll to position [52978, 0]
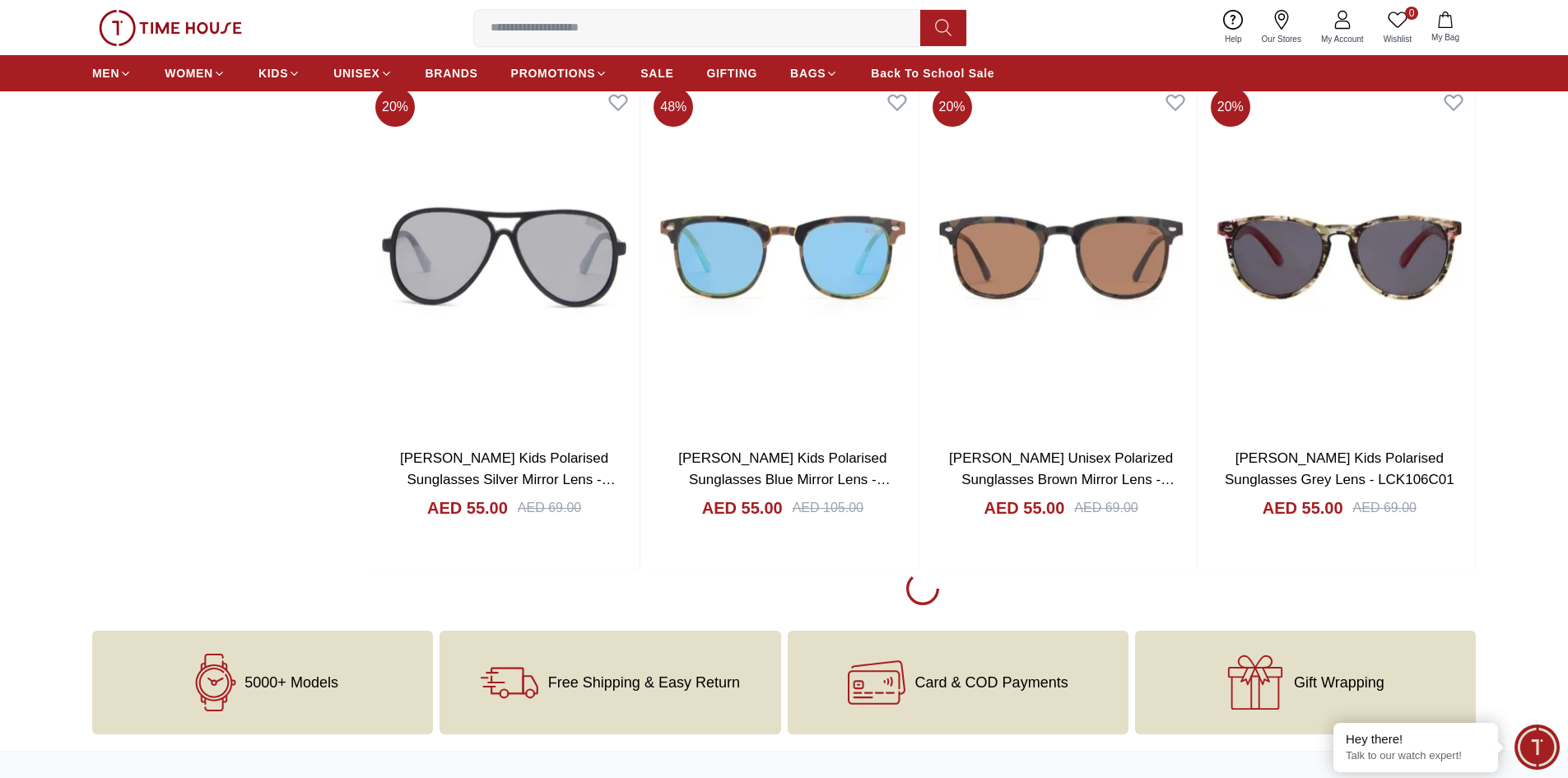
scroll to position [55199, 0]
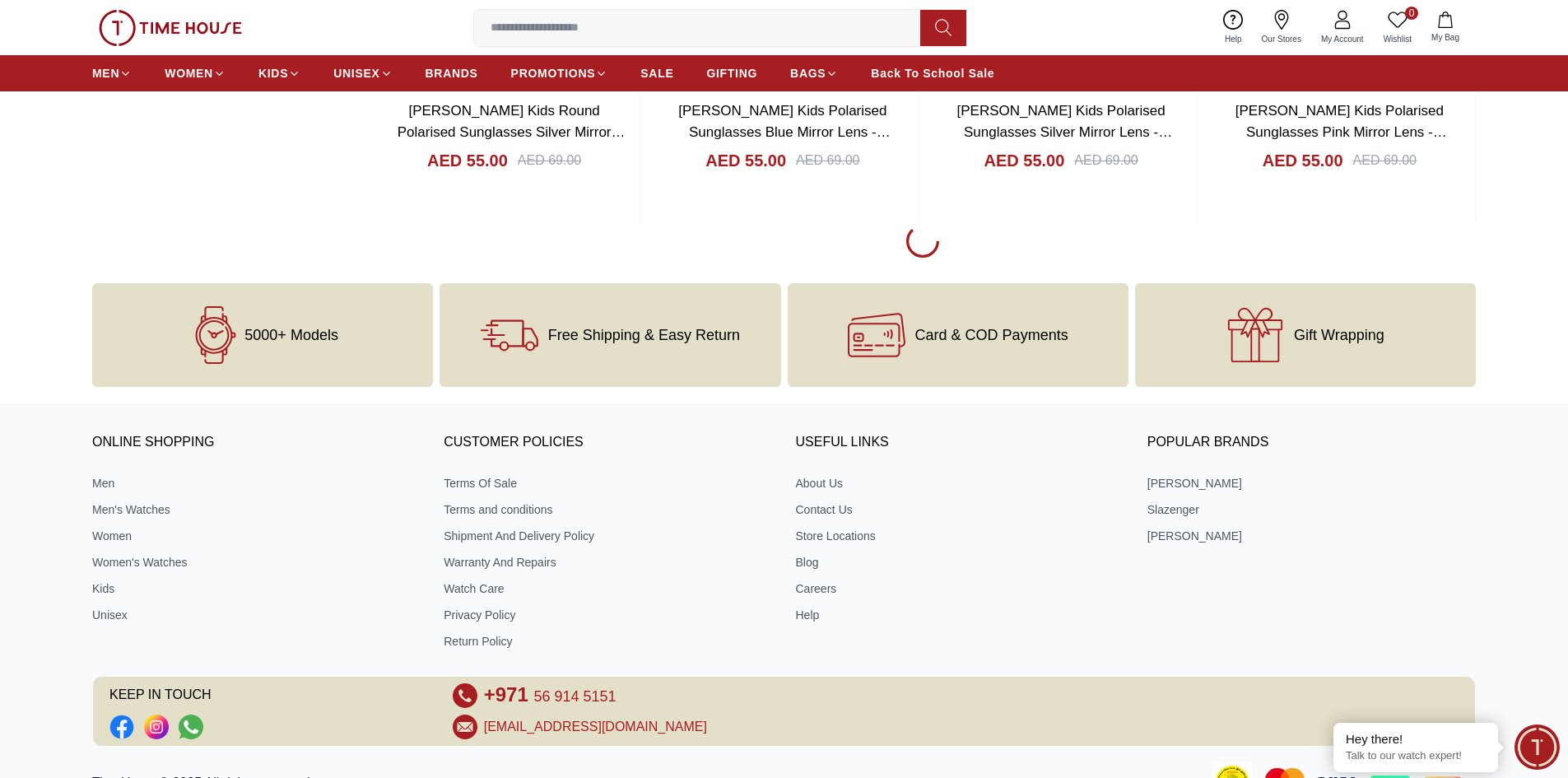
scroll to position [57986, 0]
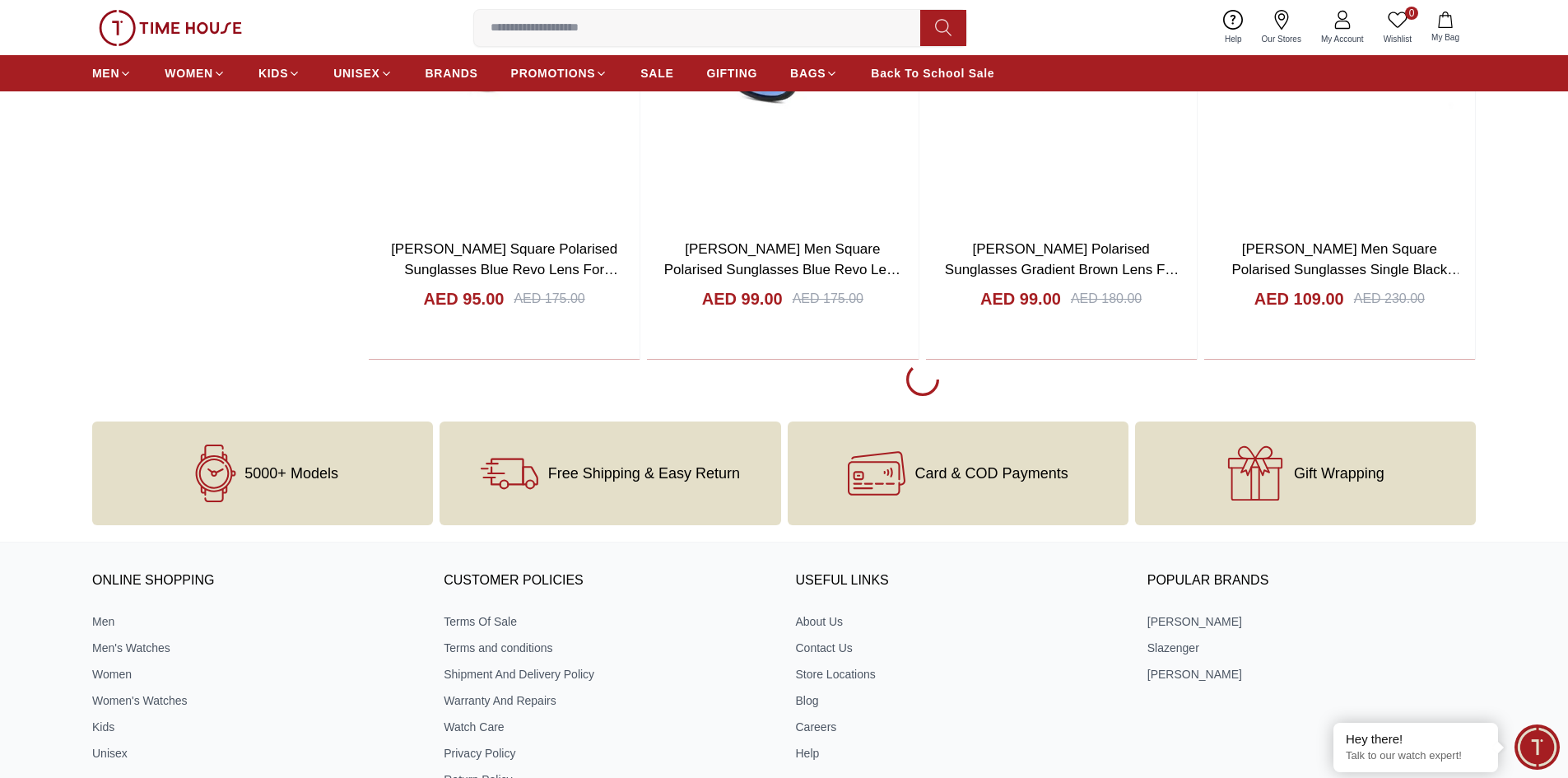
scroll to position [60461, 0]
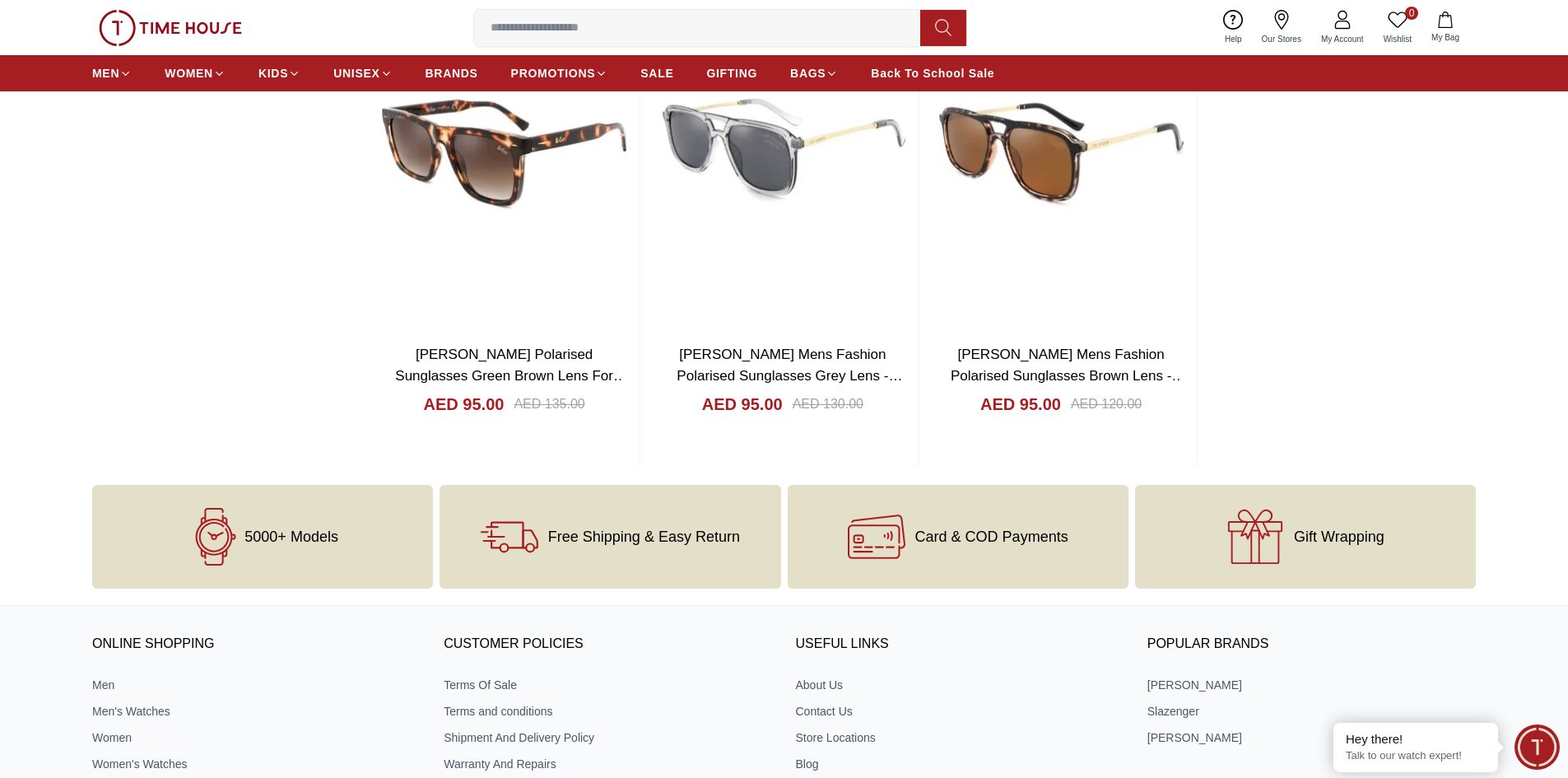
scroll to position [60420, 0]
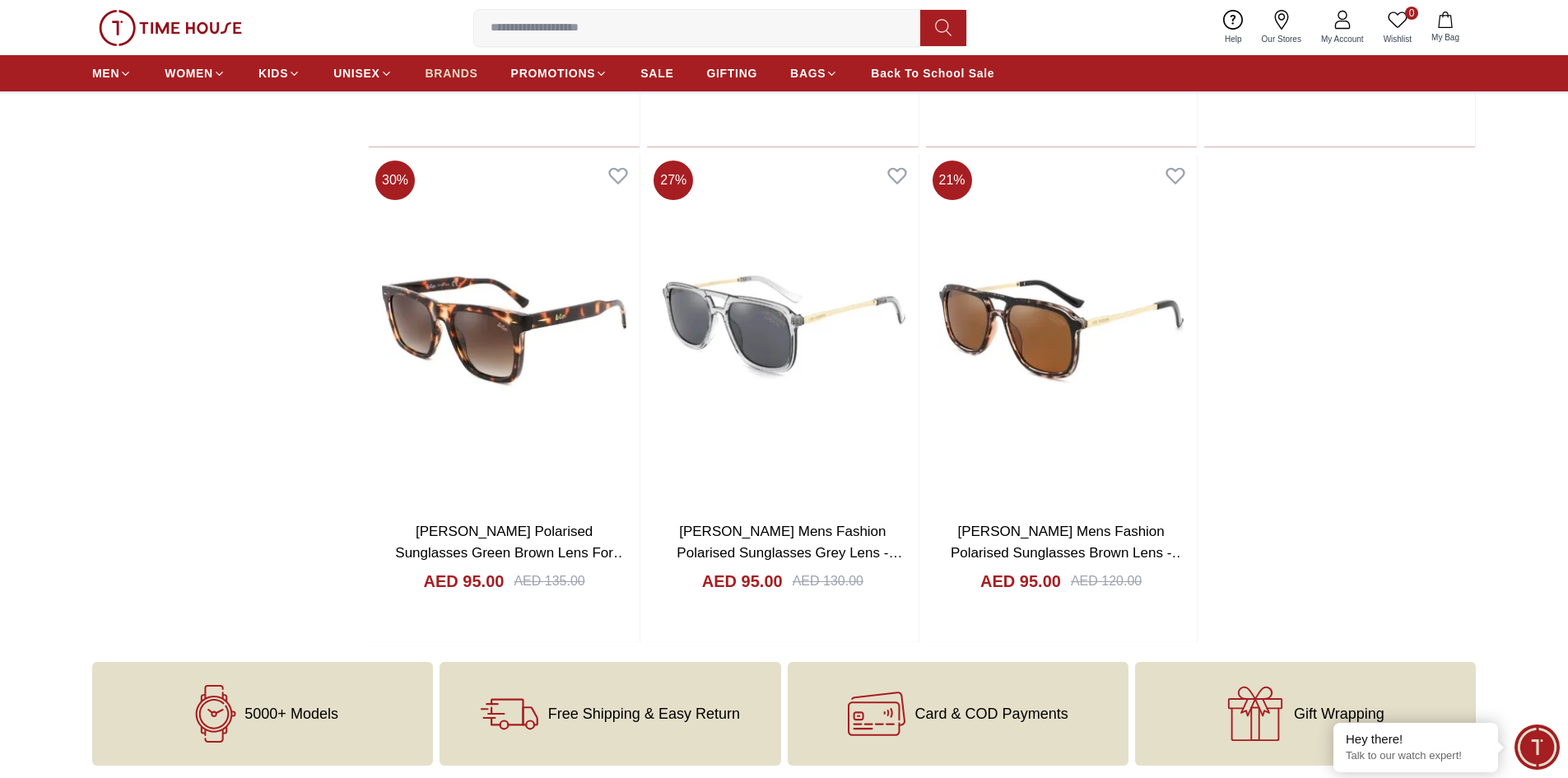
click at [452, 79] on span "BRANDS" at bounding box center [452, 73] width 53 height 16
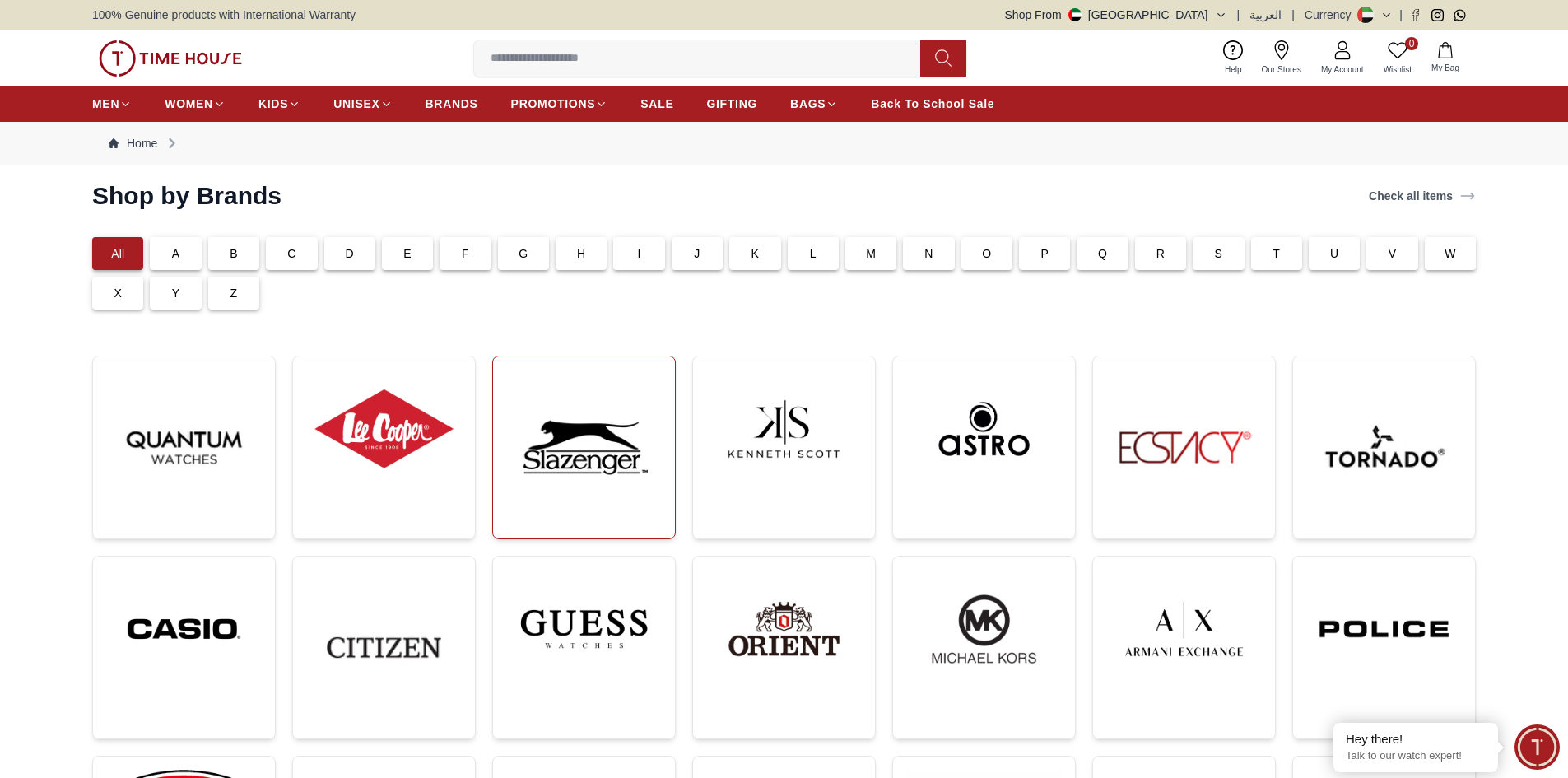
click at [620, 425] on img at bounding box center [584, 447] width 155 height 155
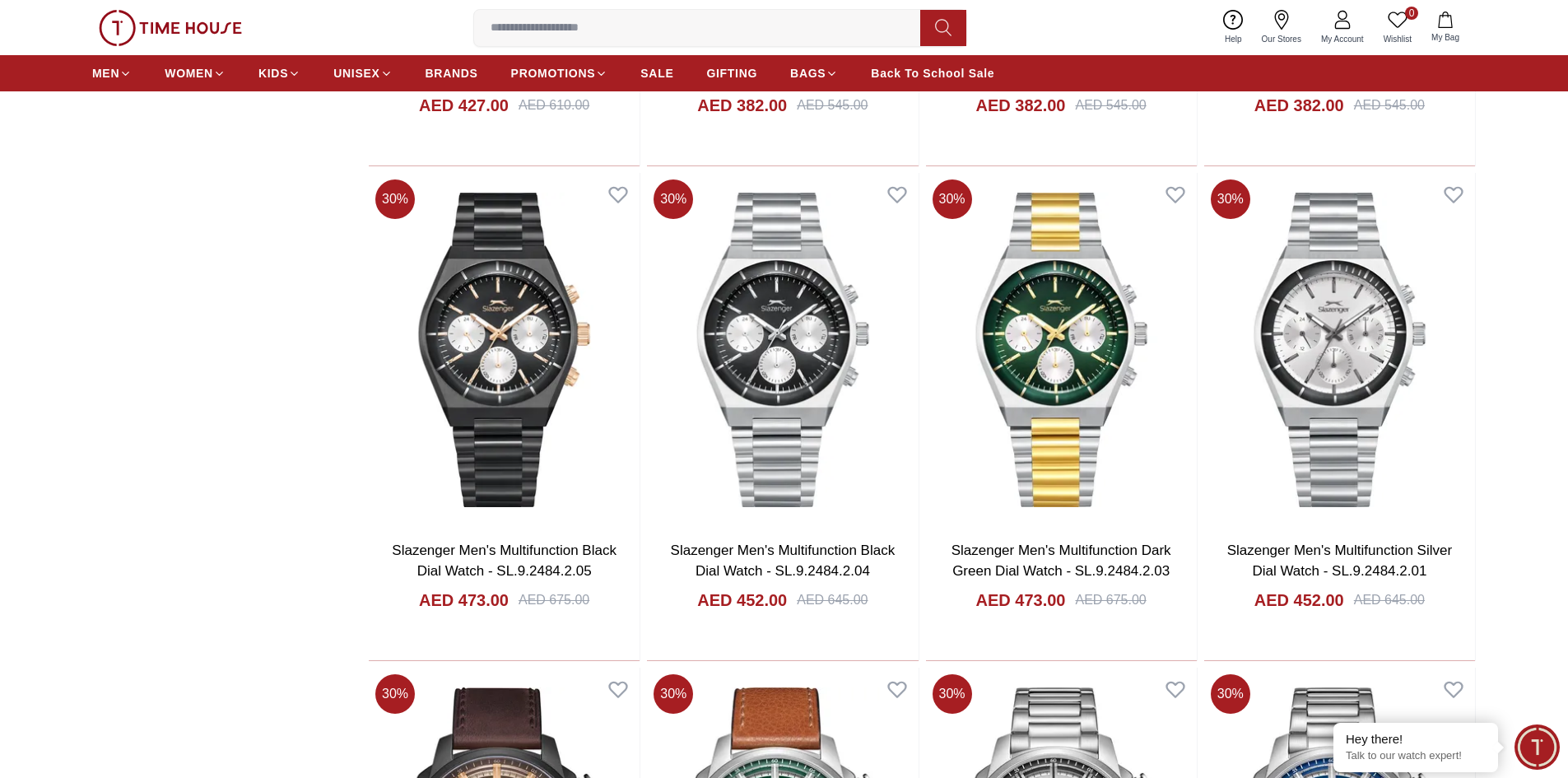
scroll to position [2797, 0]
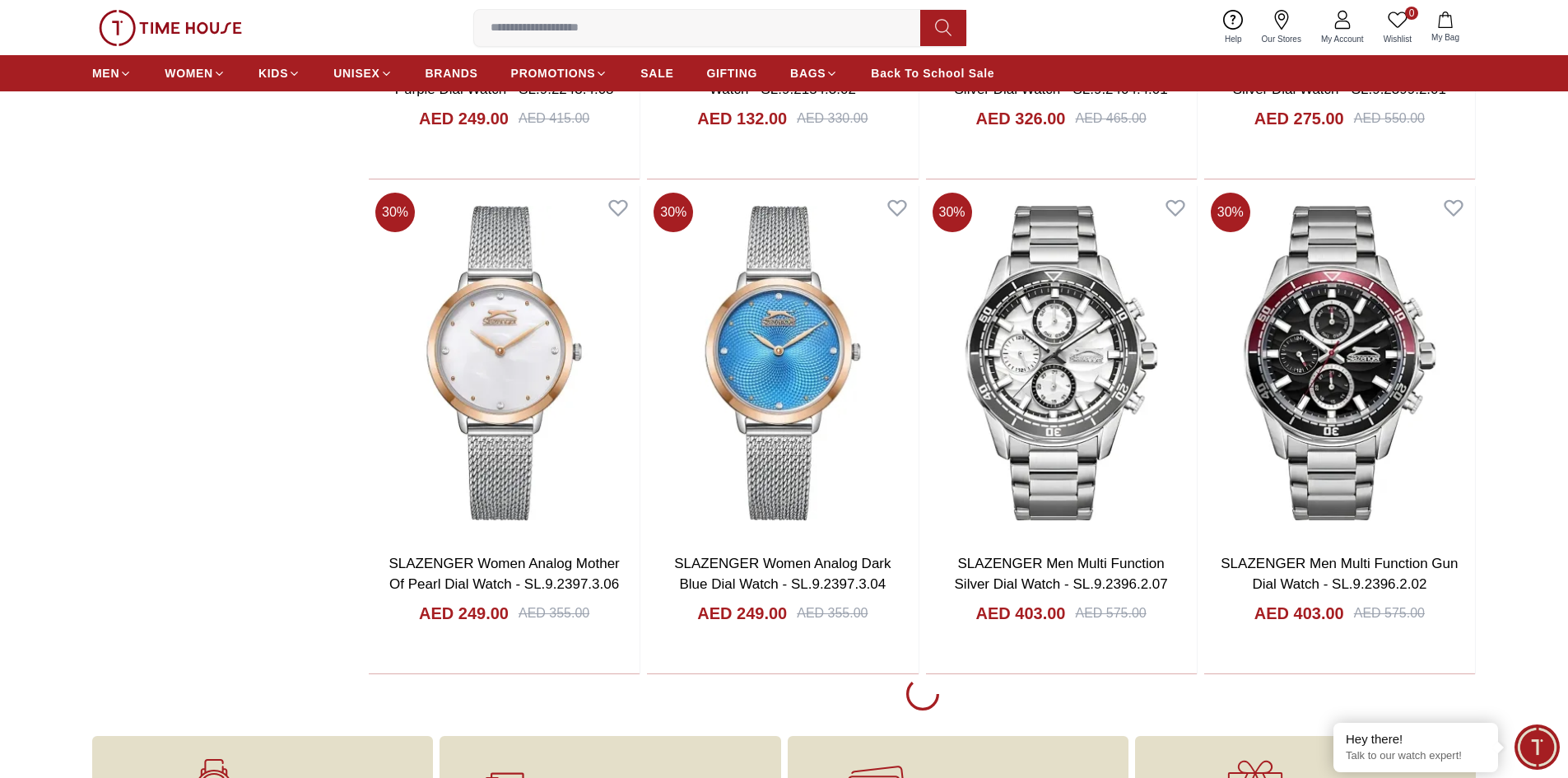
scroll to position [8146, 0]
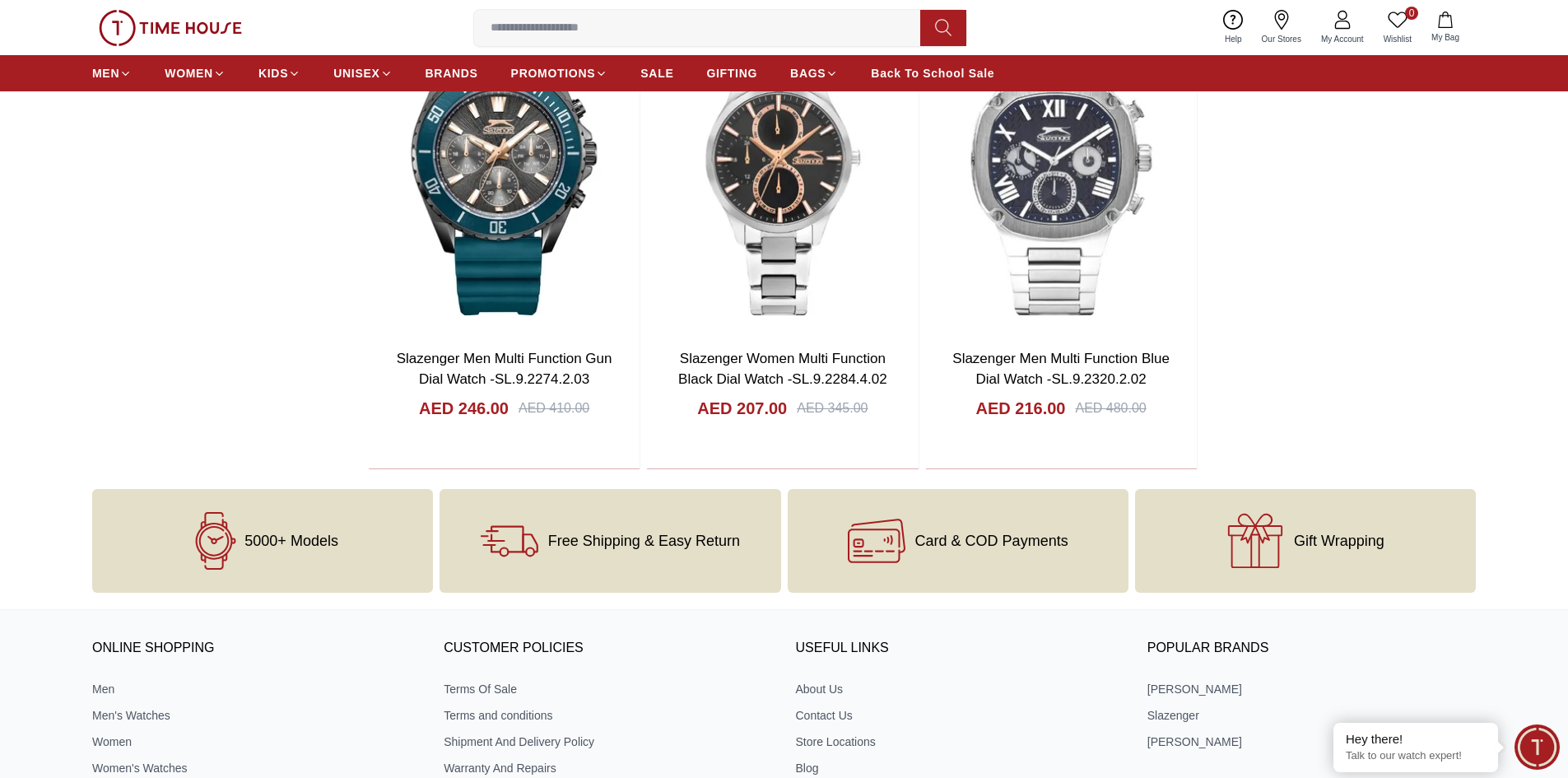
scroll to position [10943, 0]
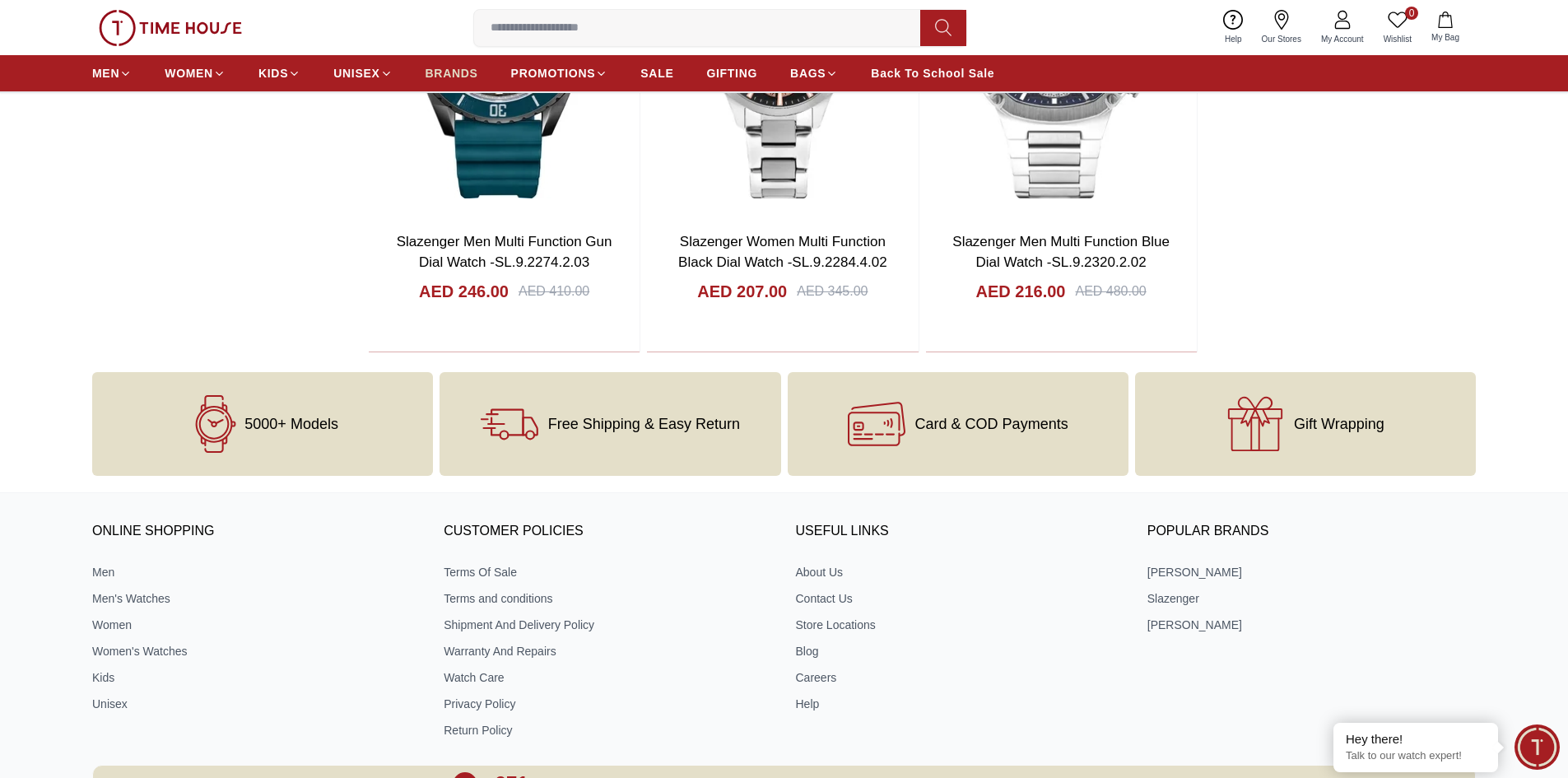
click at [459, 76] on span "BRANDS" at bounding box center [452, 73] width 53 height 16
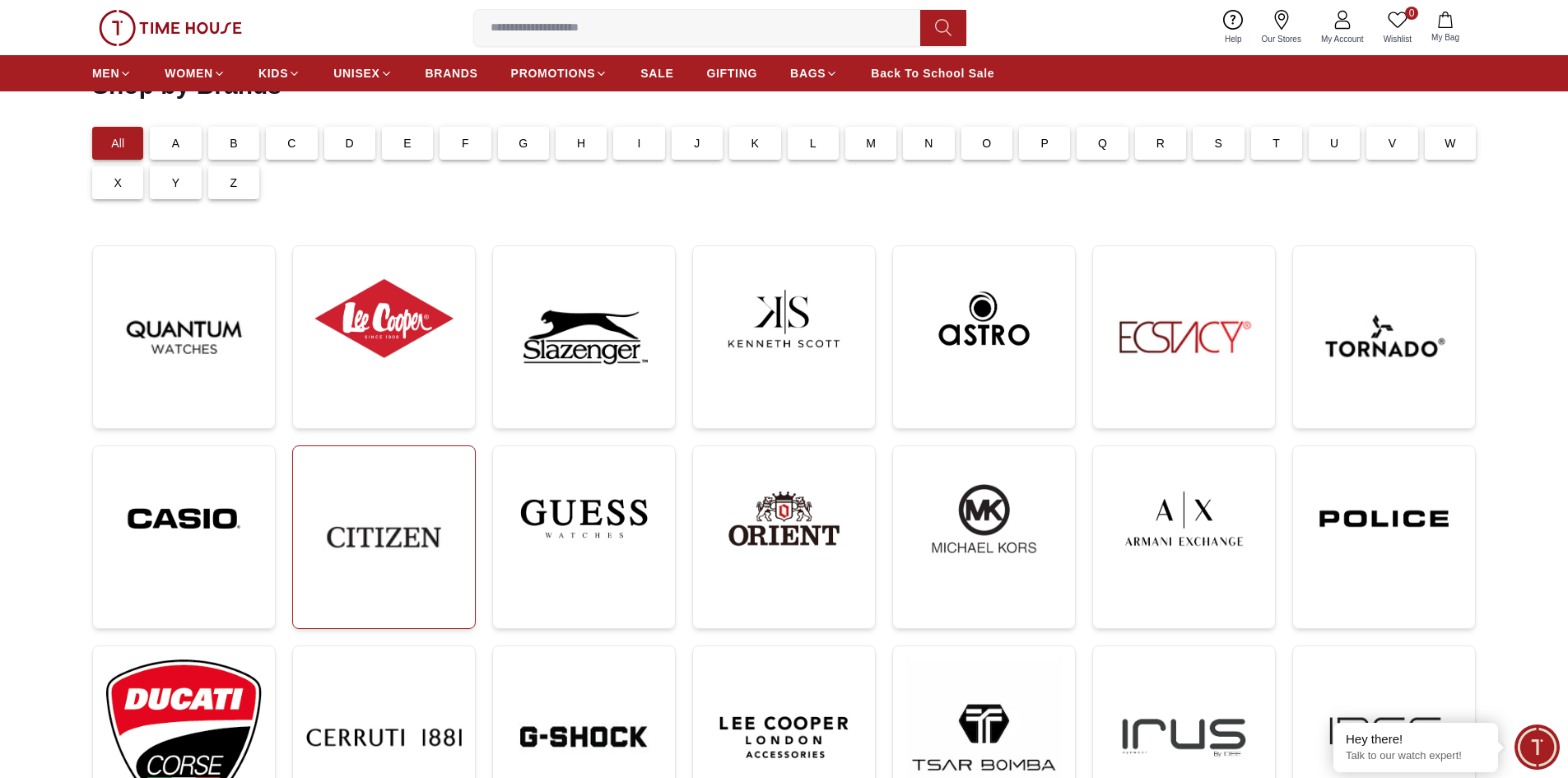
scroll to position [109, 0]
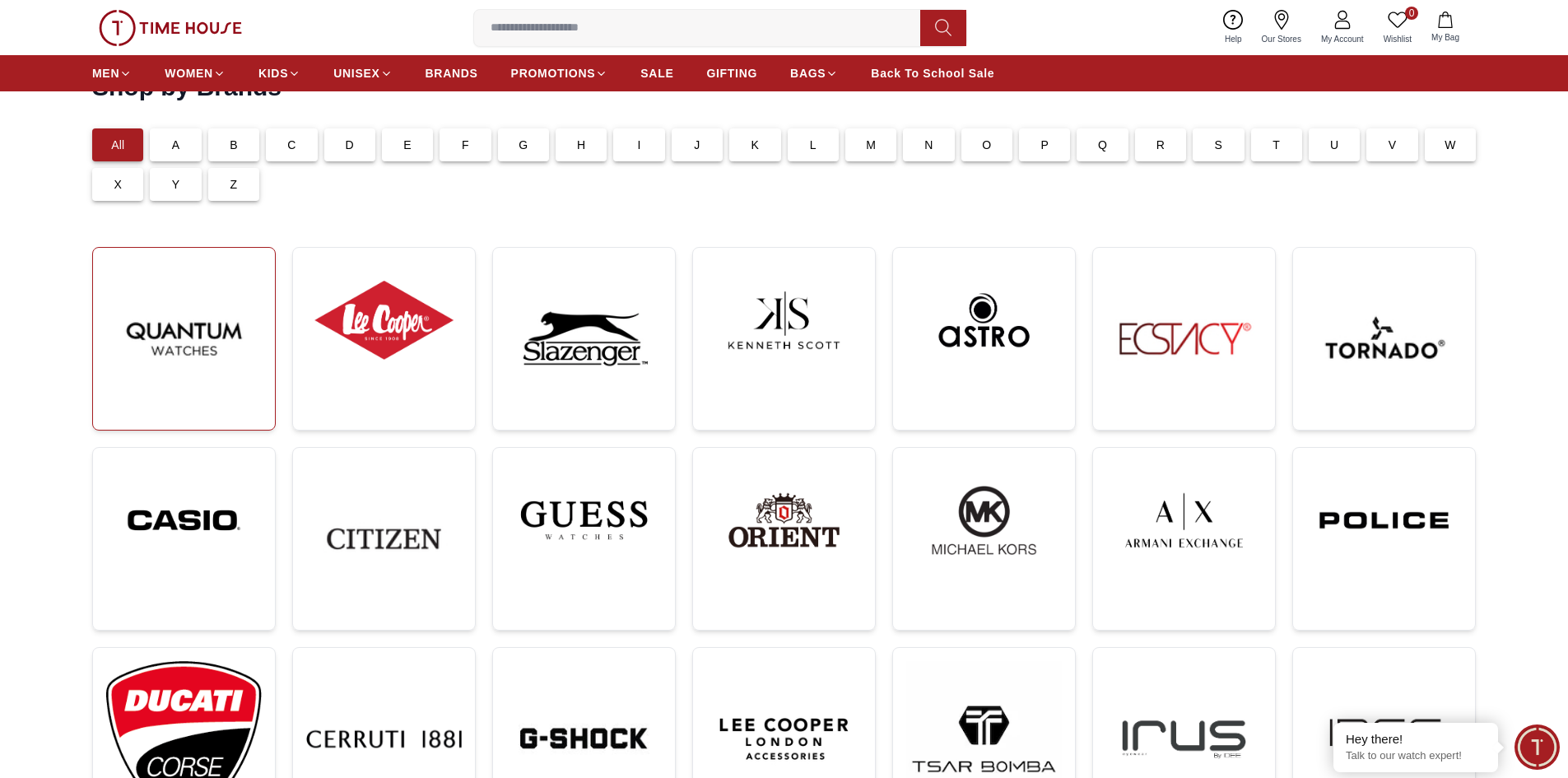
click at [181, 353] on img at bounding box center [184, 338] width 155 height 155
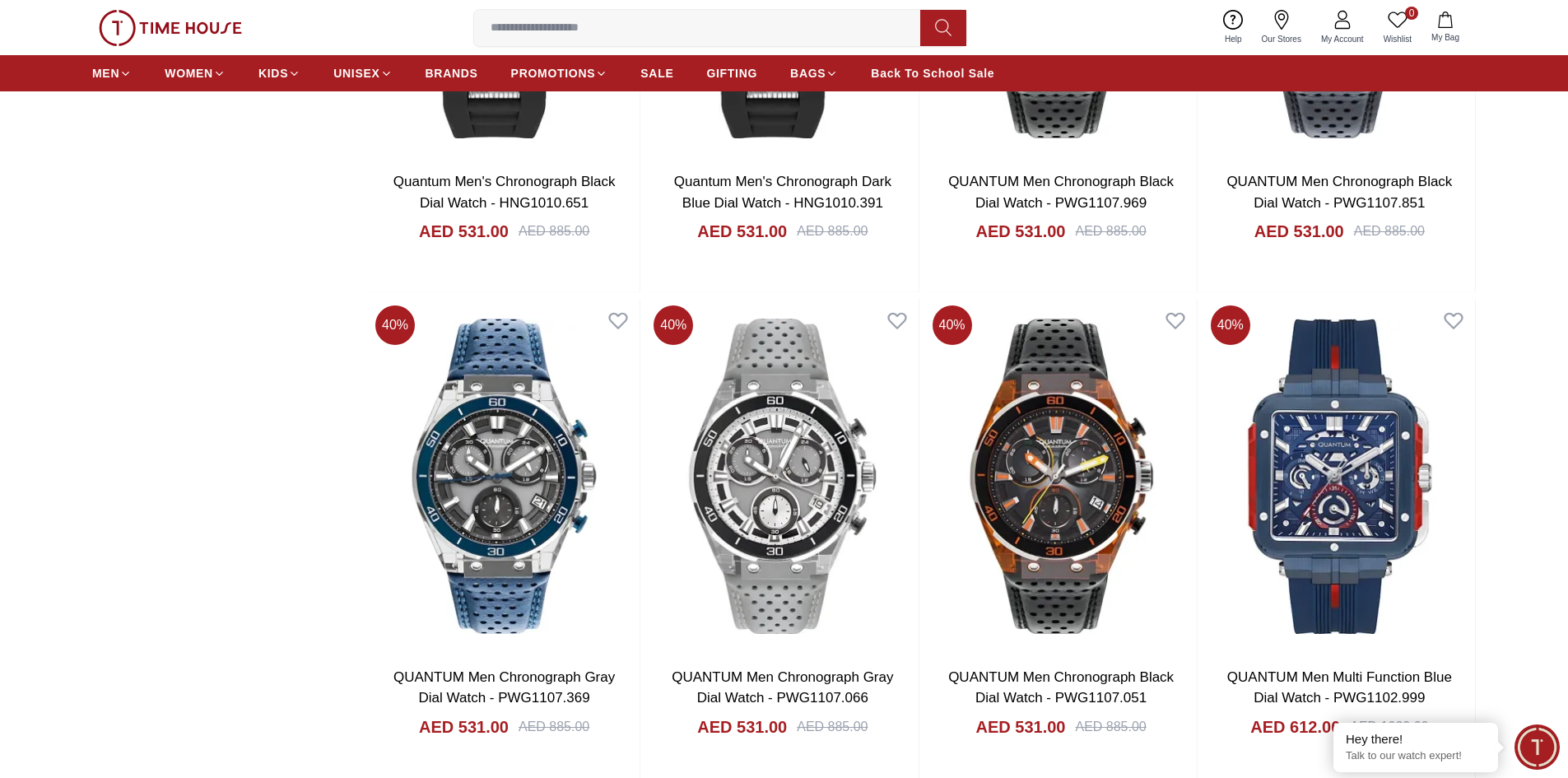
scroll to position [2659, 0]
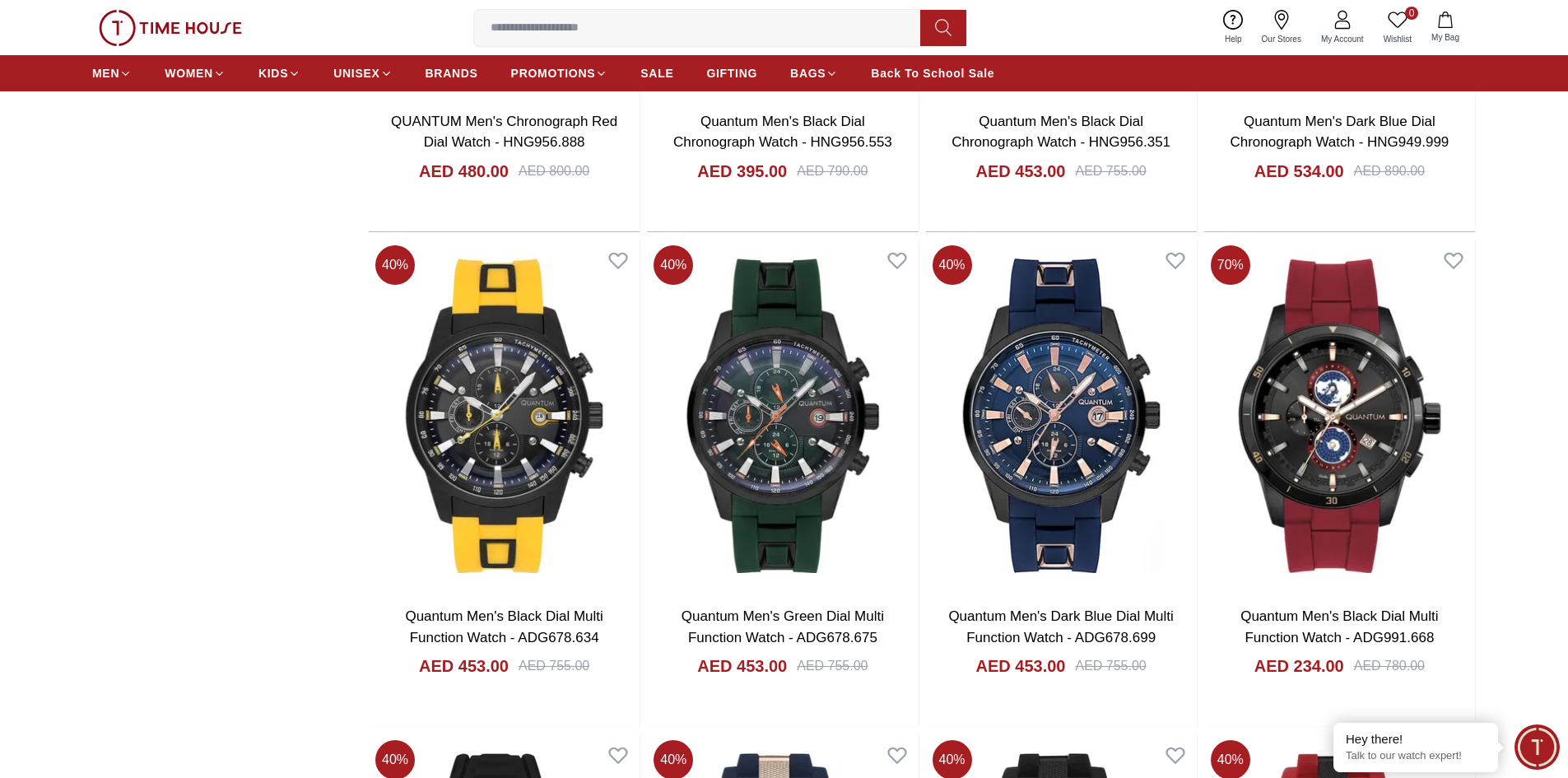
scroll to position [4634, 0]
